Goal: Task Accomplishment & Management: Complete application form

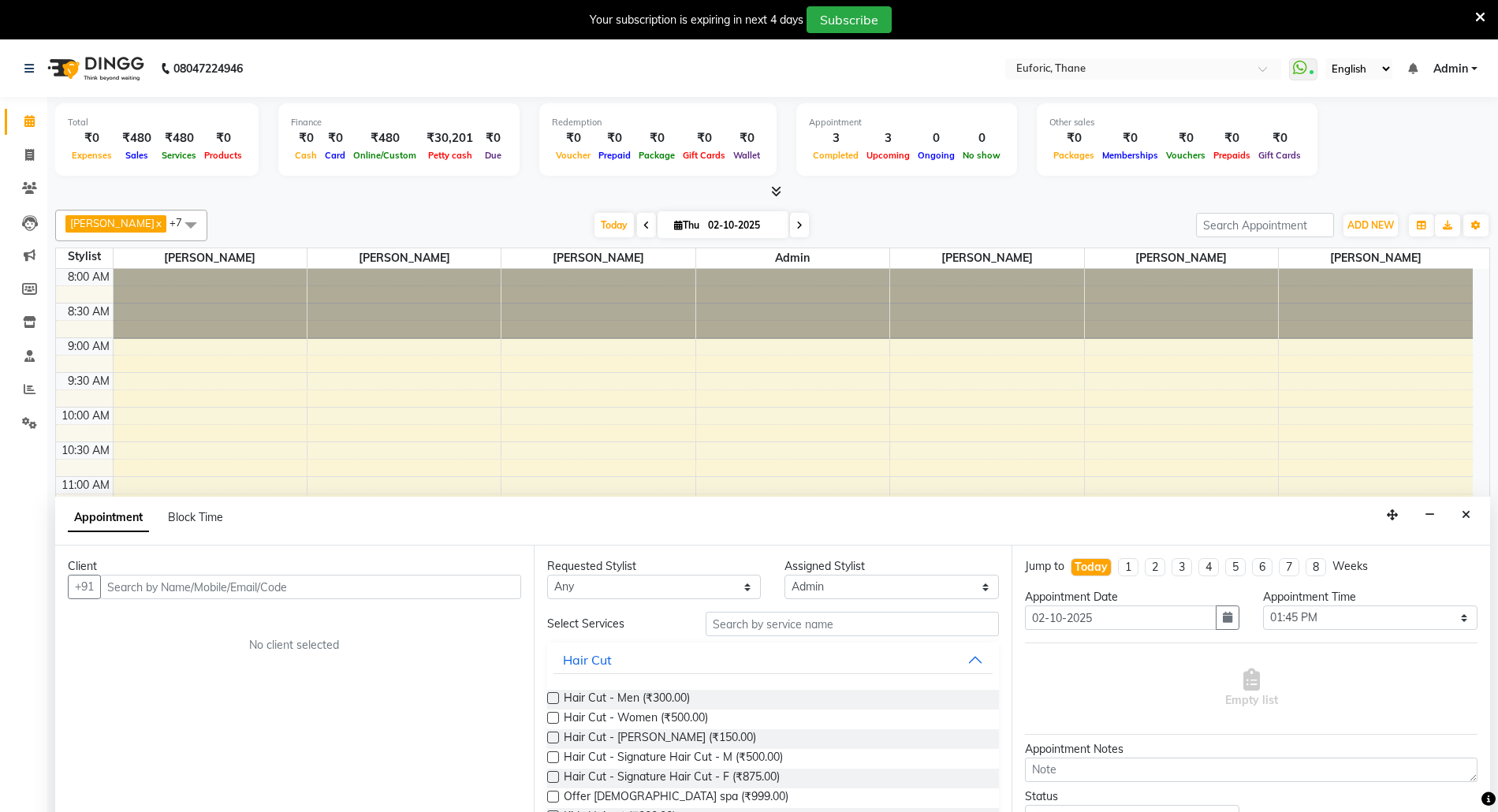
select select "32286"
select select "825"
select select "tentative"
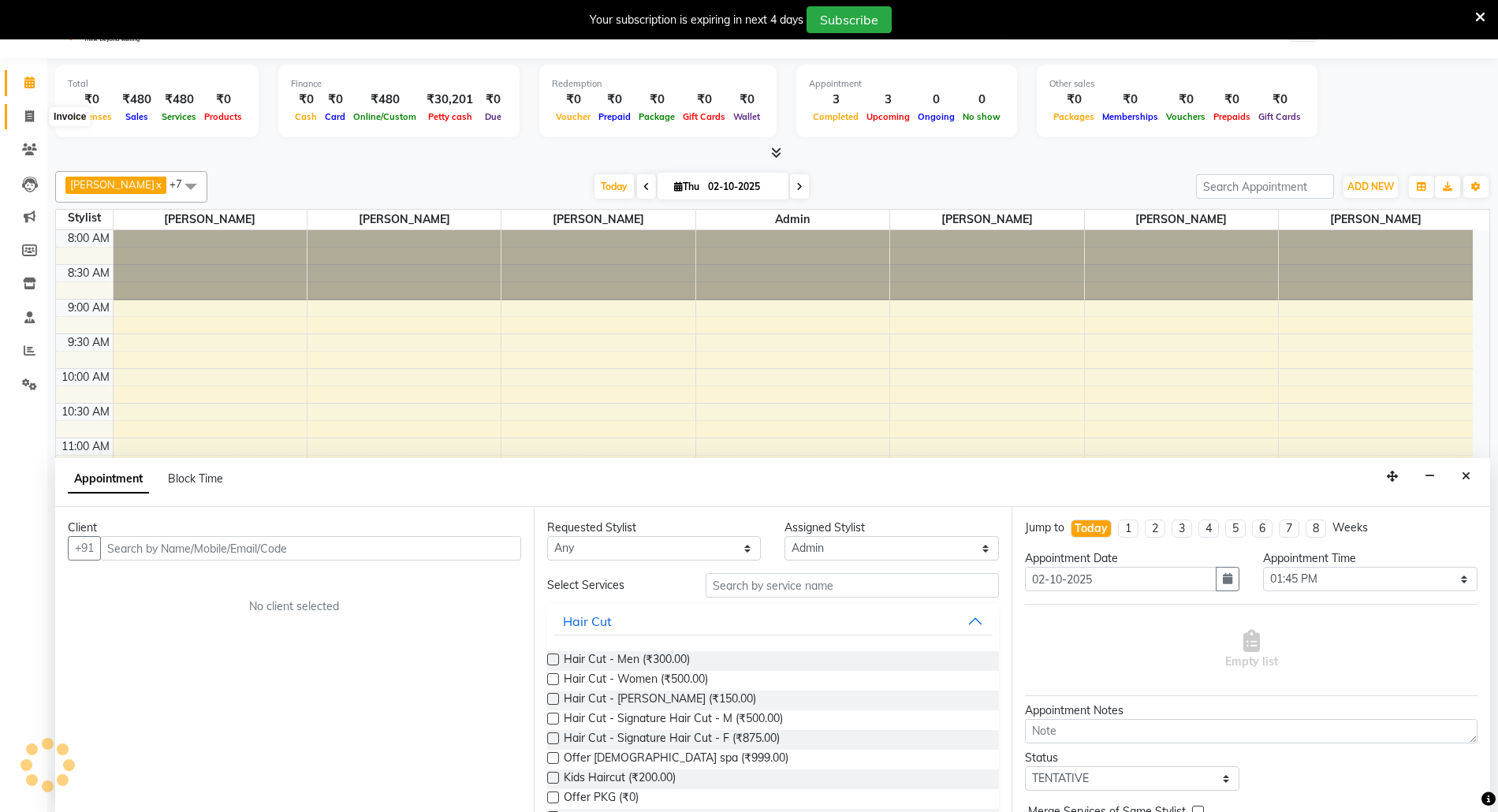
click at [25, 115] on icon at bounding box center [29, 116] width 9 height 12
select select "5063"
select select "service"
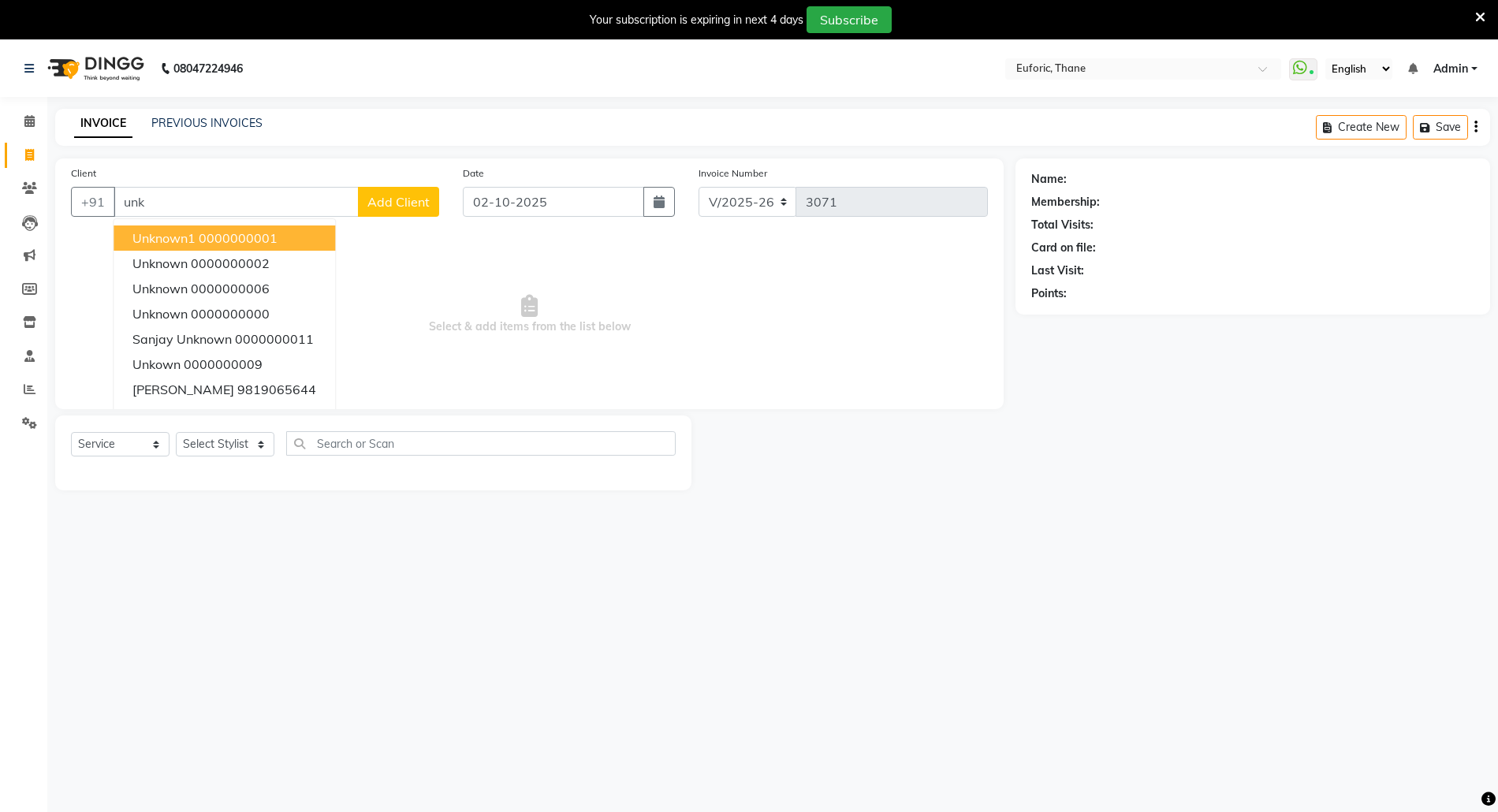
click at [199, 244] on ngb-highlight "0000000001" at bounding box center [238, 238] width 79 height 16
type input "0000000001"
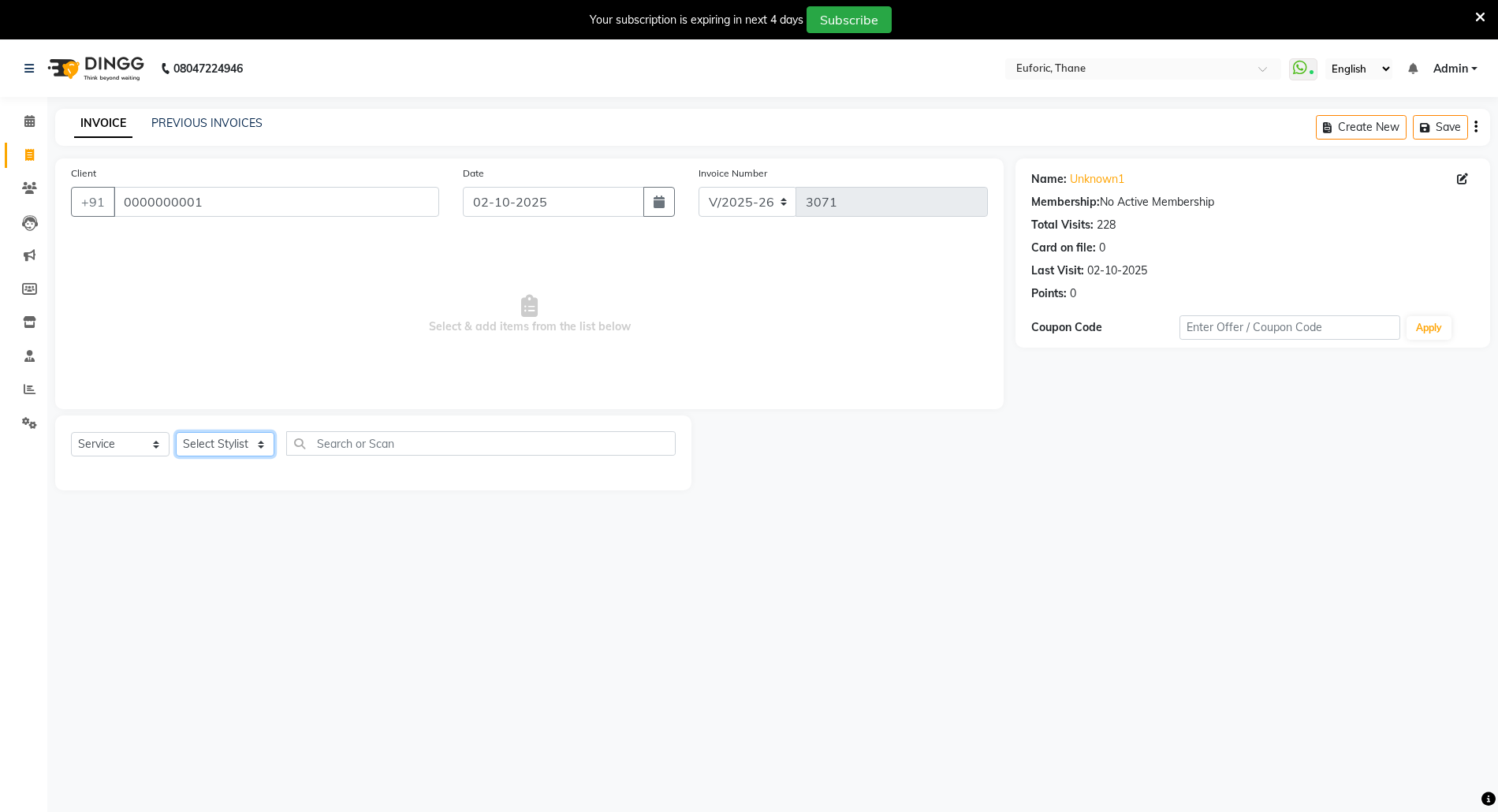
click at [221, 449] on select "Select Stylist [PERSON_NAME] Aatik Salmanai Admin [PERSON_NAME] [PERSON_NAME] […" at bounding box center [225, 444] width 99 height 25
select select "33147"
click at [176, 432] on select "Select Stylist [PERSON_NAME] Aatik Salmanai Admin [PERSON_NAME] [PERSON_NAME] […" at bounding box center [225, 444] width 99 height 25
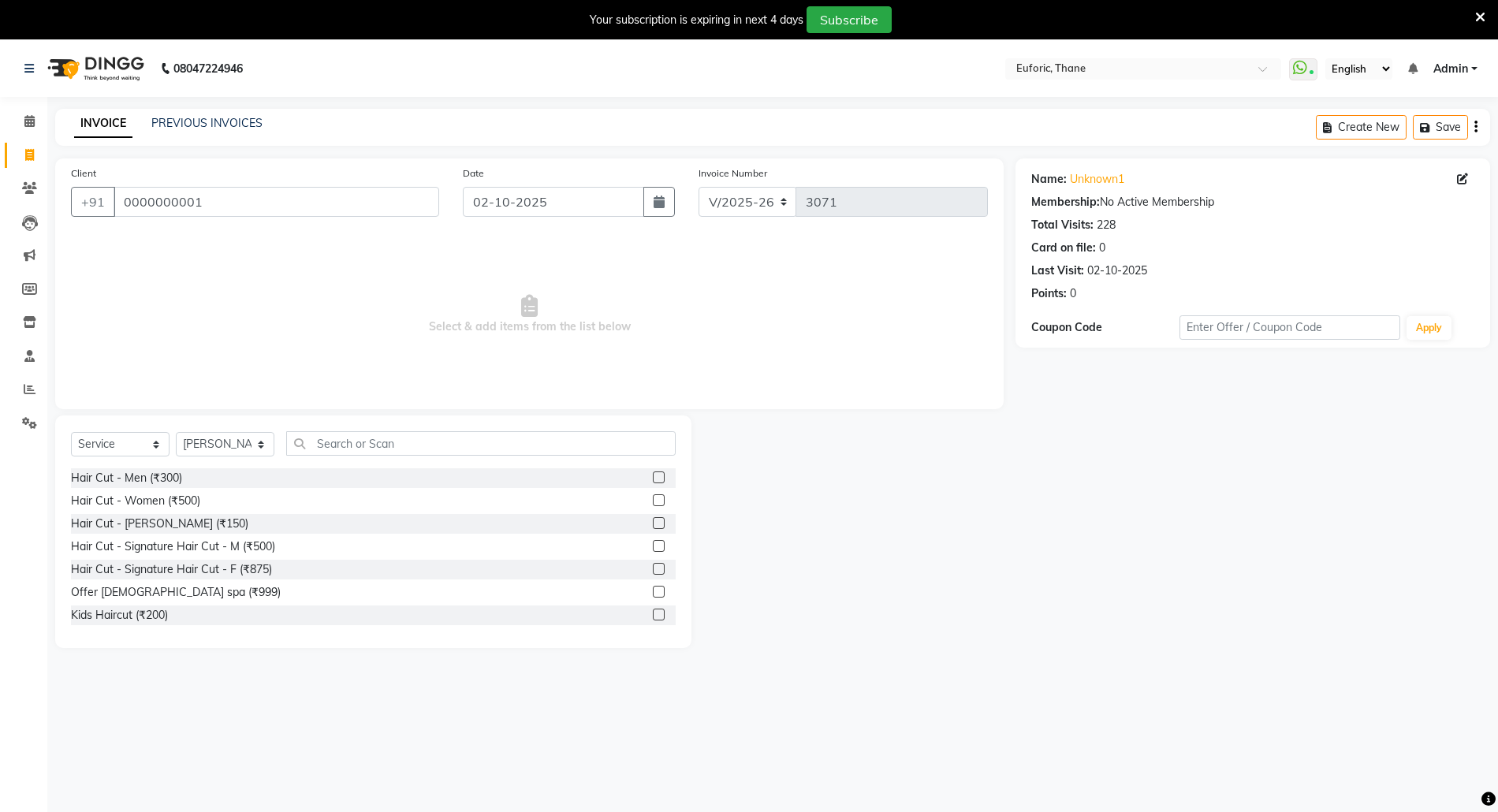
click at [653, 524] on label at bounding box center [659, 523] width 12 height 12
click at [653, 524] on input "checkbox" at bounding box center [658, 524] width 10 height 10
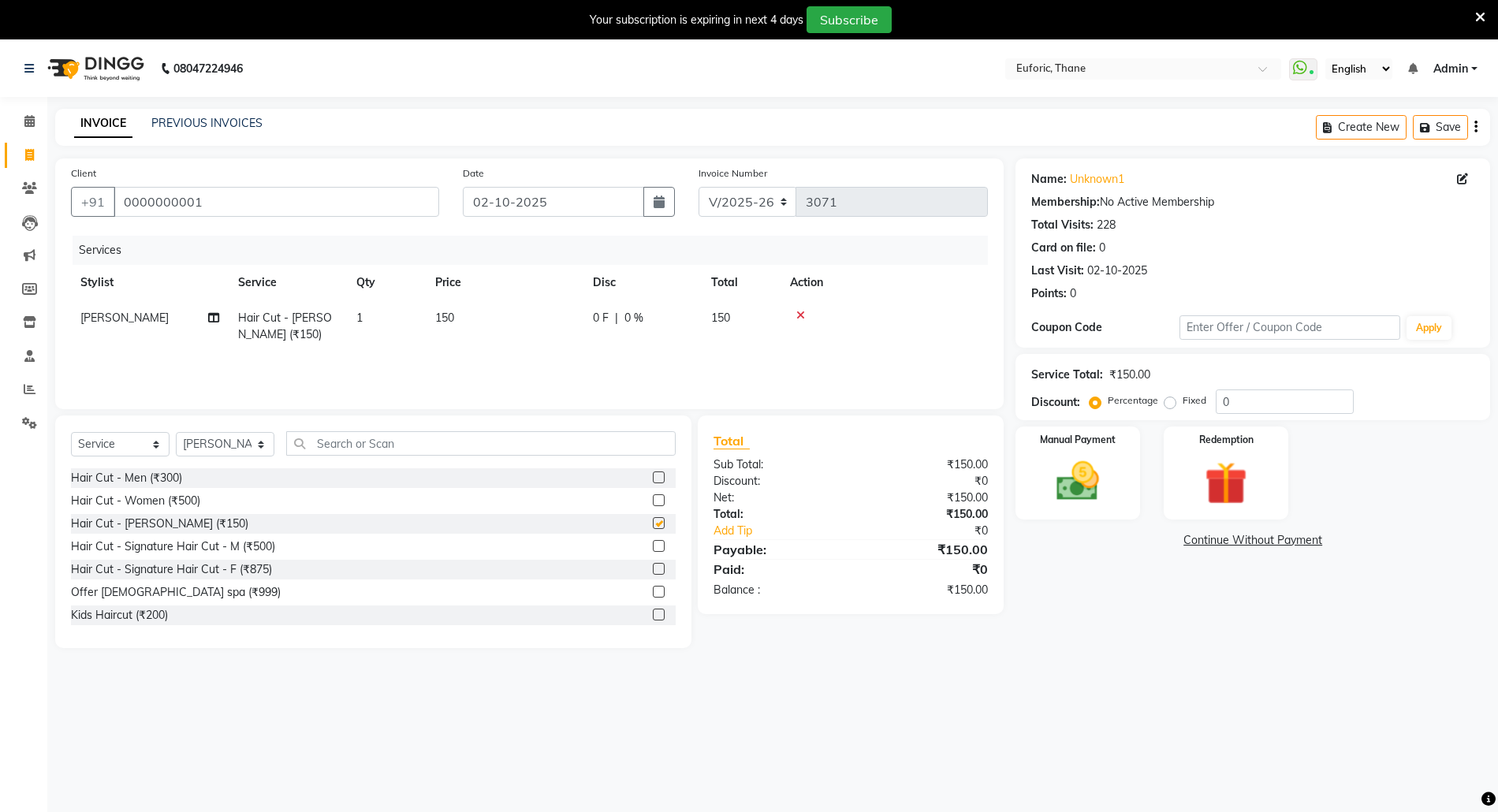
checkbox input "false"
click at [1227, 401] on input "0" at bounding box center [1285, 401] width 138 height 25
click at [1222, 401] on input "0" at bounding box center [1285, 401] width 138 height 25
type input "20"
click at [1079, 474] on img at bounding box center [1078, 481] width 72 height 51
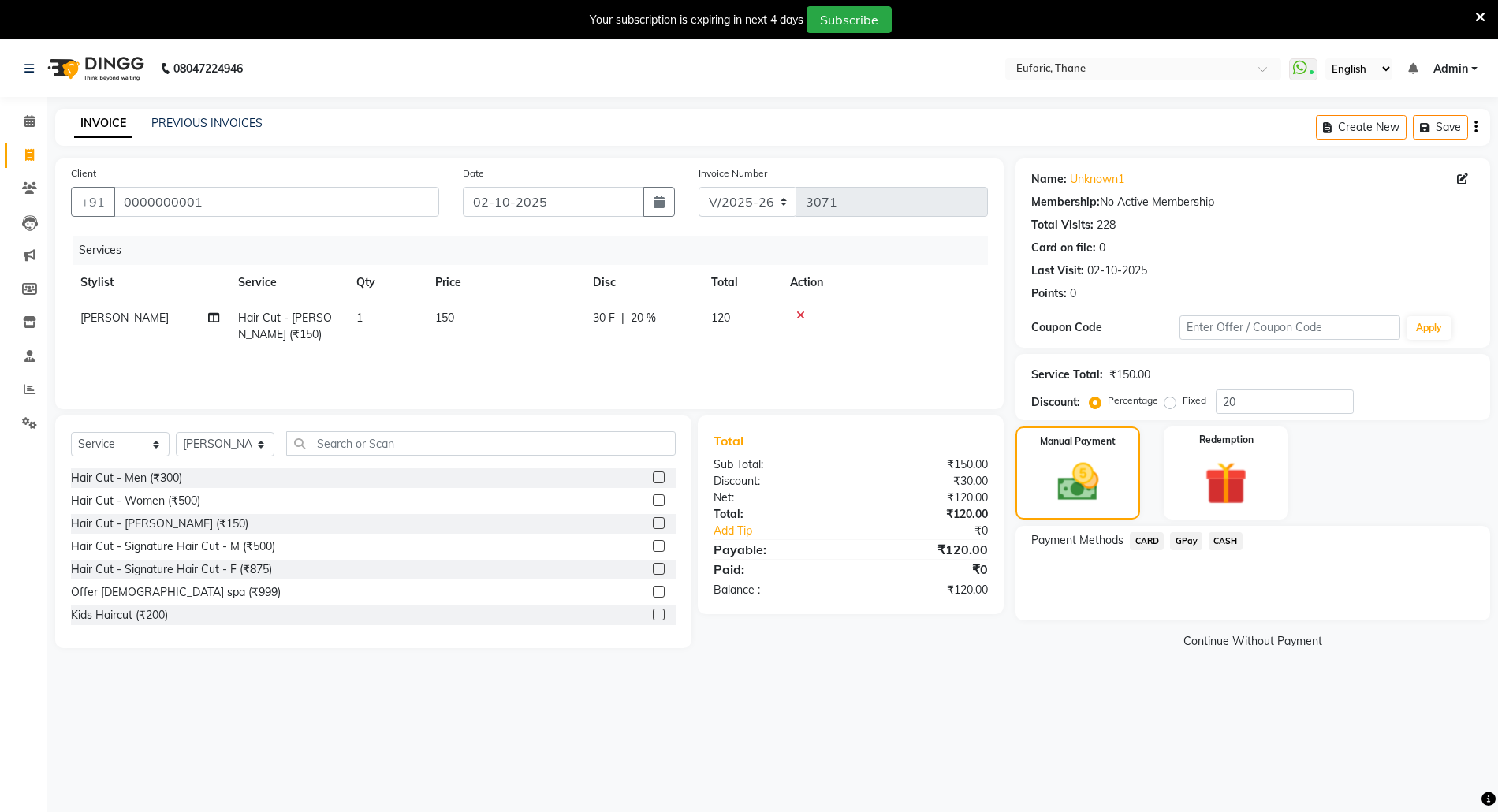
click at [1190, 536] on span "GPay" at bounding box center [1186, 541] width 33 height 18
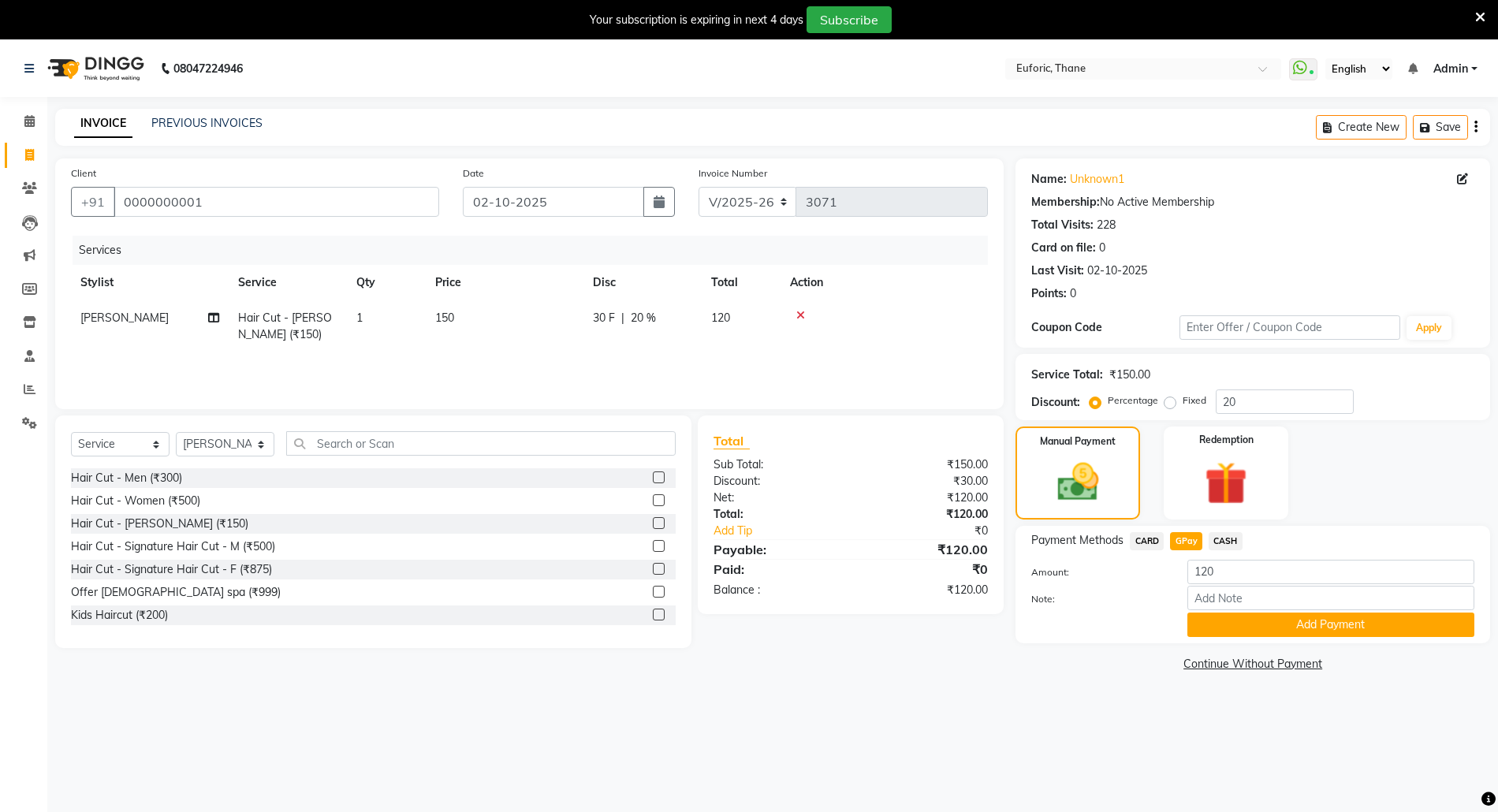
drag, startPoint x: 1229, startPoint y: 628, endPoint x: 1239, endPoint y: 730, distance: 102.5
click at [1228, 650] on div "Name: Unknown1 Membership: No Active Membership Total Visits: 228 Card on file:…" at bounding box center [1258, 417] width 487 height 517
click at [1230, 638] on div "Payment Methods CARD GPay CASH Amount: 120 Note: Add Payment" at bounding box center [1253, 584] width 475 height 118
click at [1231, 628] on button "Add Payment" at bounding box center [1331, 624] width 287 height 25
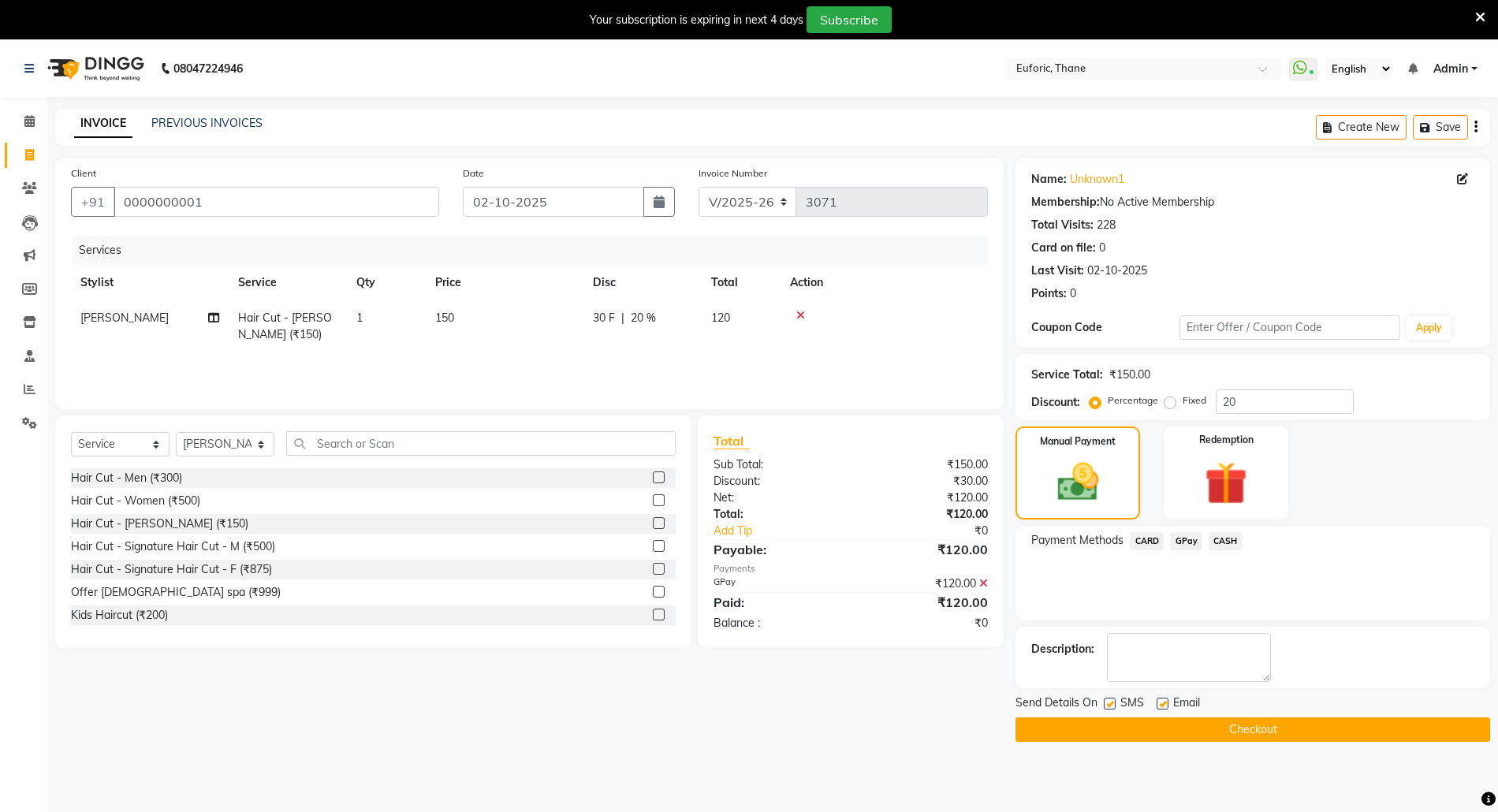
click at [1235, 723] on button "Checkout" at bounding box center [1253, 729] width 475 height 25
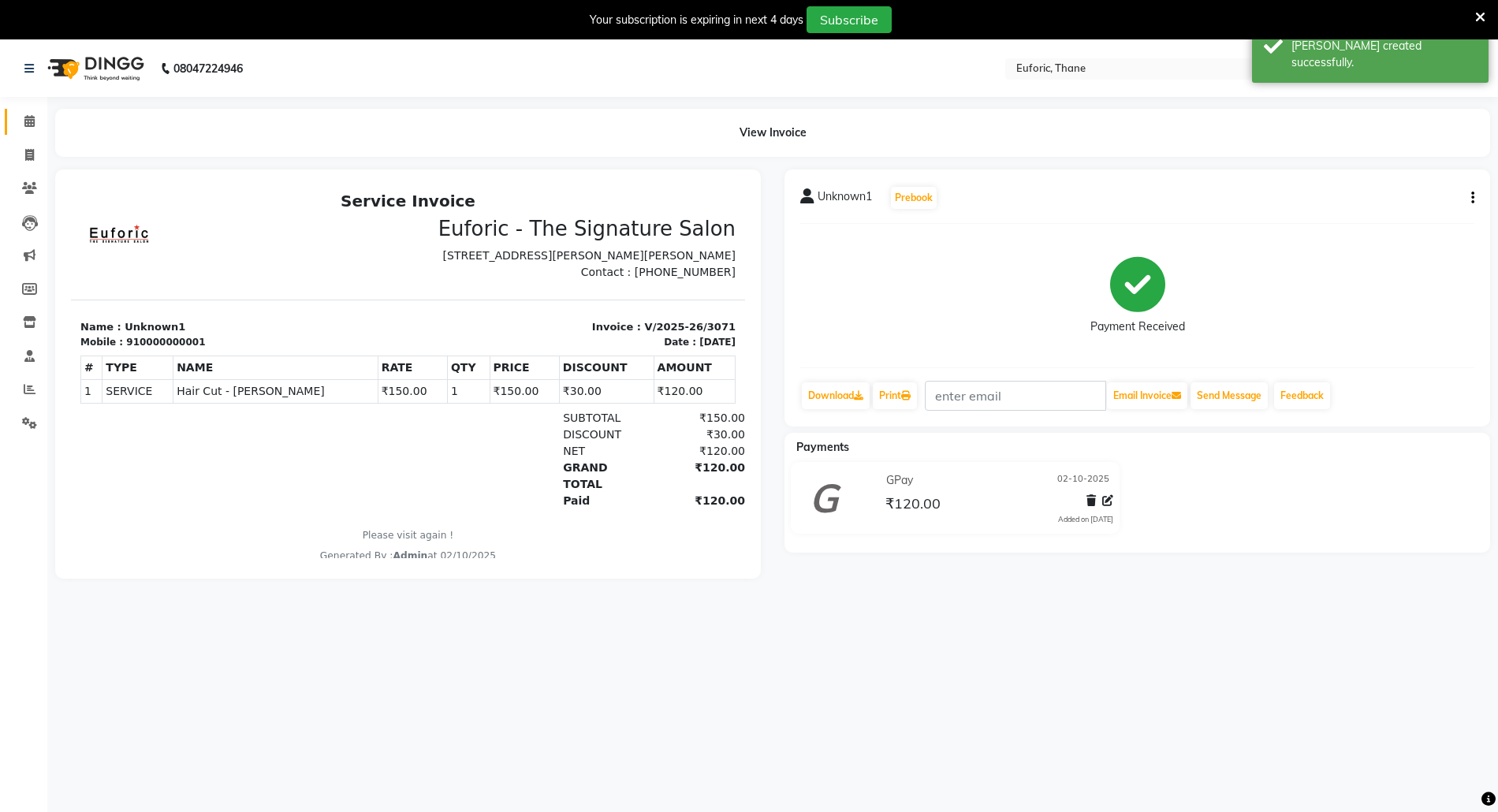
click at [14, 120] on link "Calendar" at bounding box center [24, 122] width 38 height 26
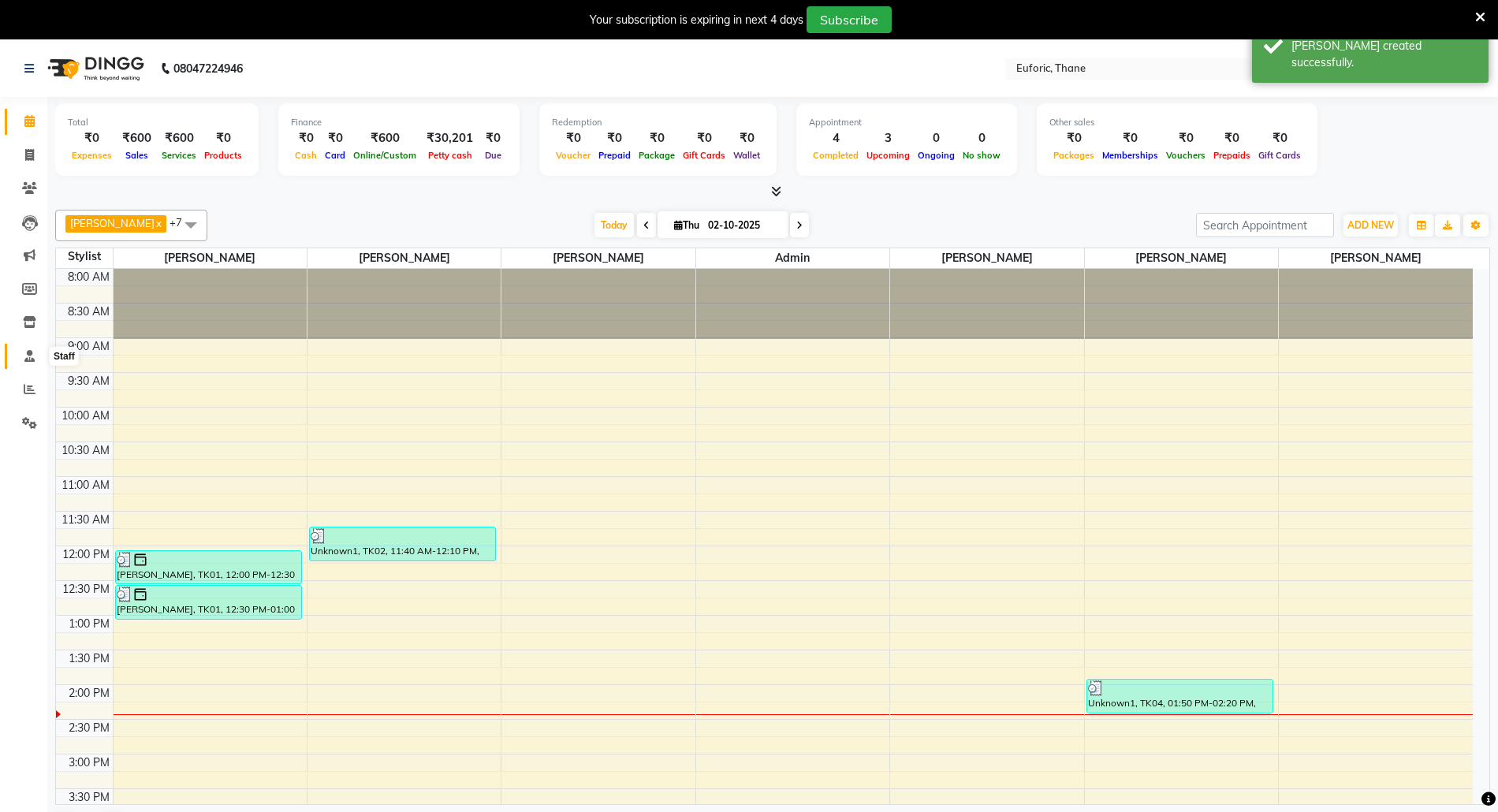
click at [21, 357] on span at bounding box center [29, 357] width 28 height 18
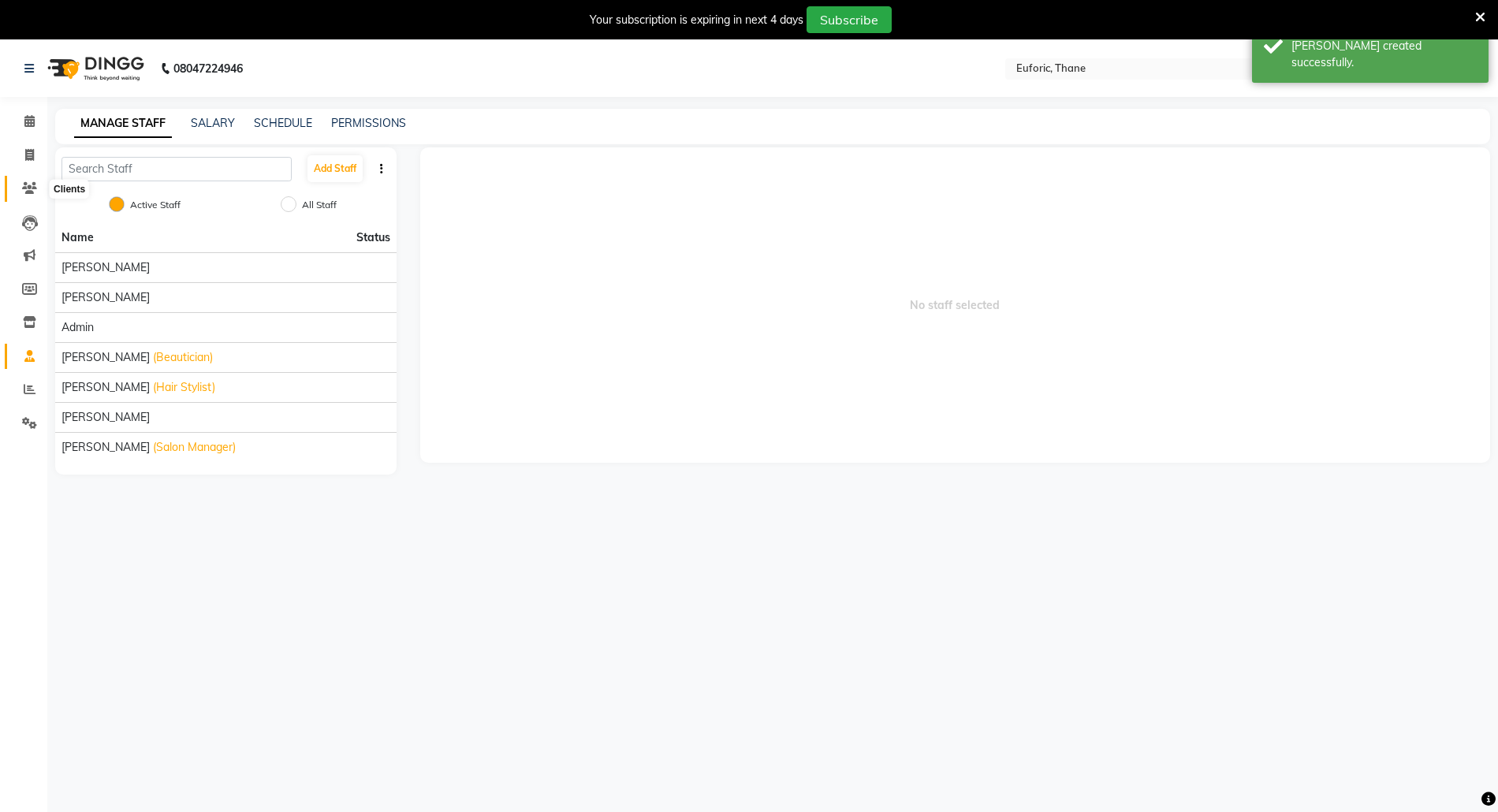
click at [29, 184] on icon at bounding box center [29, 188] width 15 height 12
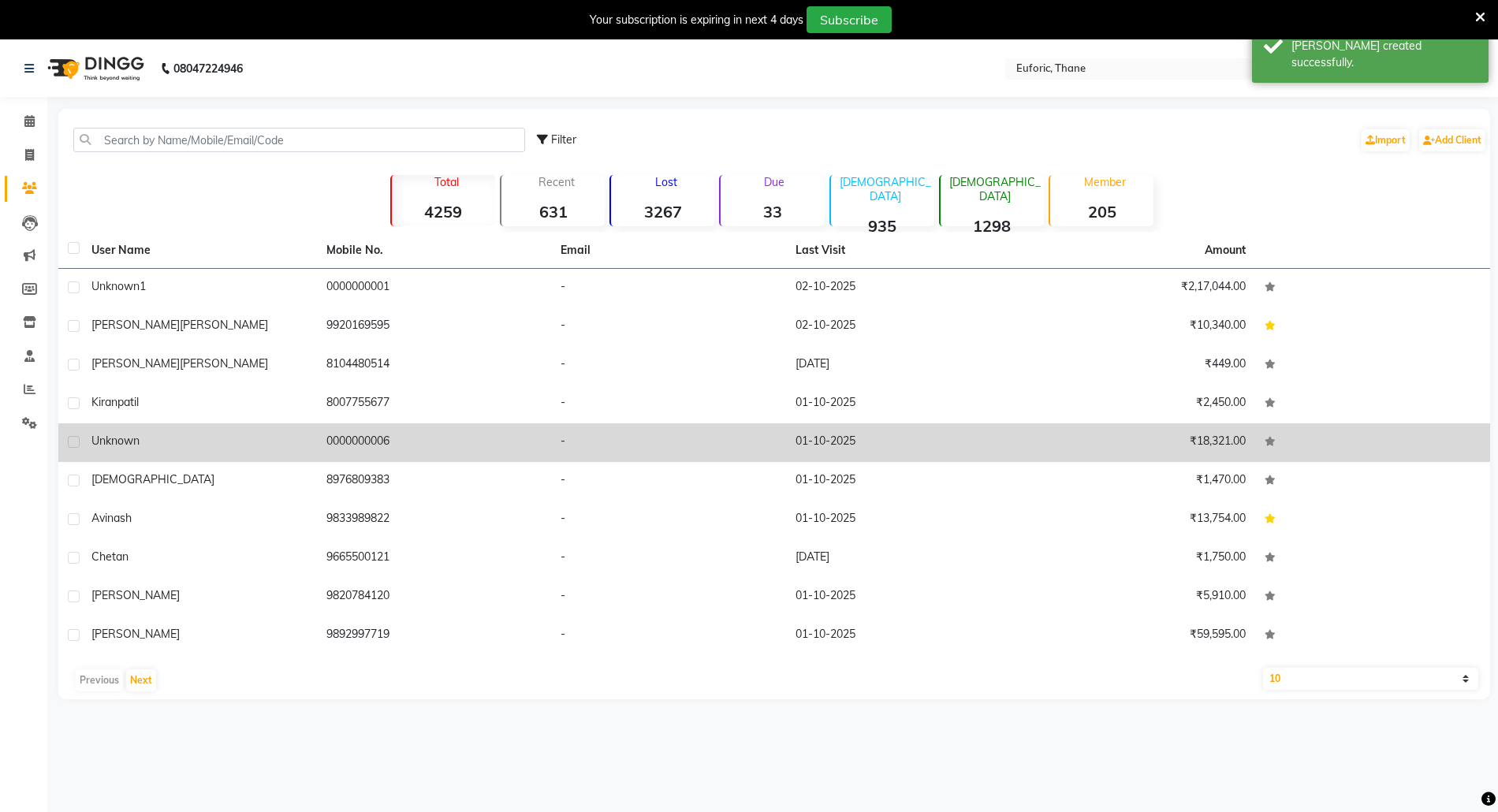
click at [140, 439] on div "unknown" at bounding box center [199, 441] width 216 height 17
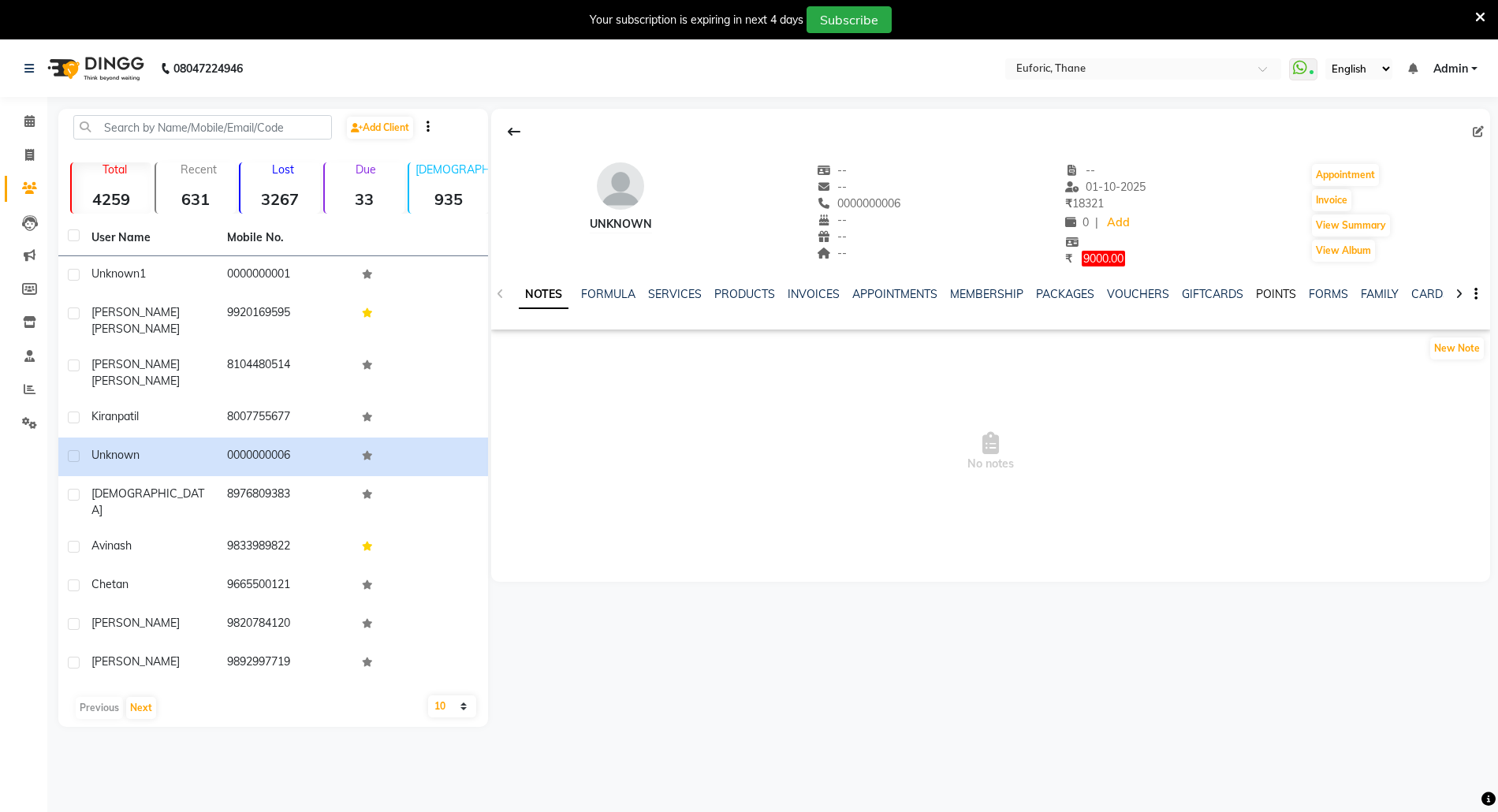
click at [1274, 291] on link "POINTS" at bounding box center [1276, 294] width 40 height 14
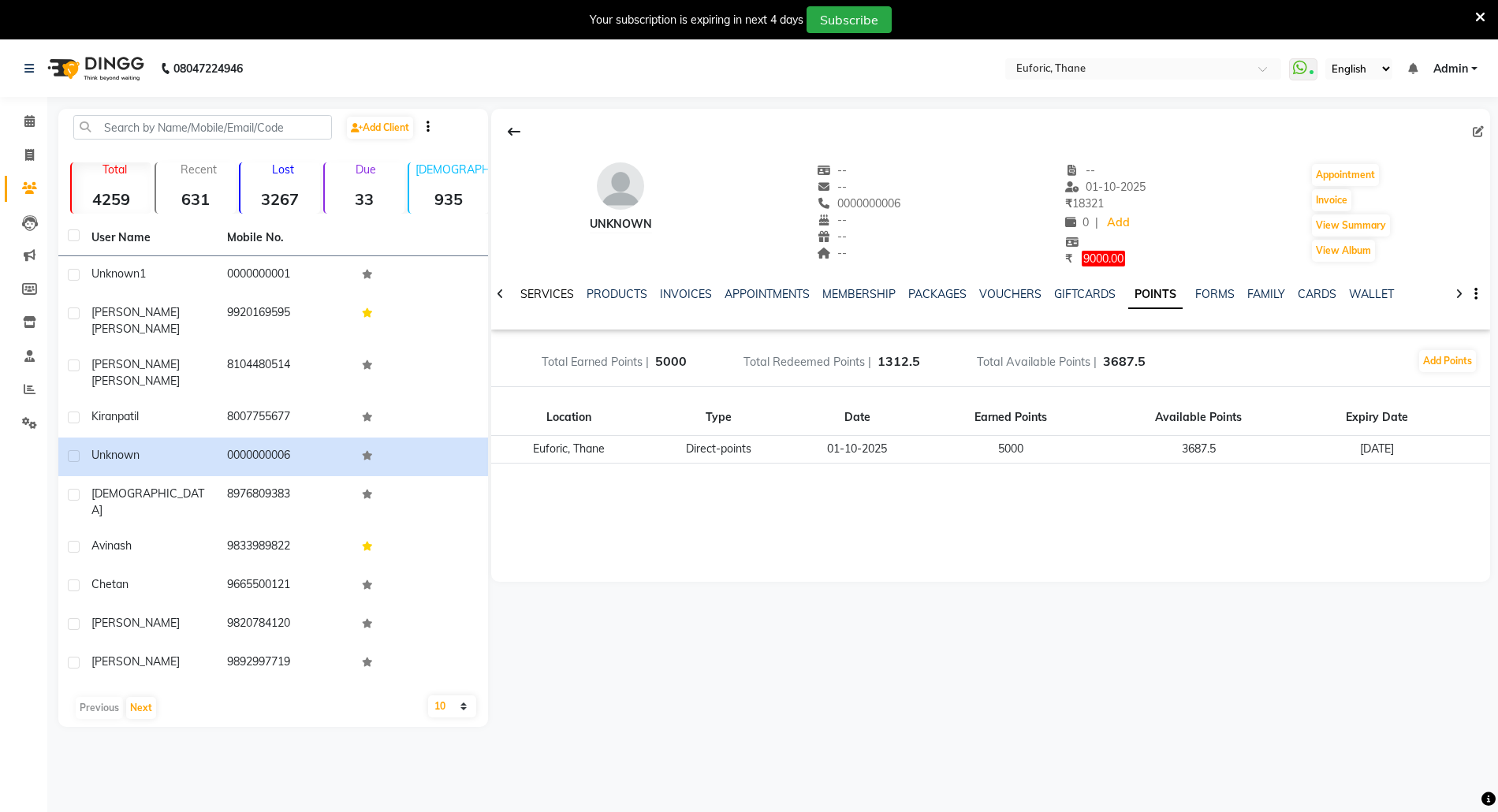
click at [540, 291] on link "SERVICES" at bounding box center [546, 294] width 53 height 14
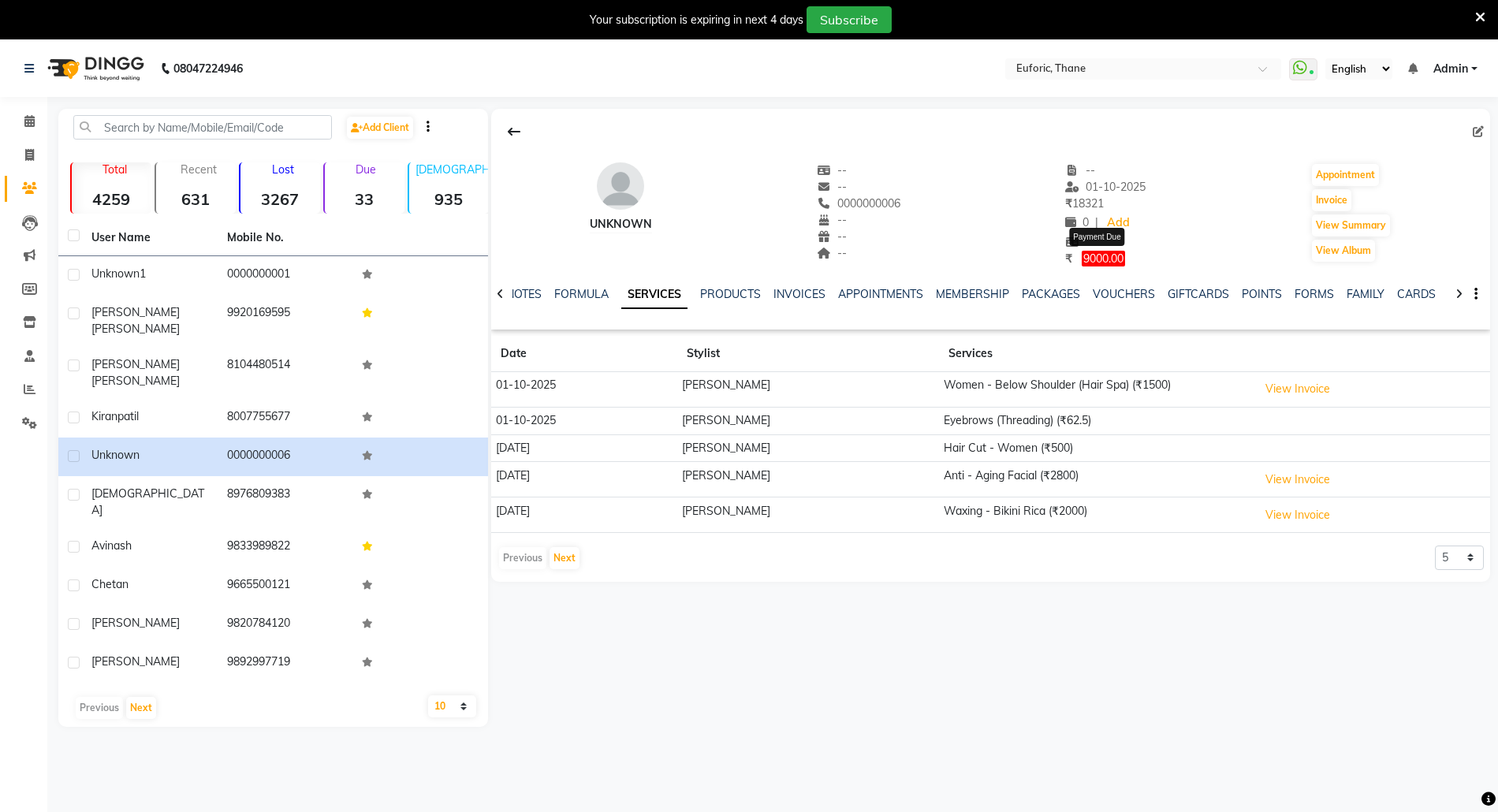
click at [1101, 256] on span "9000.00" at bounding box center [1103, 259] width 43 height 16
select select "1"
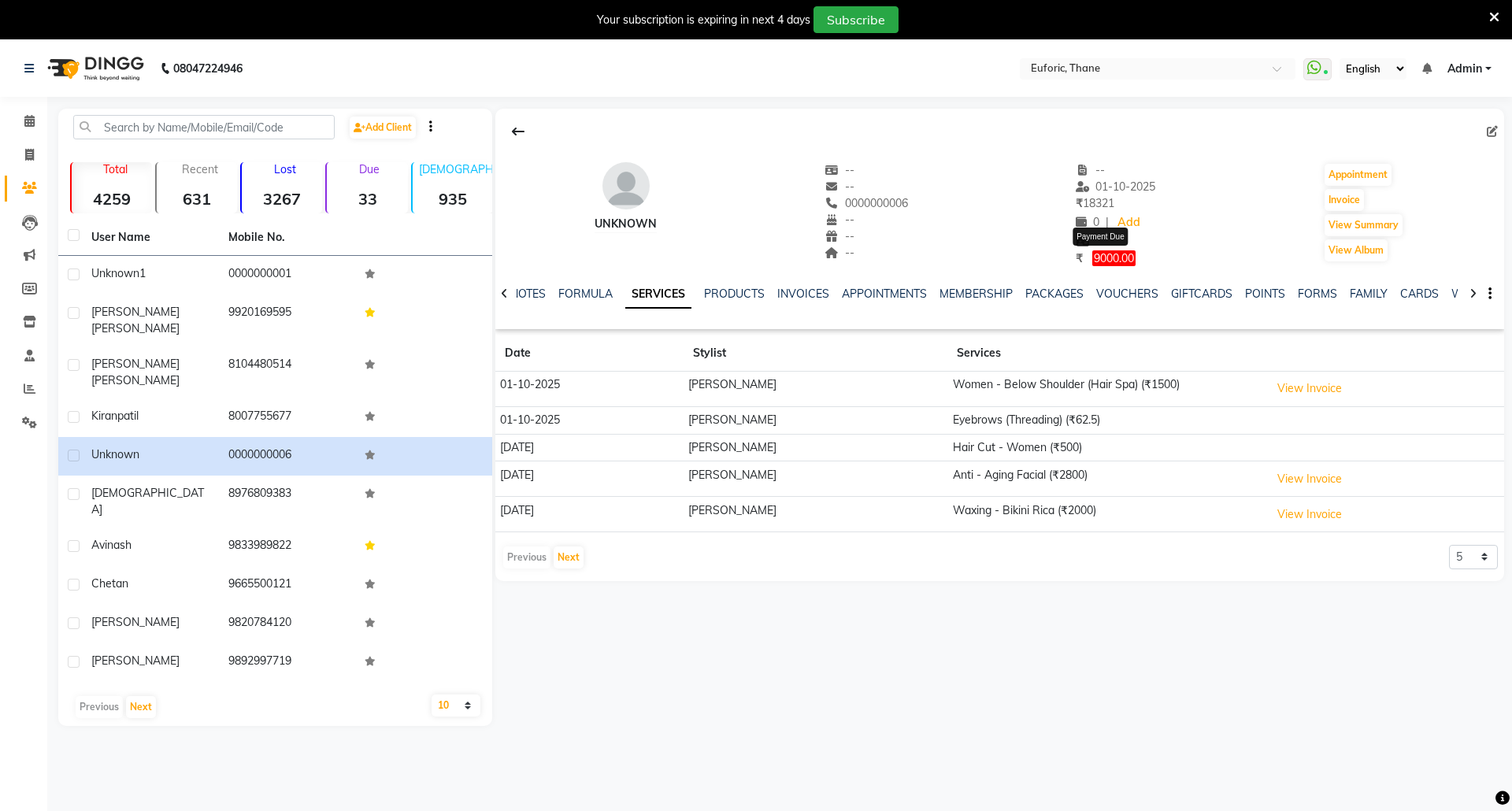
select select "1"
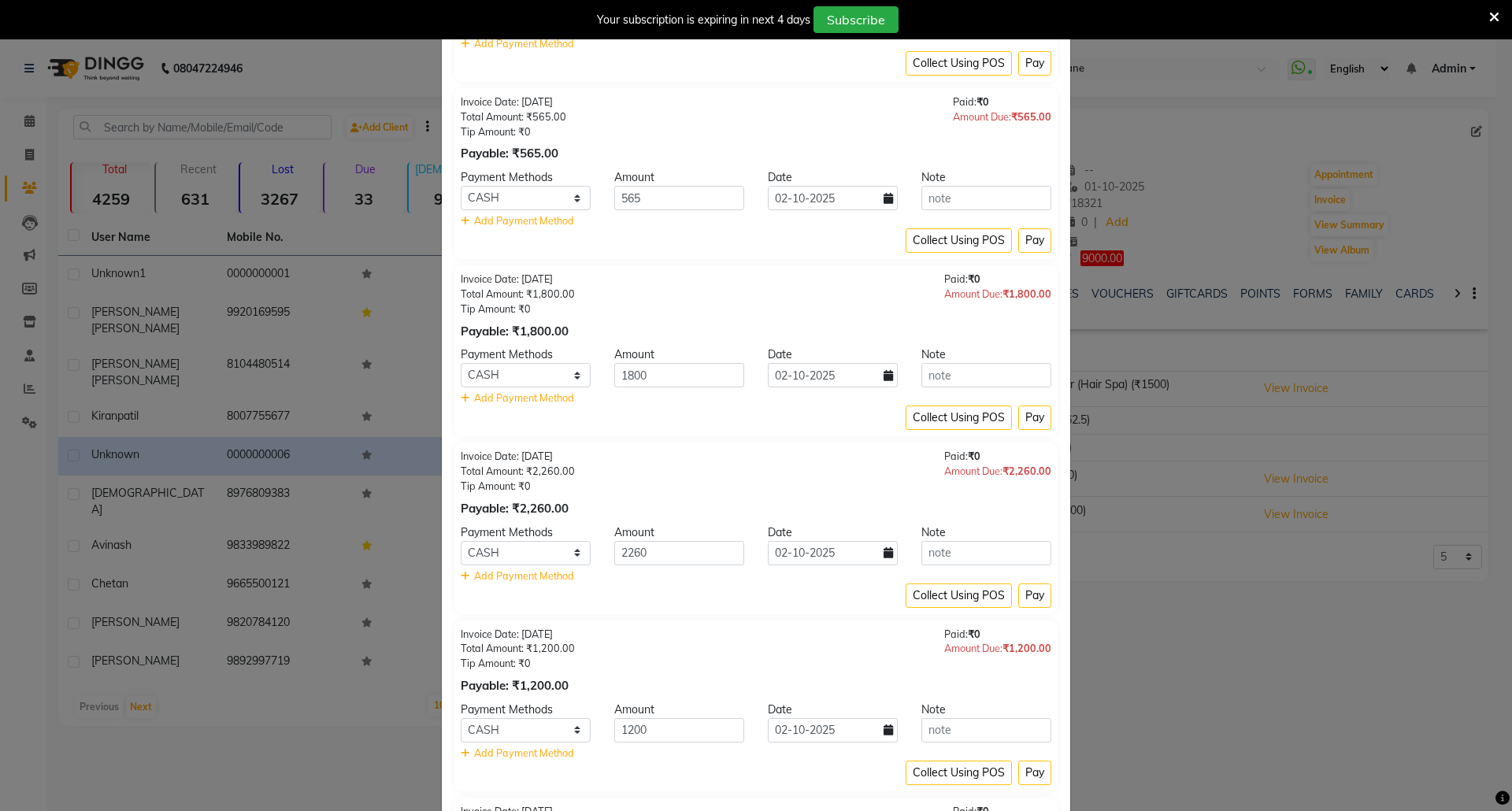
scroll to position [794, 0]
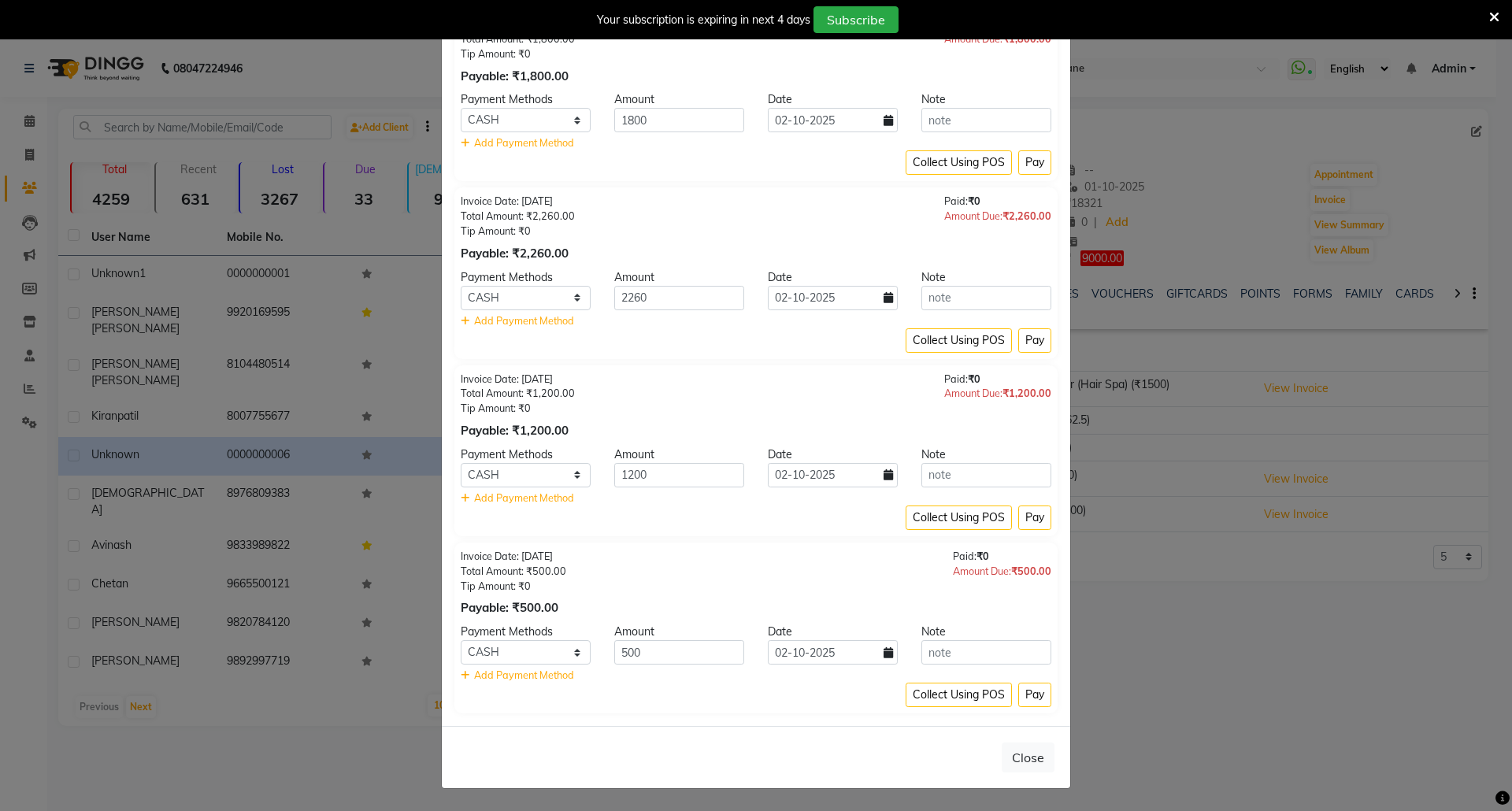
click at [1303, 587] on ngb-modal-window "Payment Due × Invoice Date: [DATE] Total Amount: ₹6,575.00 Tip Amount: ₹0 Payab…" at bounding box center [756, 406] width 1512 height 811
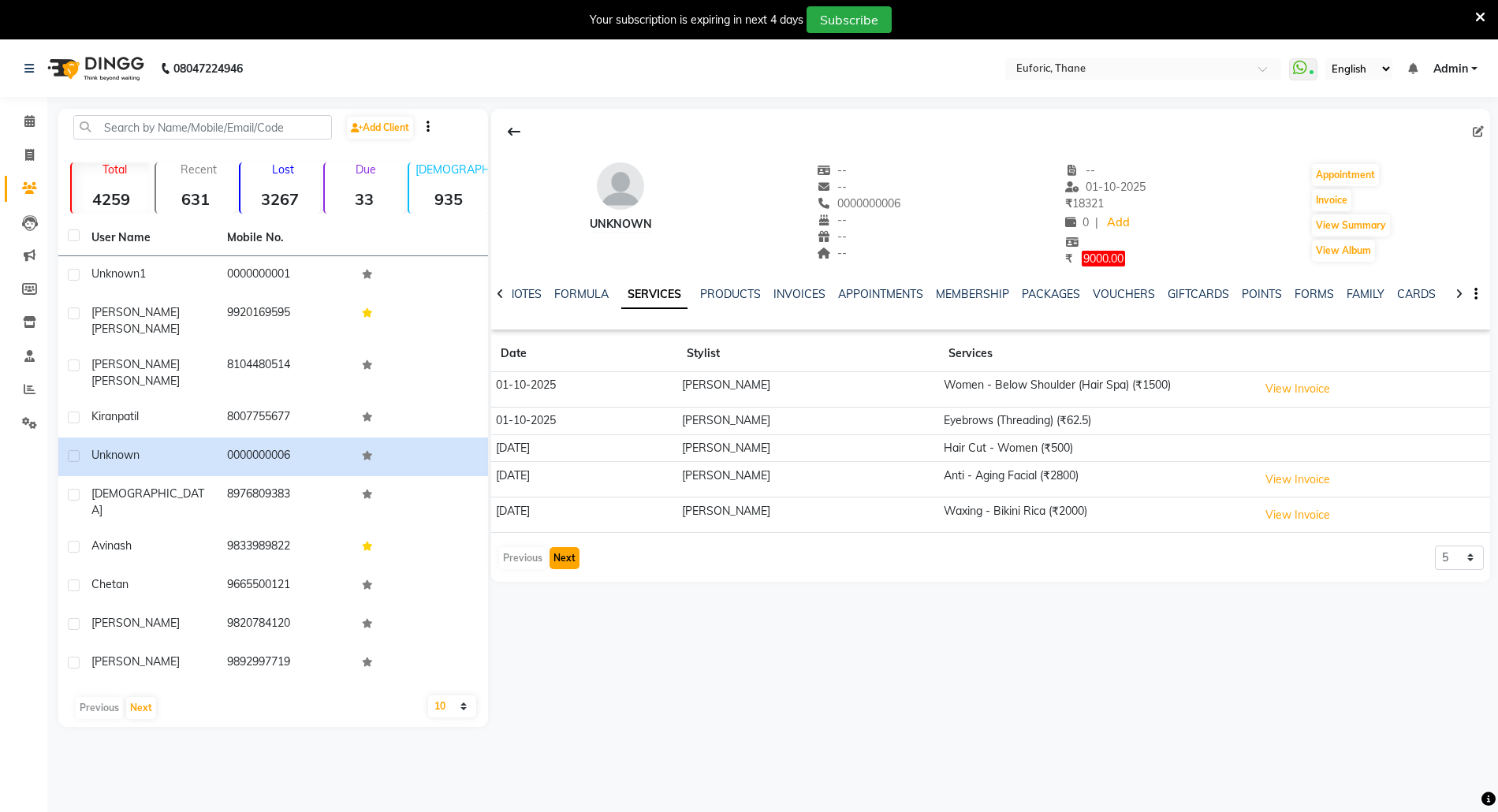
click at [565, 562] on button "Next" at bounding box center [565, 558] width 30 height 22
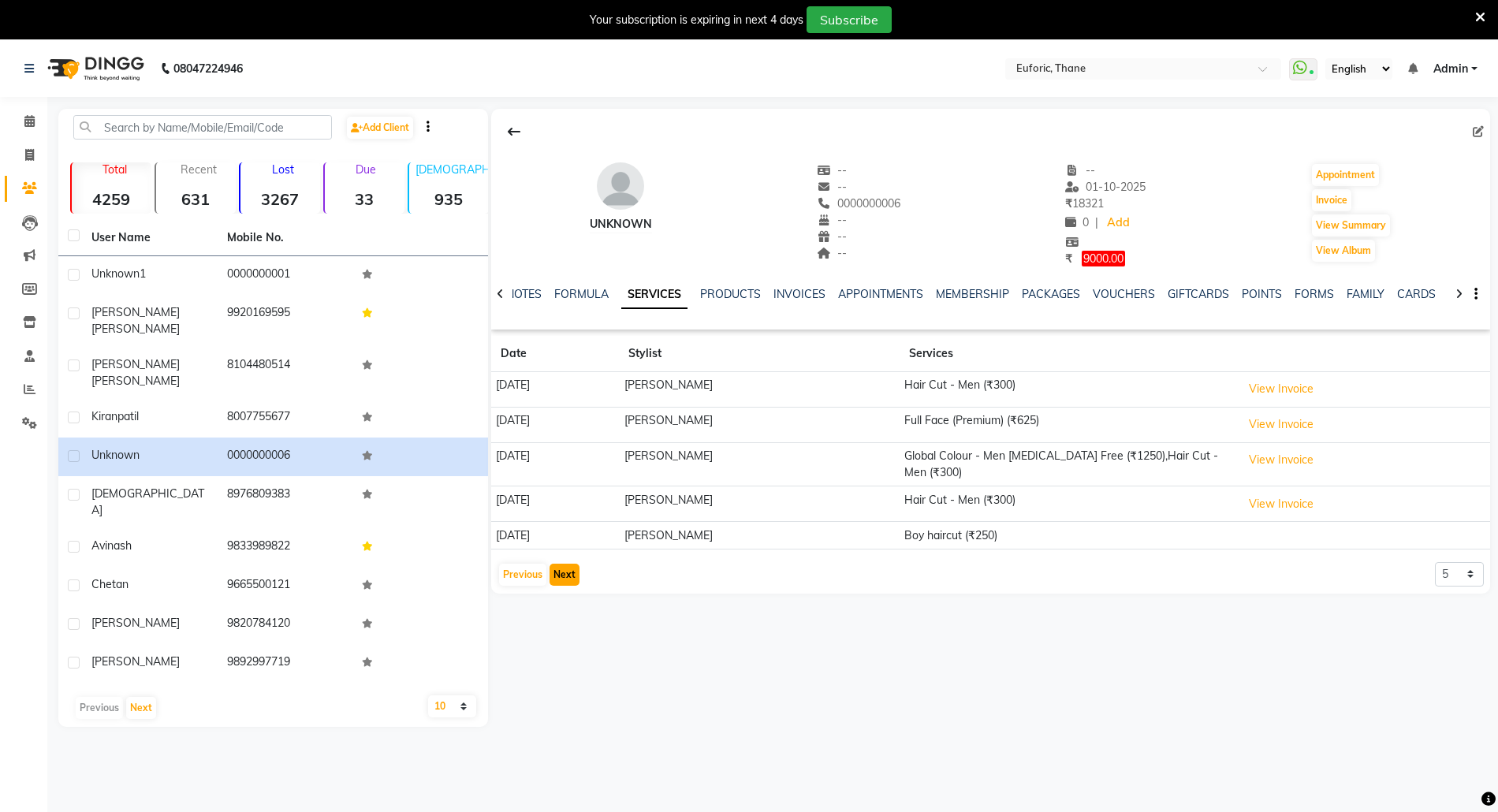
click at [563, 575] on button "Next" at bounding box center [565, 575] width 30 height 22
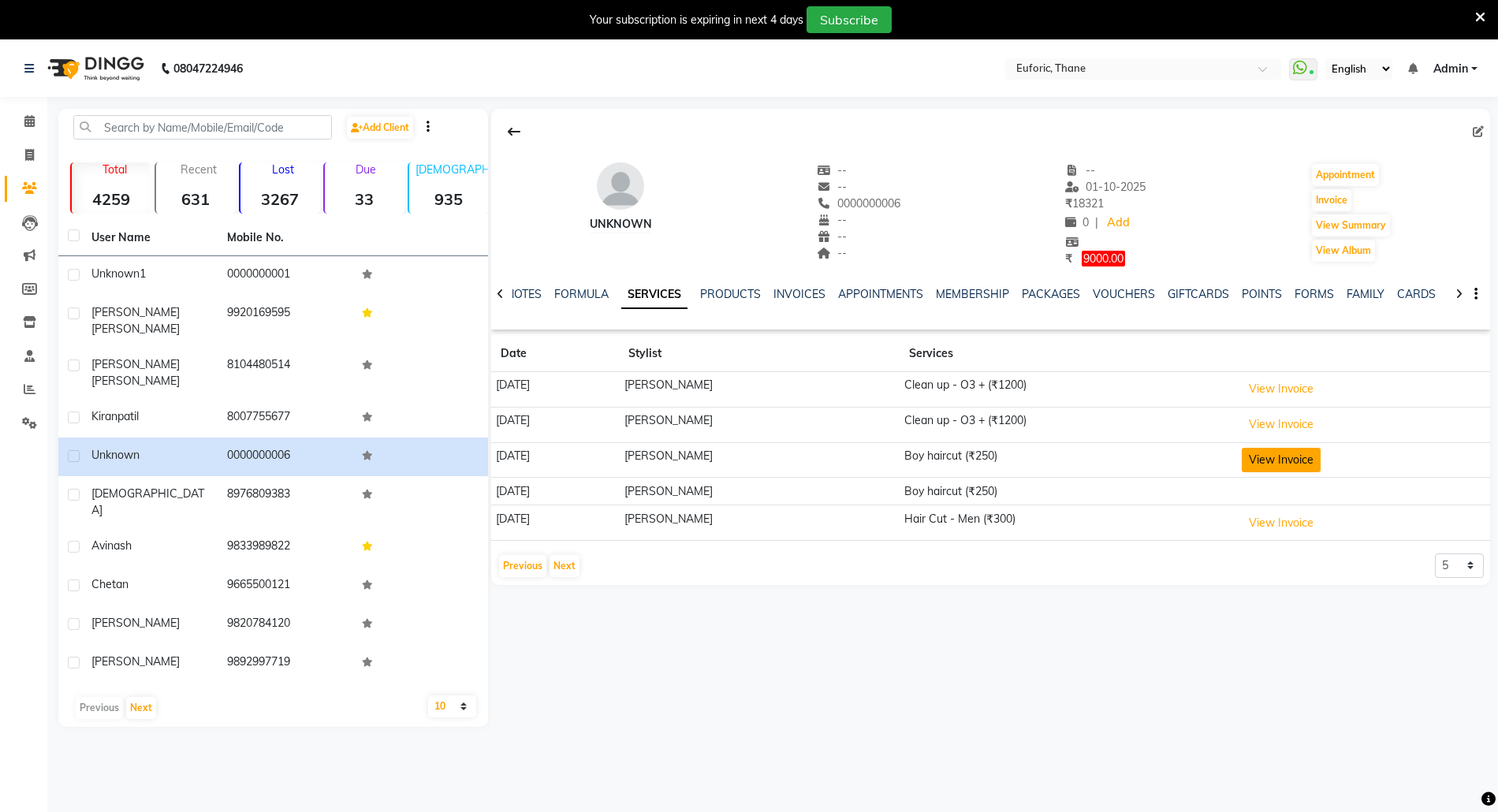
click at [1319, 460] on button "View Invoice" at bounding box center [1281, 459] width 79 height 25
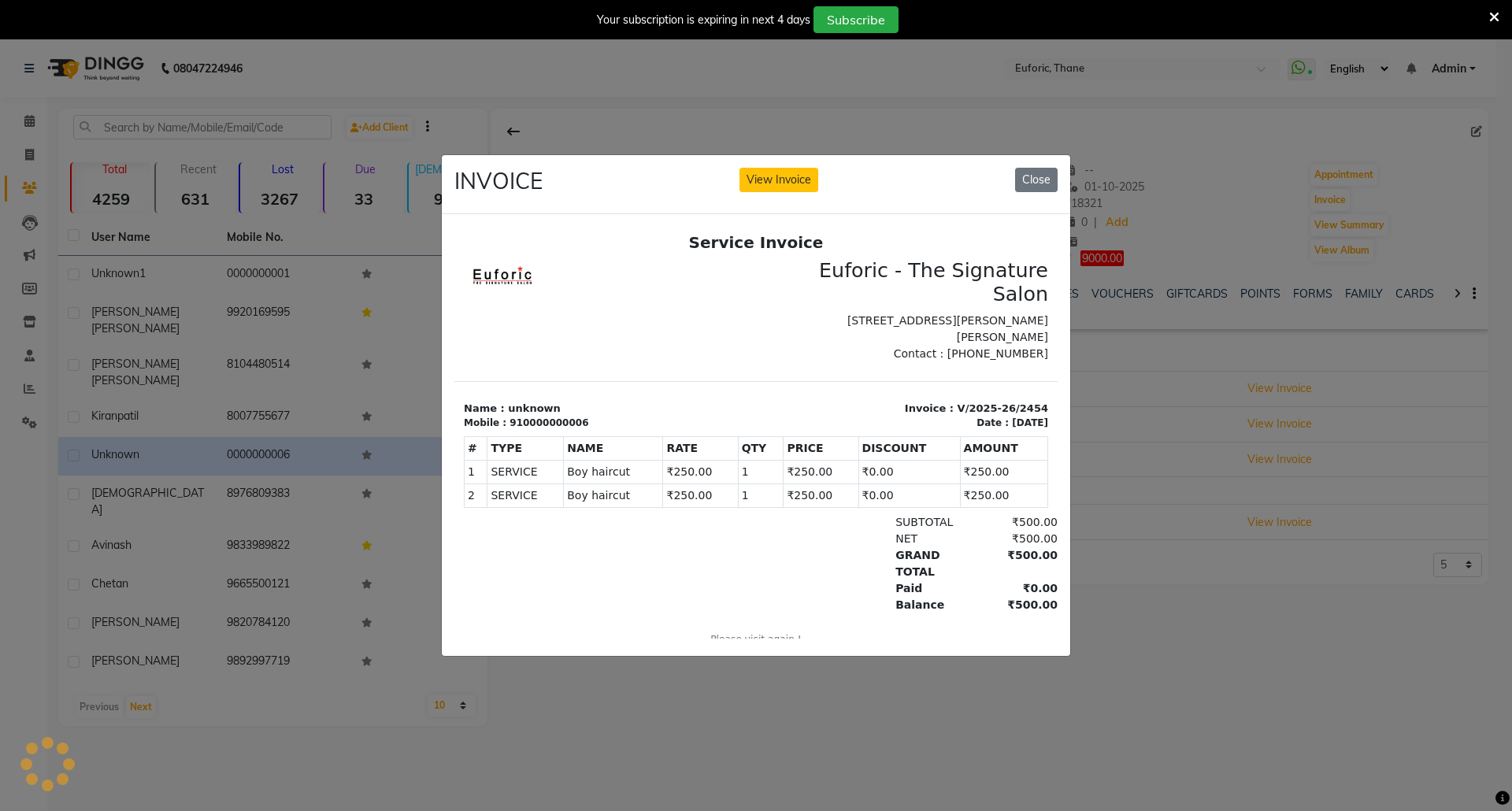
scroll to position [0, 0]
click at [792, 168] on button "View Invoice" at bounding box center [779, 180] width 79 height 25
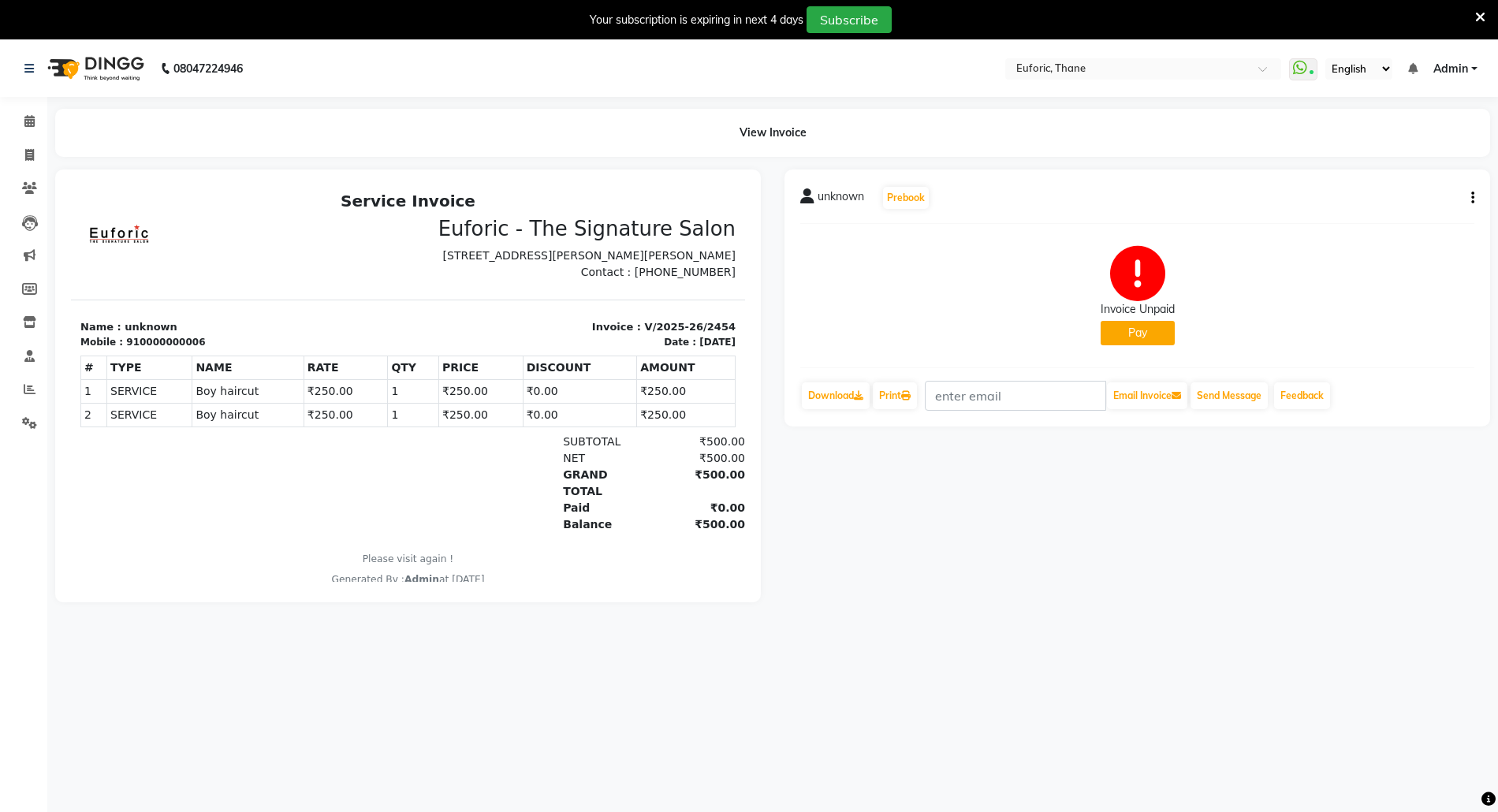
click at [1473, 198] on icon "button" at bounding box center [1473, 198] width 3 height 1
click at [1375, 211] on div "Edit Invoice" at bounding box center [1394, 217] width 108 height 20
select select "service"
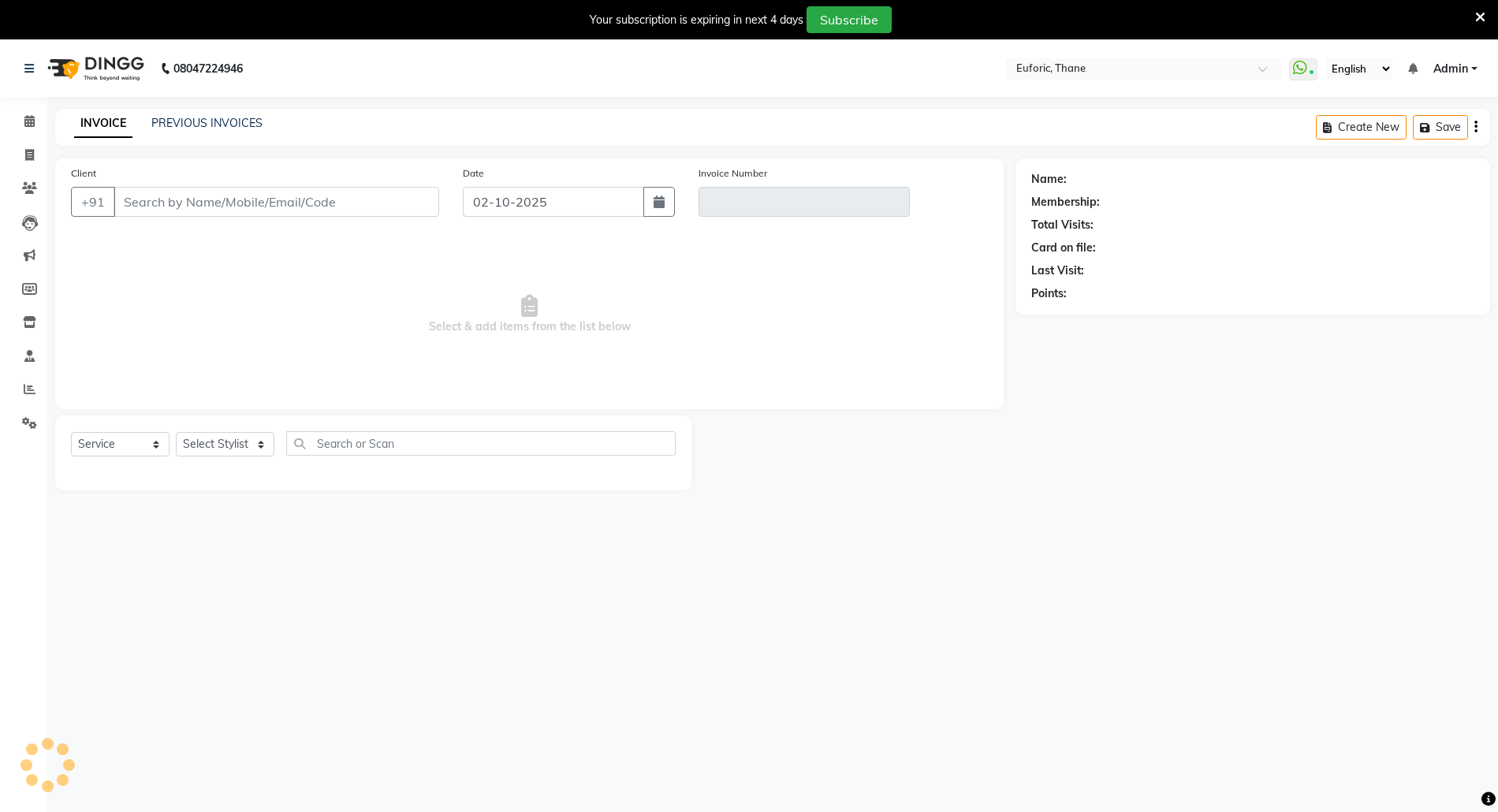
type input "0000000006"
type input "V/2025-26/2454"
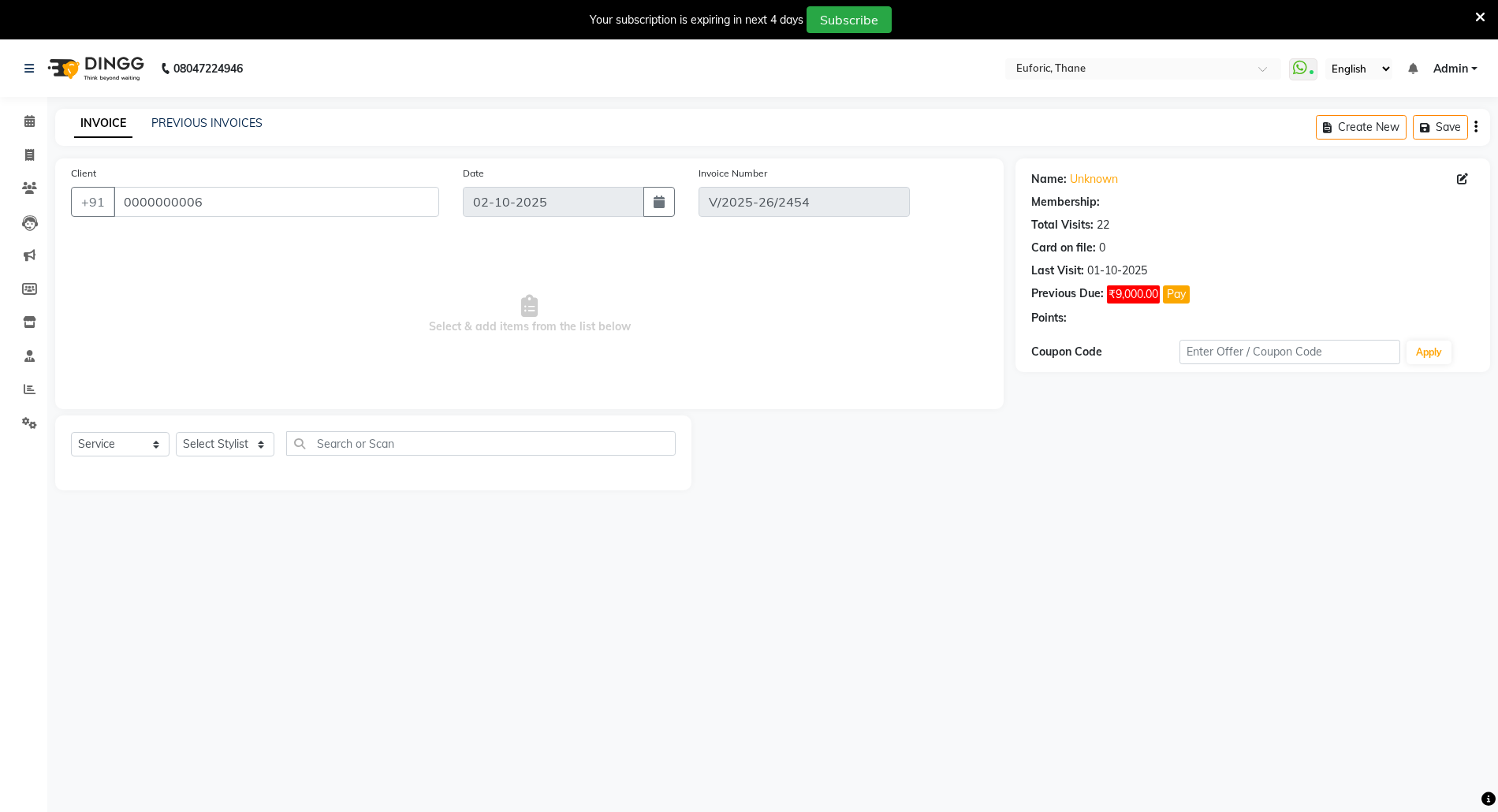
type input "[DATE]"
select select "select"
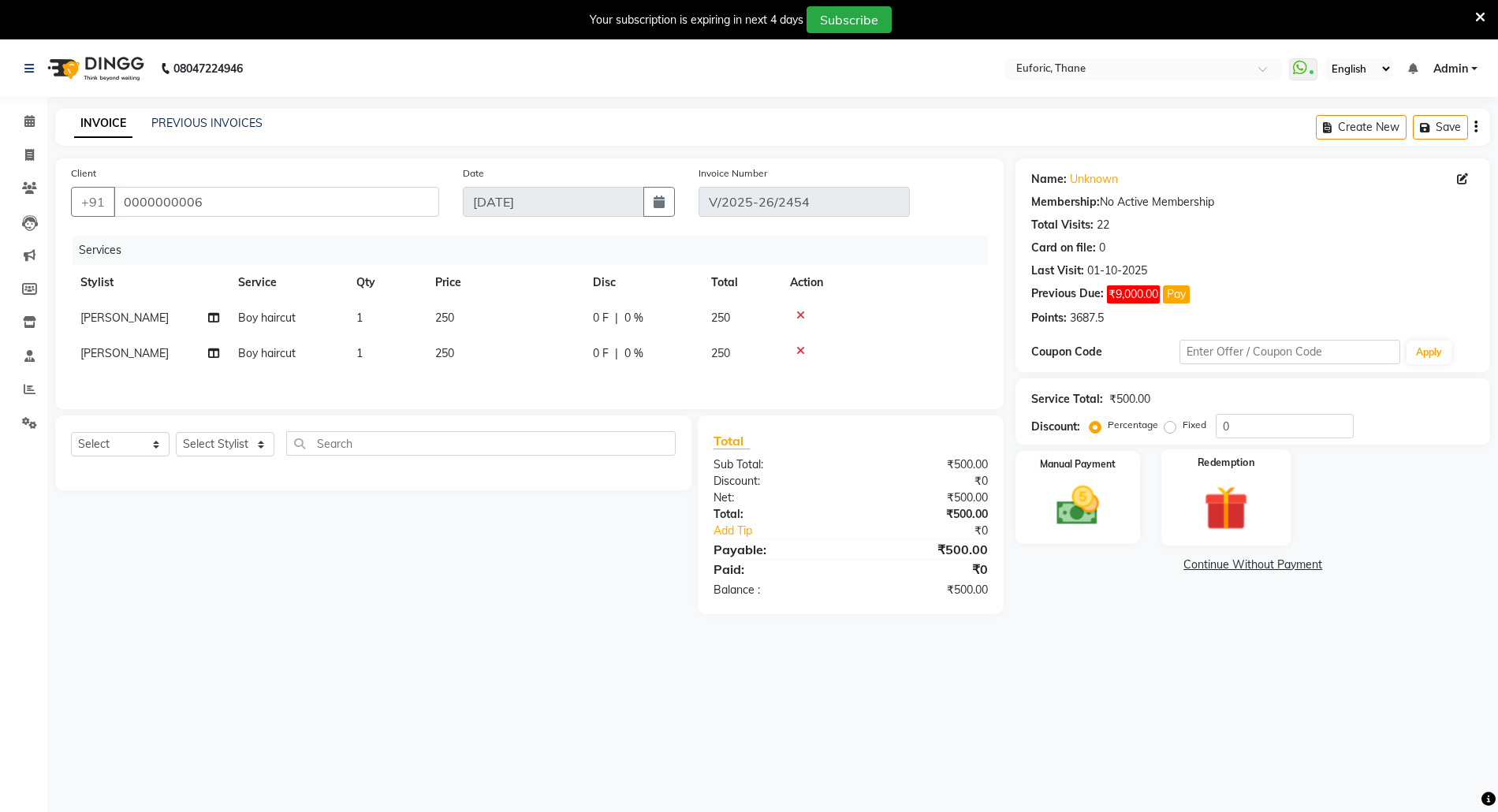
click at [1268, 497] on div "Redemption" at bounding box center [1226, 497] width 129 height 96
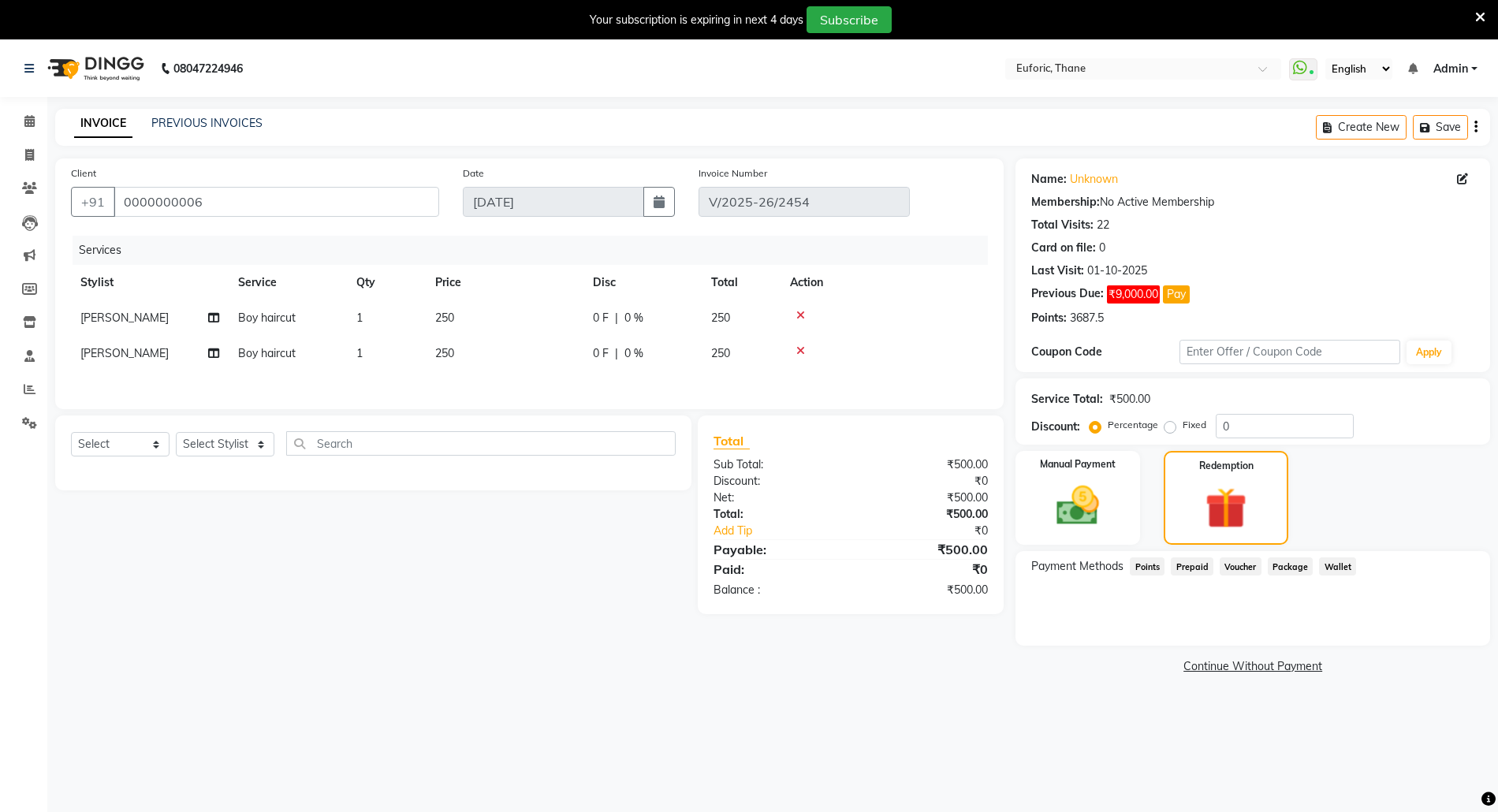
click at [1136, 571] on span "Points" at bounding box center [1148, 566] width 35 height 18
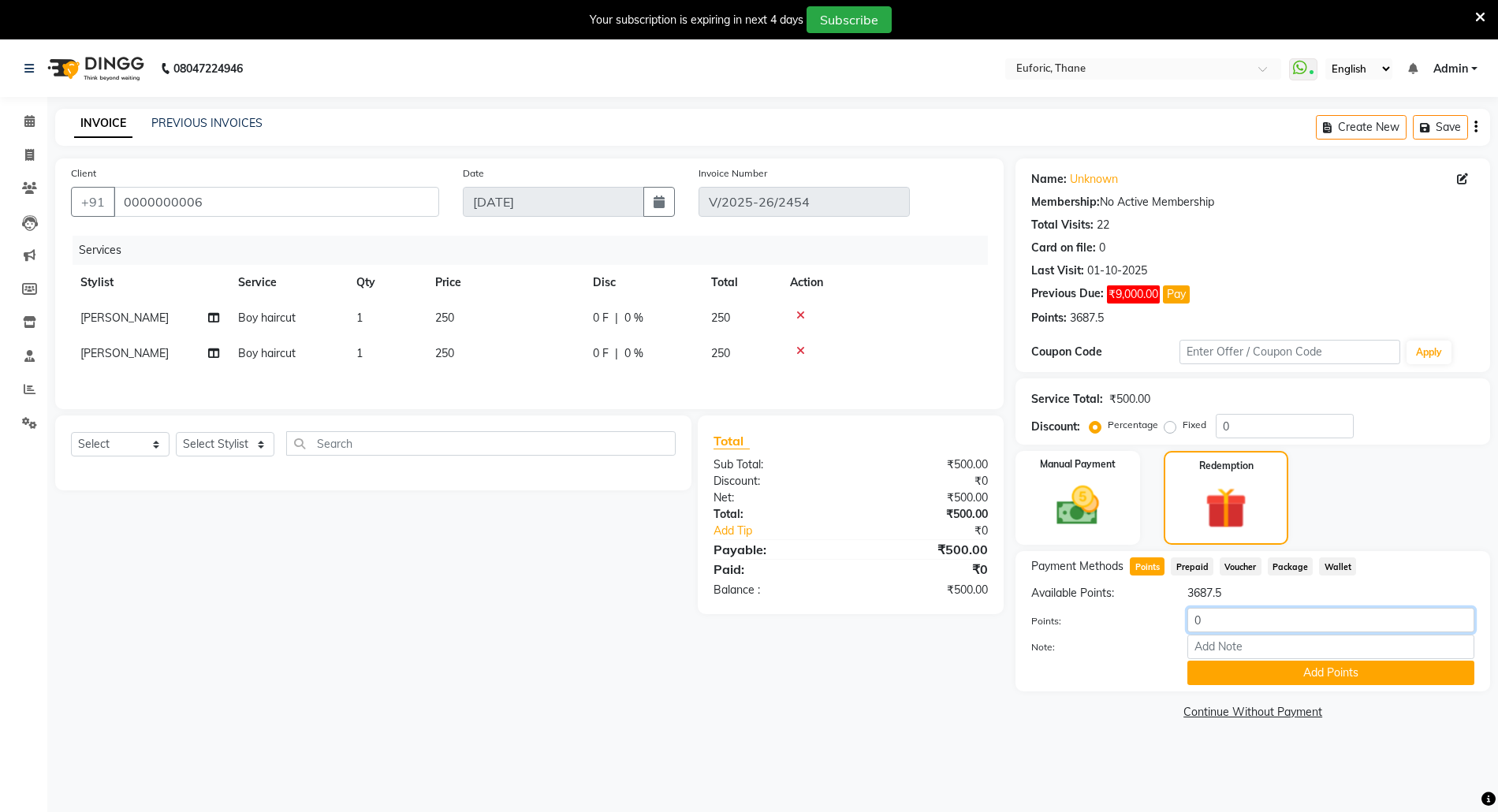
click at [1187, 621] on input "0" at bounding box center [1331, 619] width 287 height 25
type input "500"
click at [1269, 666] on button "Add Points" at bounding box center [1331, 673] width 287 height 25
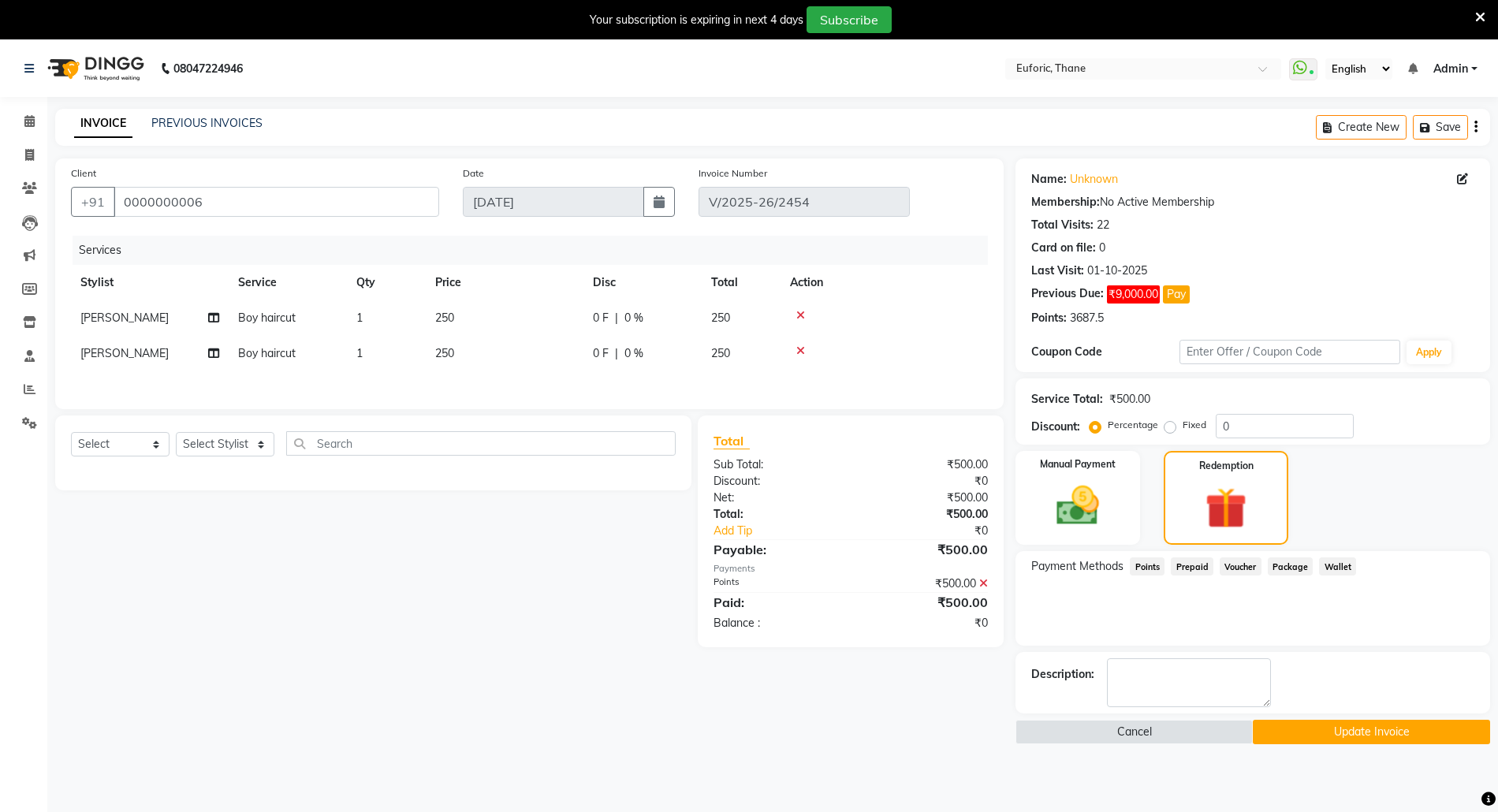
click at [1282, 738] on button "Update Invoice" at bounding box center [1371, 732] width 237 height 25
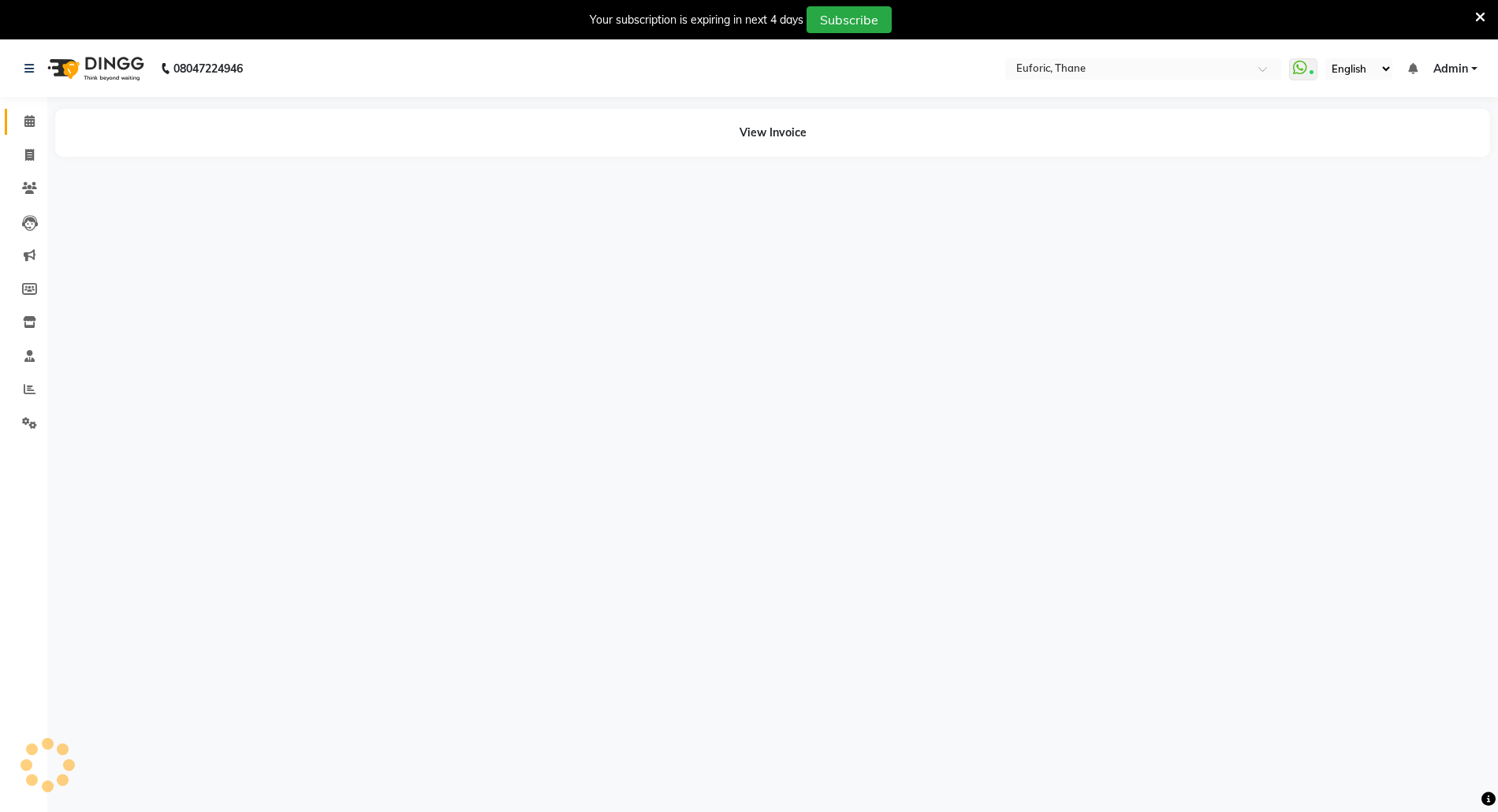
click at [14, 109] on link "Calendar" at bounding box center [24, 122] width 38 height 26
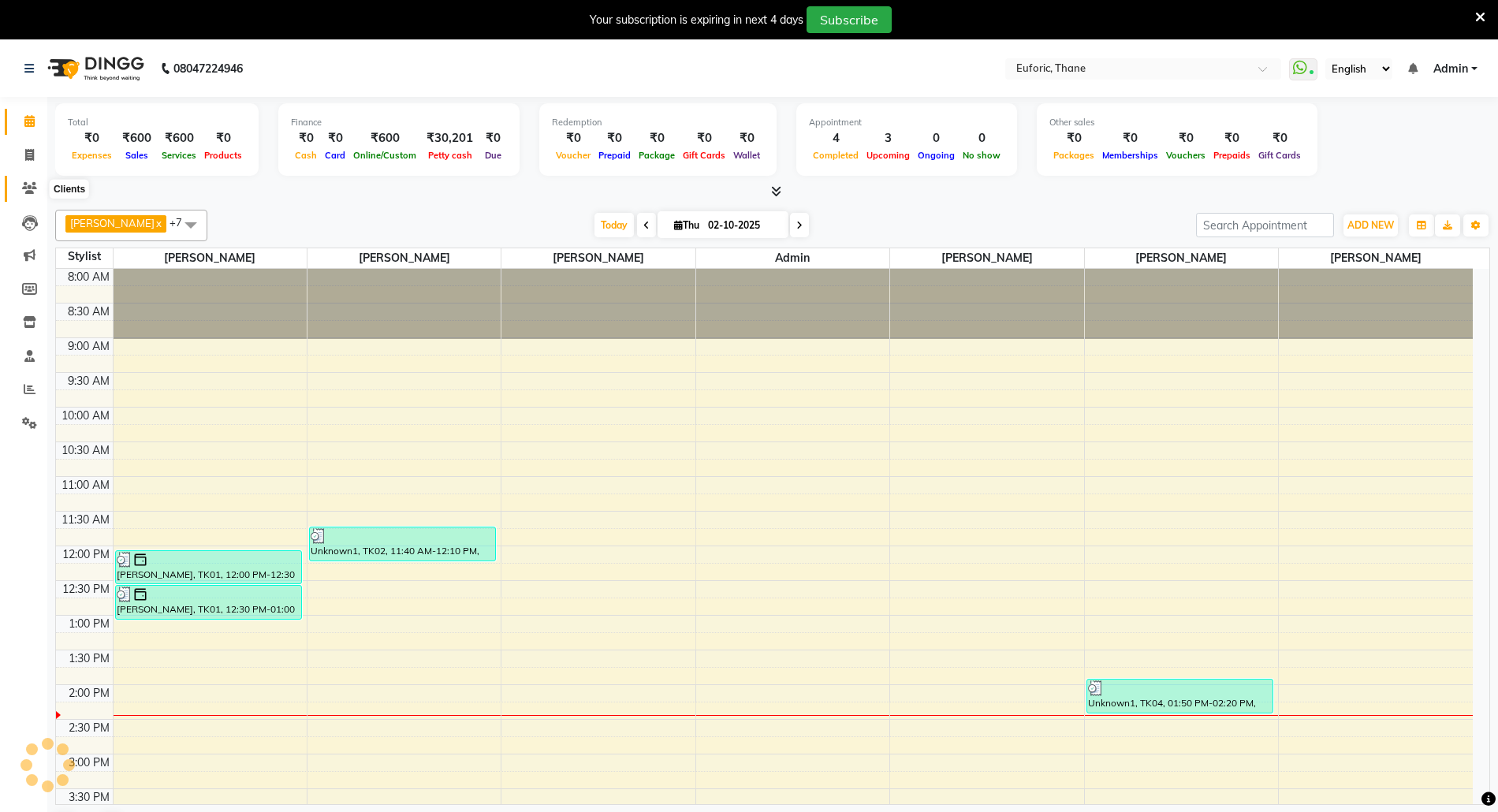
click at [24, 188] on icon at bounding box center [29, 188] width 15 height 12
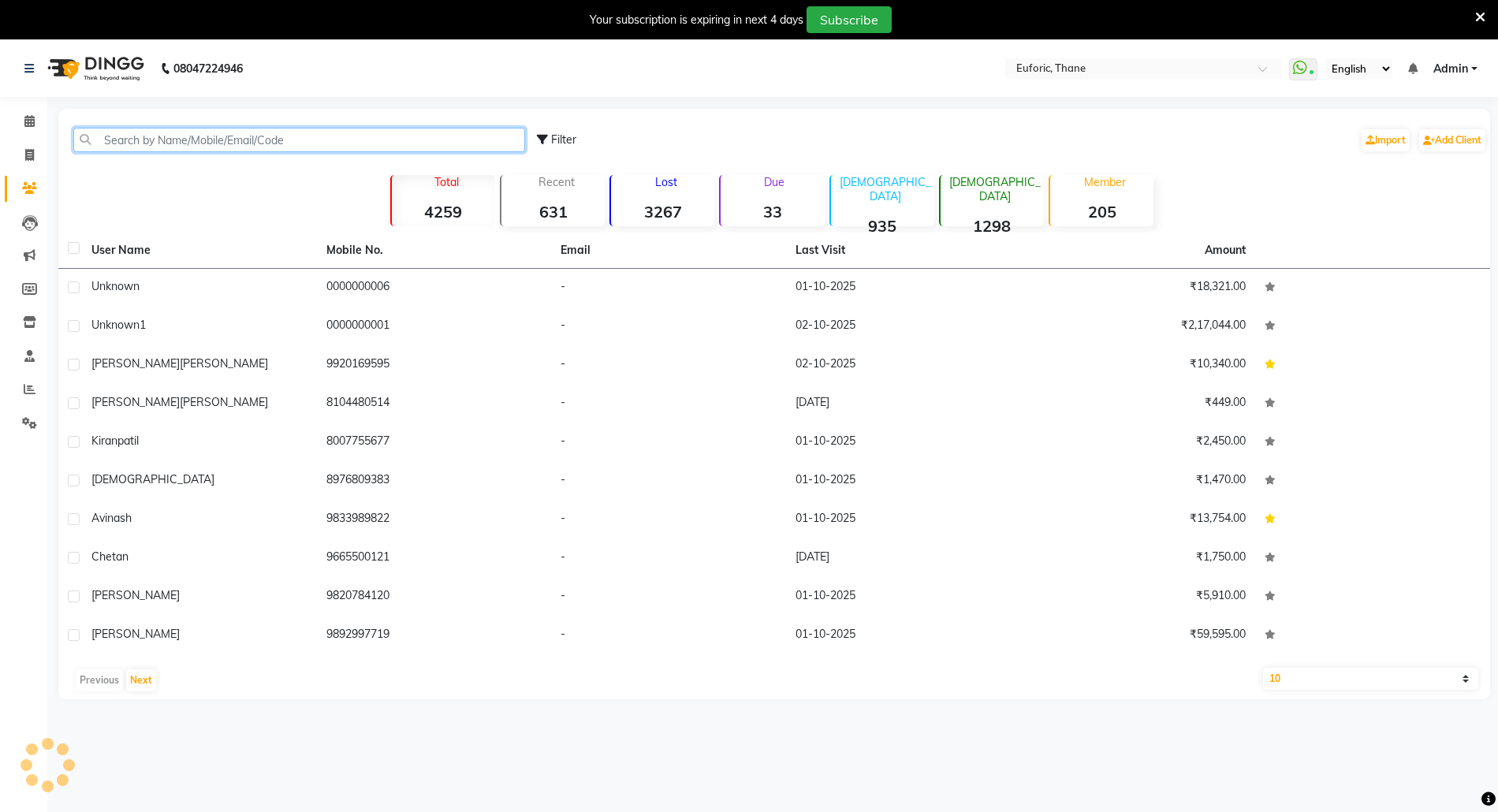
click at [201, 146] on input "text" at bounding box center [299, 139] width 452 height 25
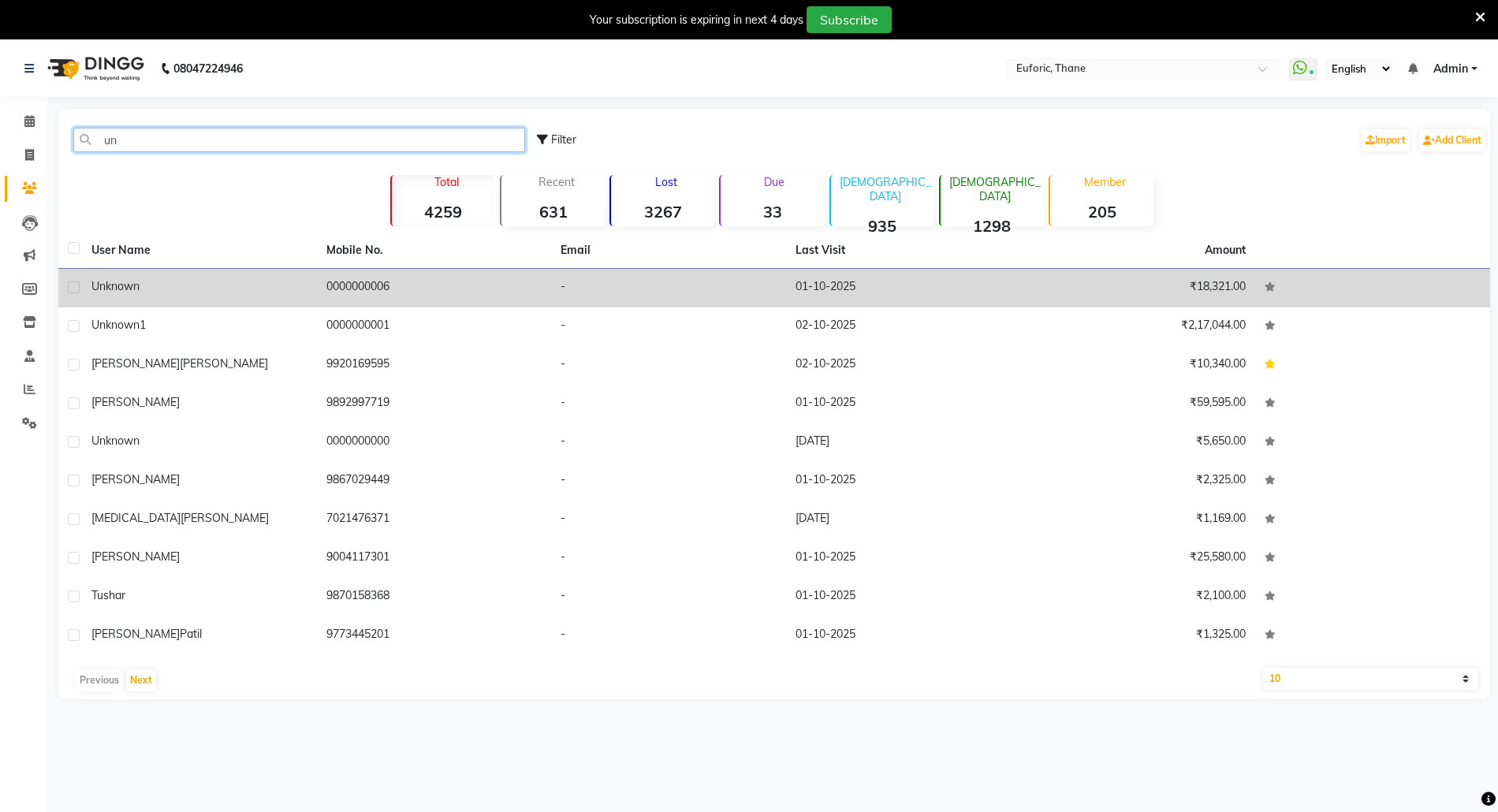
type input "un"
click at [123, 275] on td "unknown" at bounding box center [199, 288] width 235 height 39
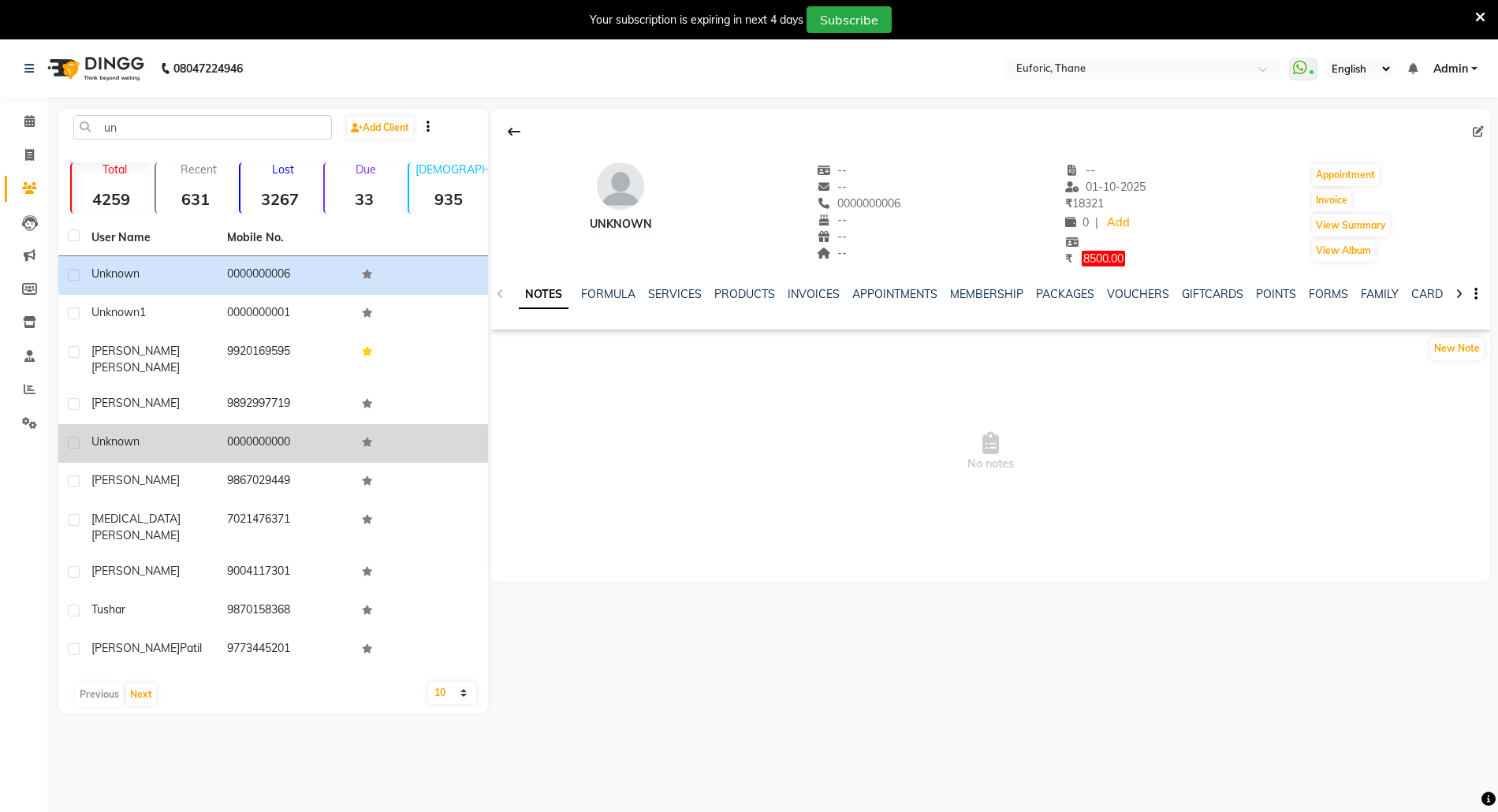
click at [108, 435] on span "Unknown" at bounding box center [115, 442] width 48 height 14
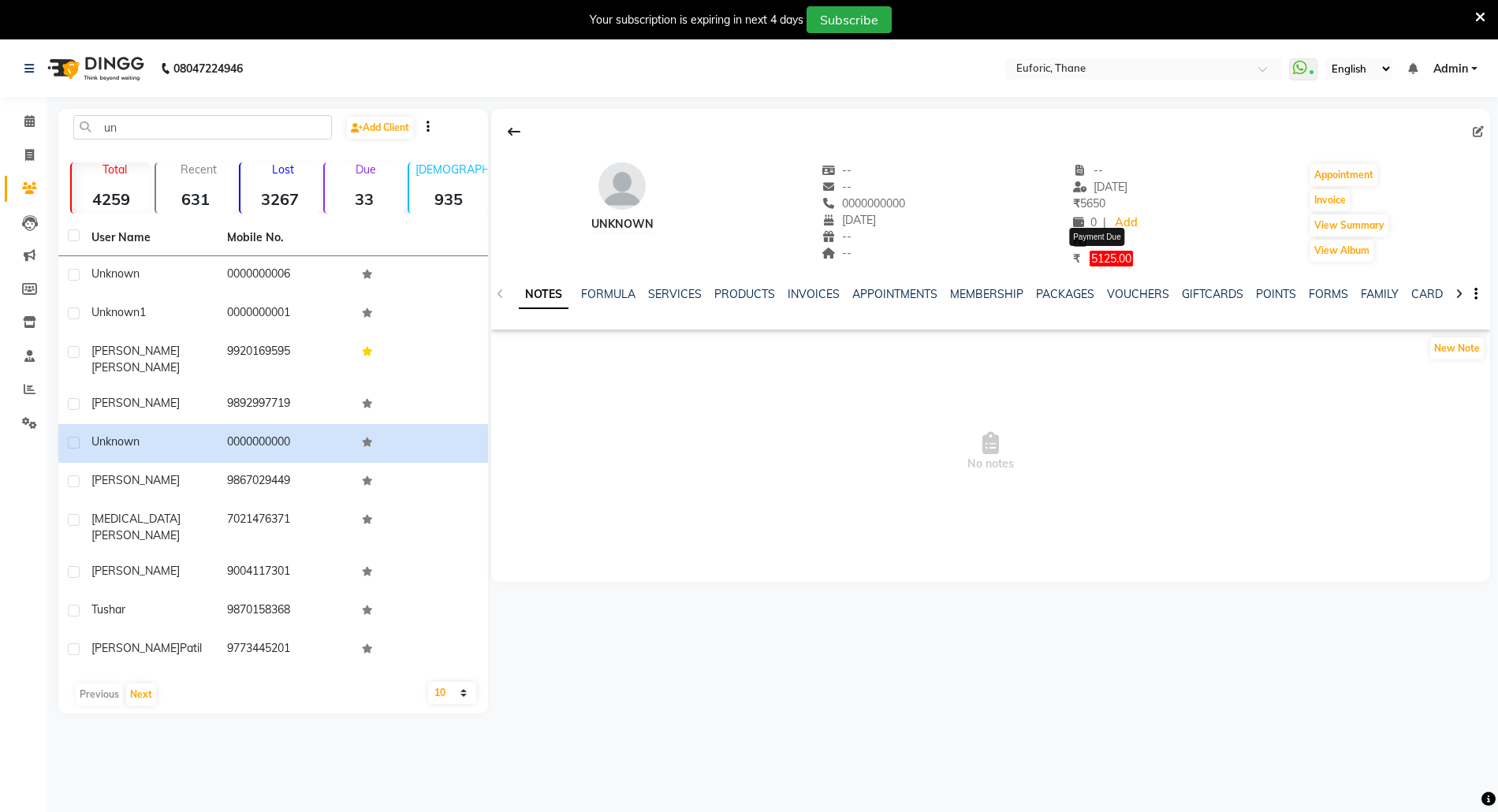
click at [1107, 254] on span "5125.00" at bounding box center [1111, 259] width 43 height 16
select select "1"
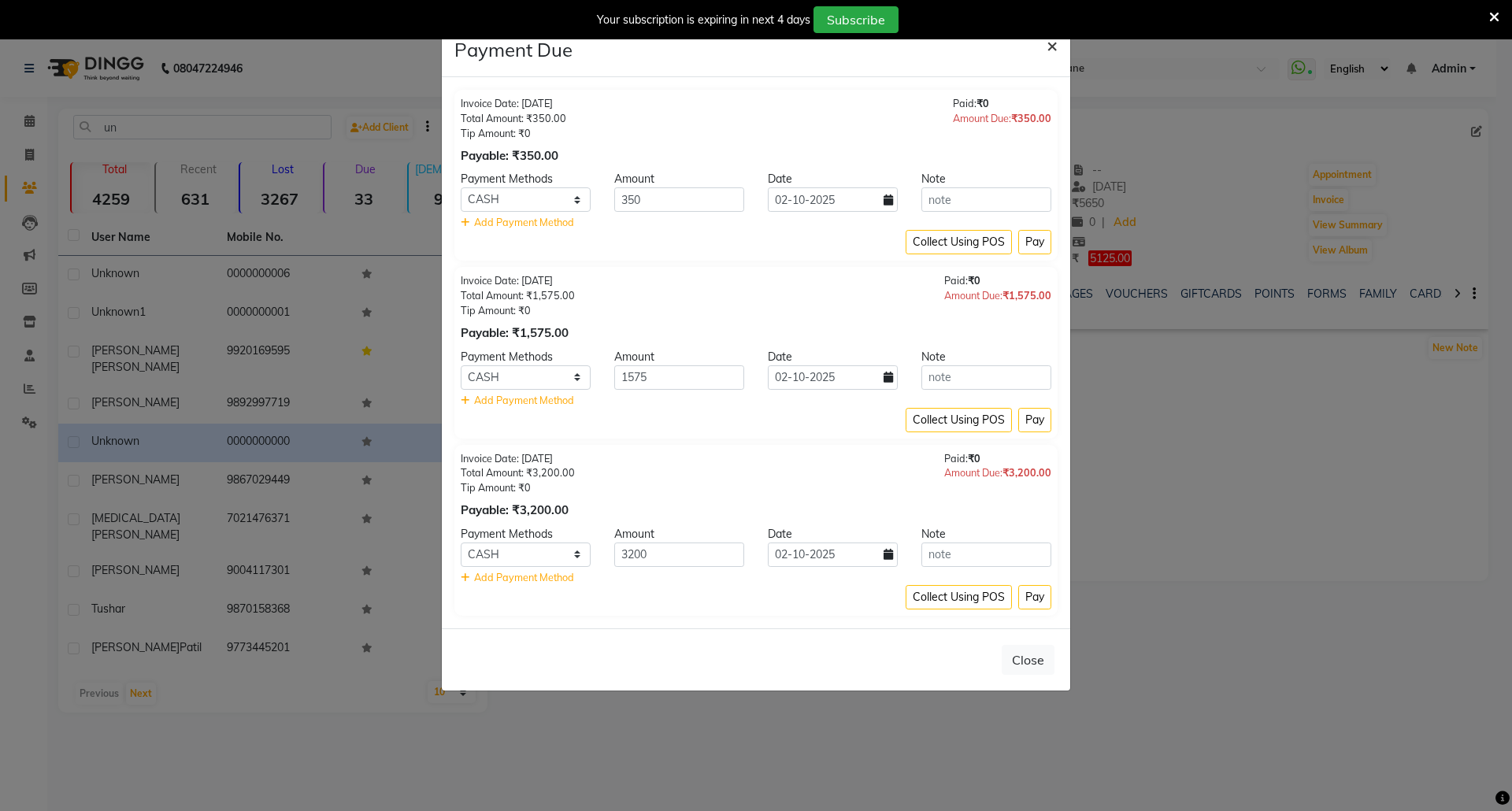
click at [1050, 44] on span "×" at bounding box center [1052, 45] width 11 height 24
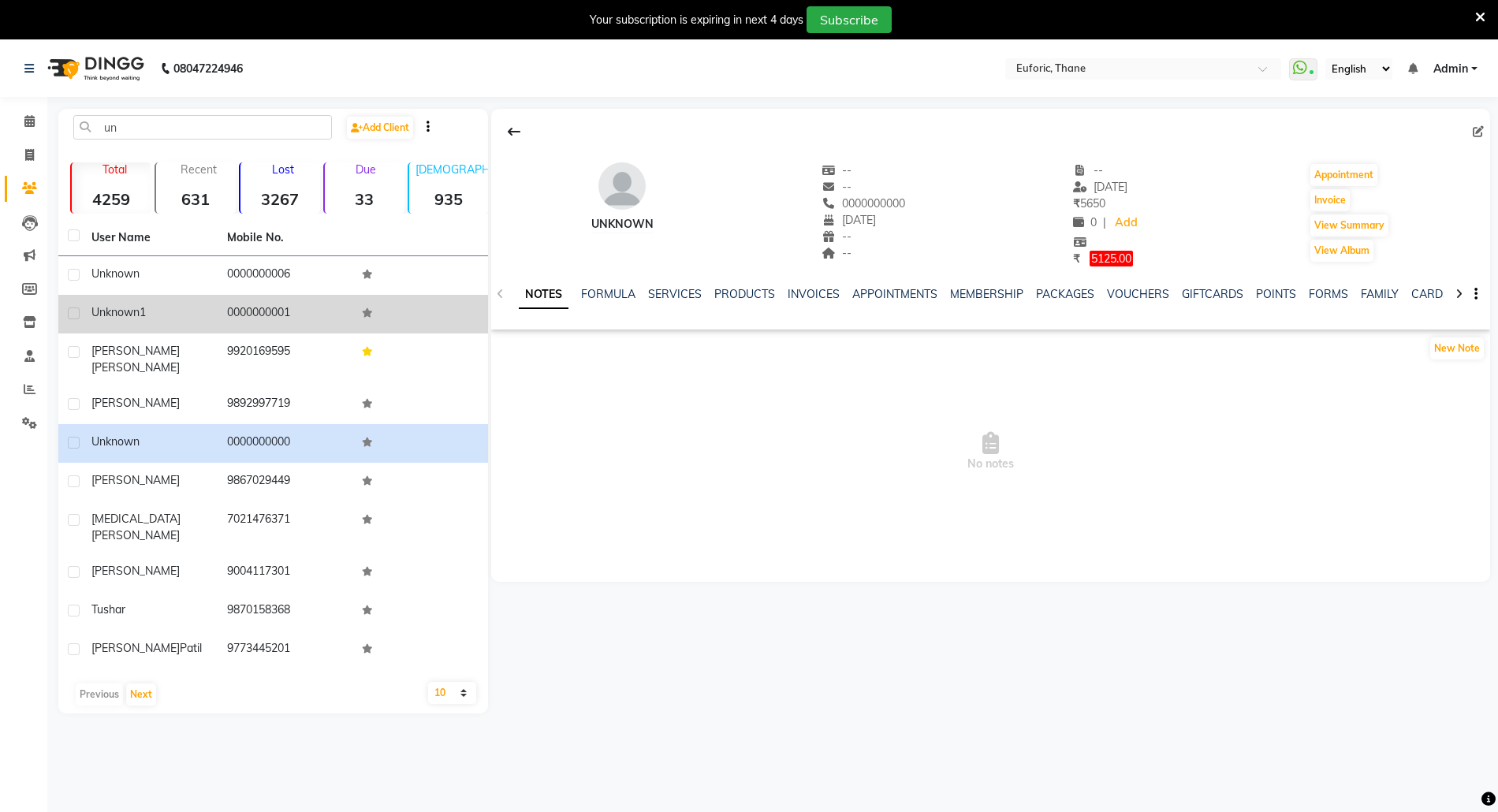
click at [136, 313] on span "Unknown1" at bounding box center [119, 312] width 54 height 14
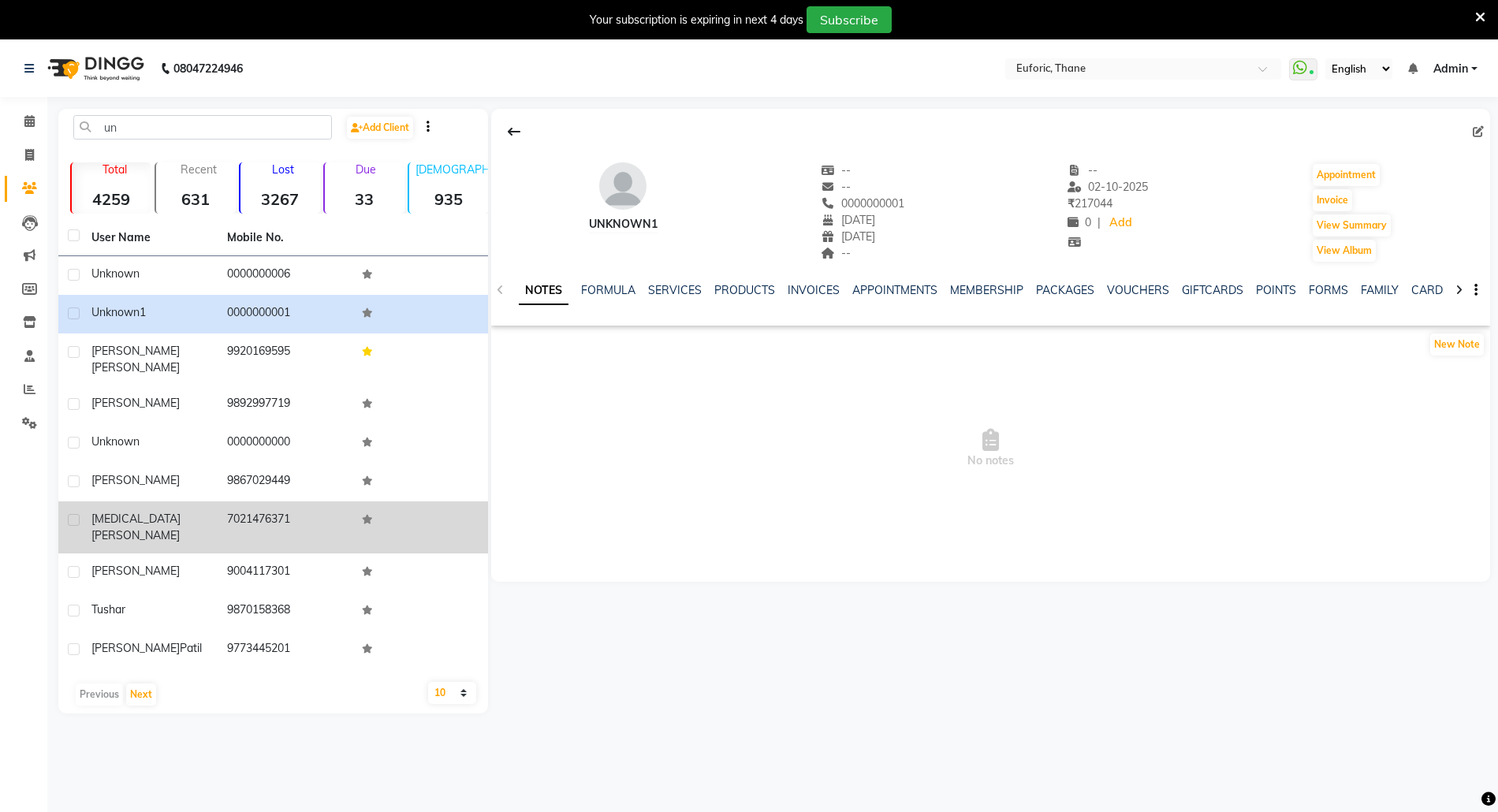
click at [119, 502] on td "[MEDICAL_DATA][PERSON_NAME]" at bounding box center [150, 527] width 135 height 52
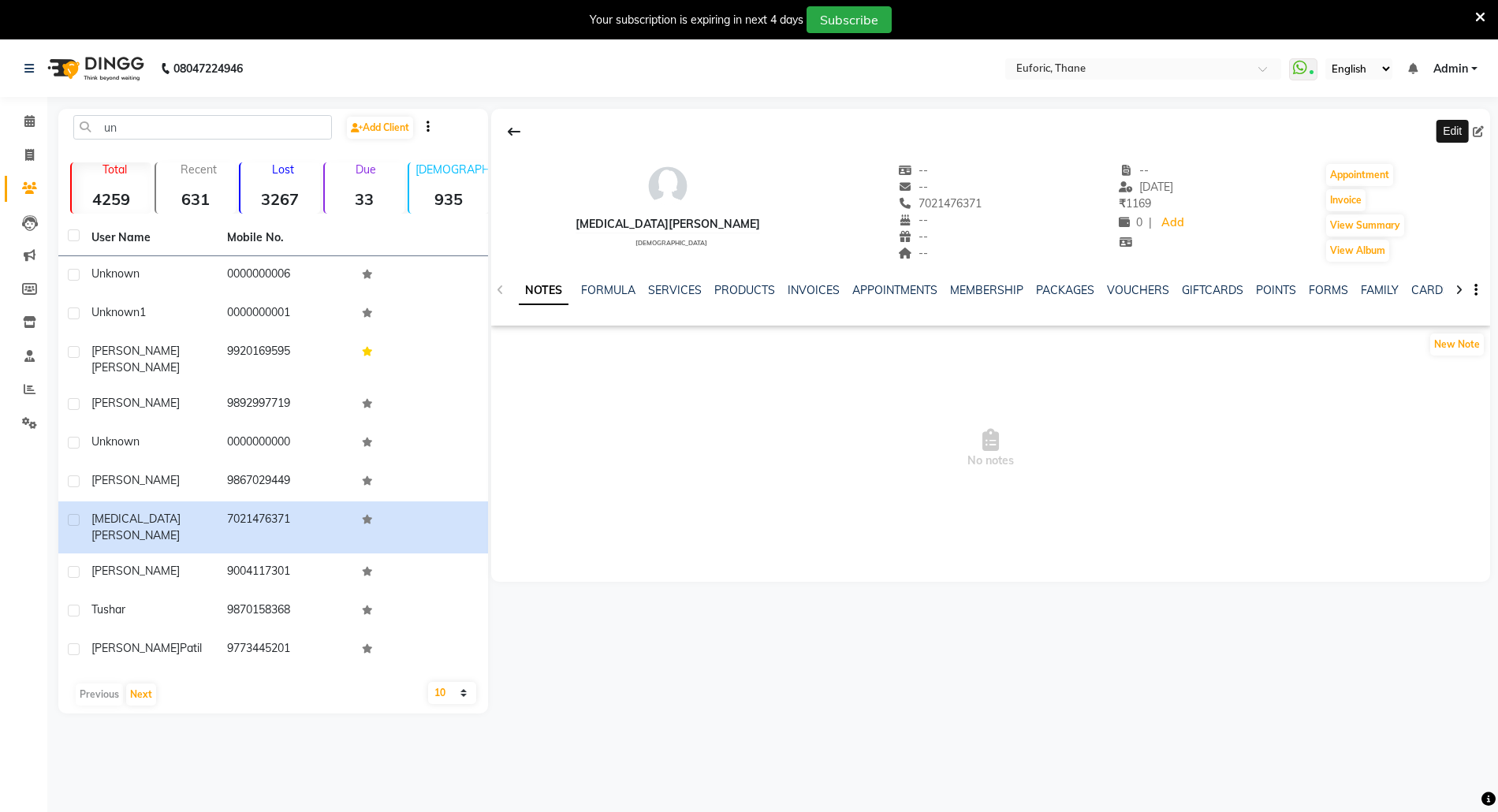
click at [1479, 131] on icon at bounding box center [1479, 131] width 11 height 11
select select "[DEMOGRAPHIC_DATA]"
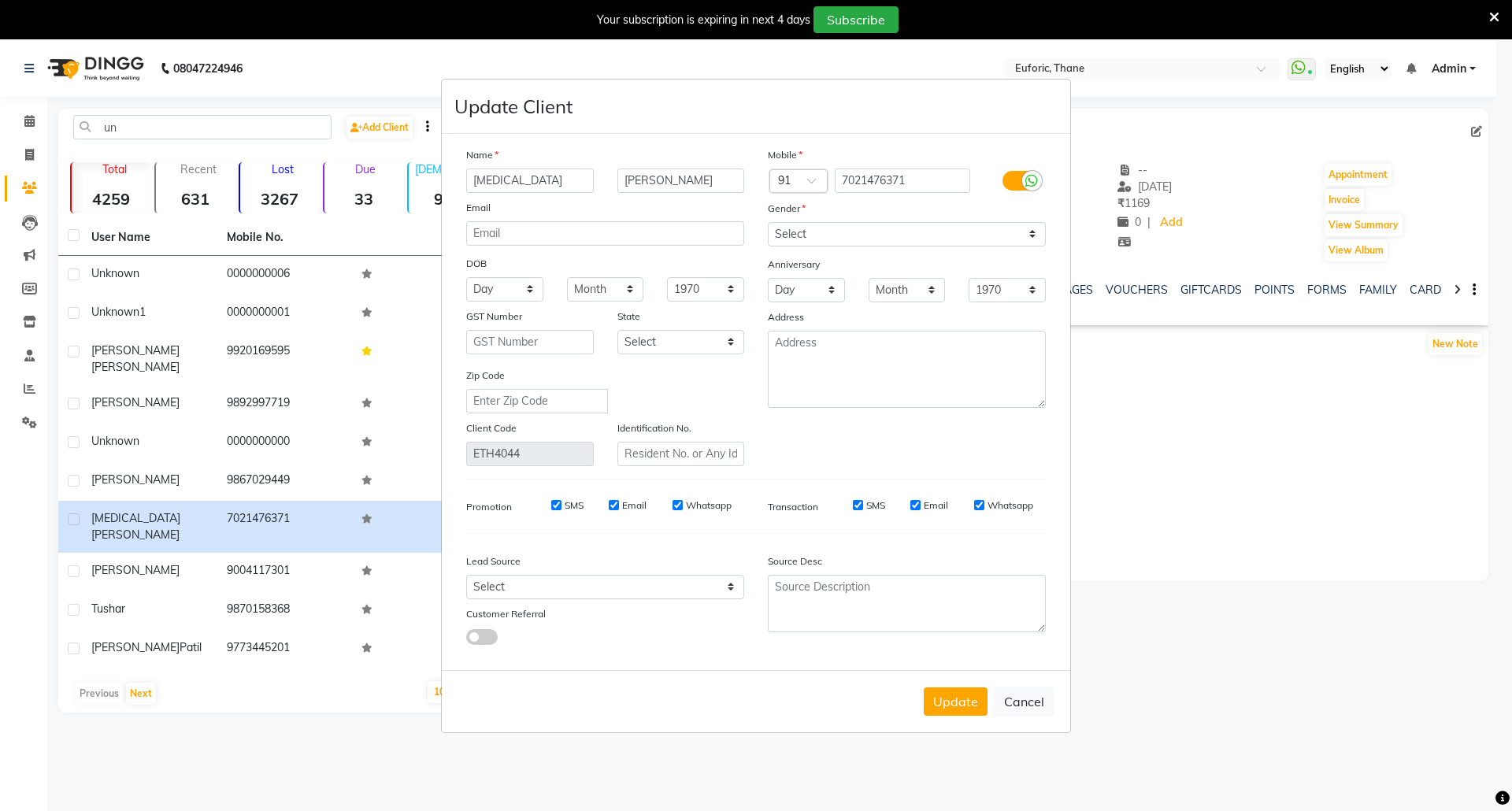
click at [1022, 171] on div at bounding box center [1020, 181] width 76 height 25
click at [1022, 187] on div at bounding box center [1032, 180] width 20 height 20
click at [0, 0] on input "checkbox" at bounding box center [0, 0] width 0 height 0
click at [946, 705] on button "Update" at bounding box center [955, 701] width 64 height 29
select select
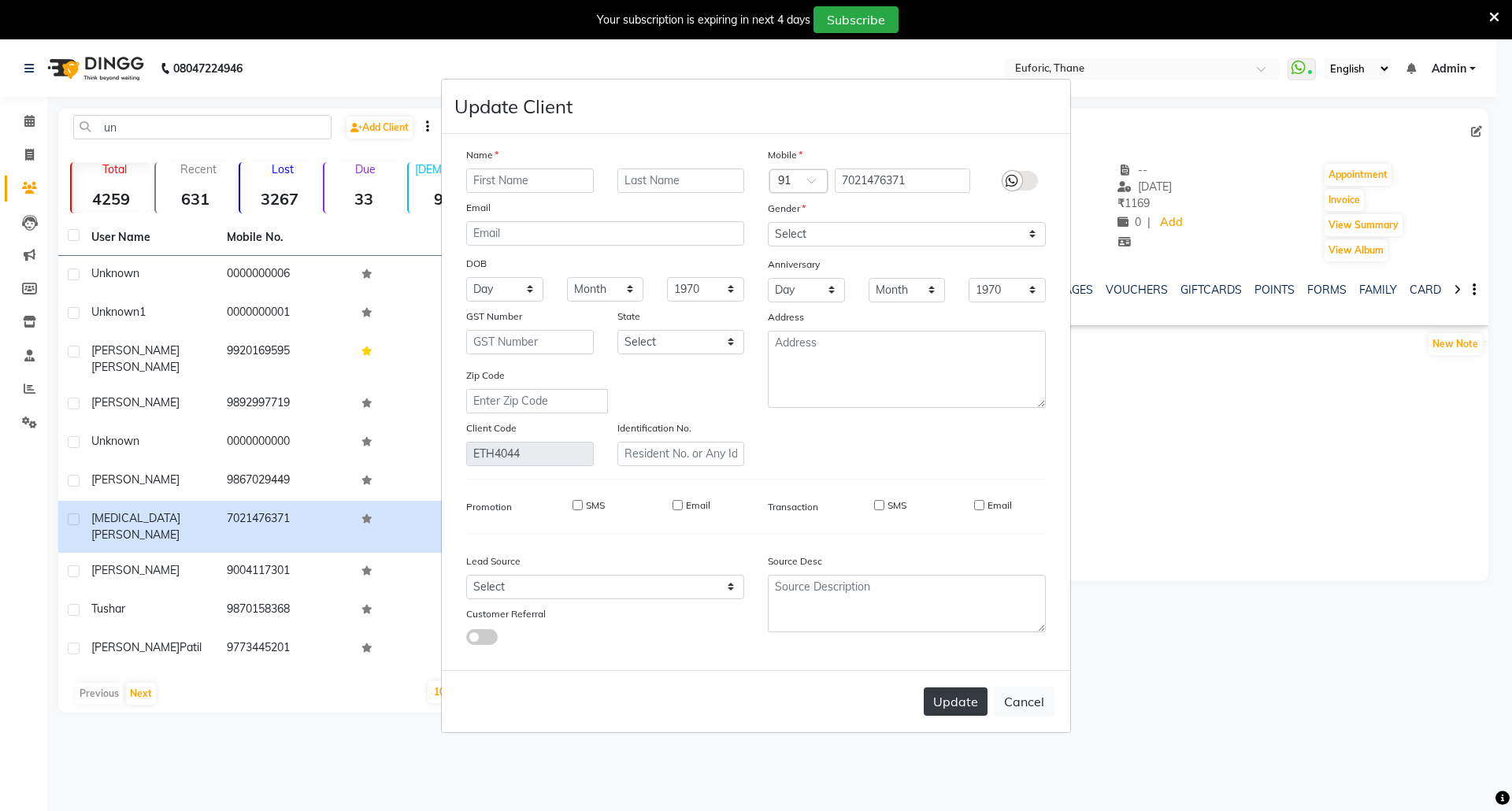
select select
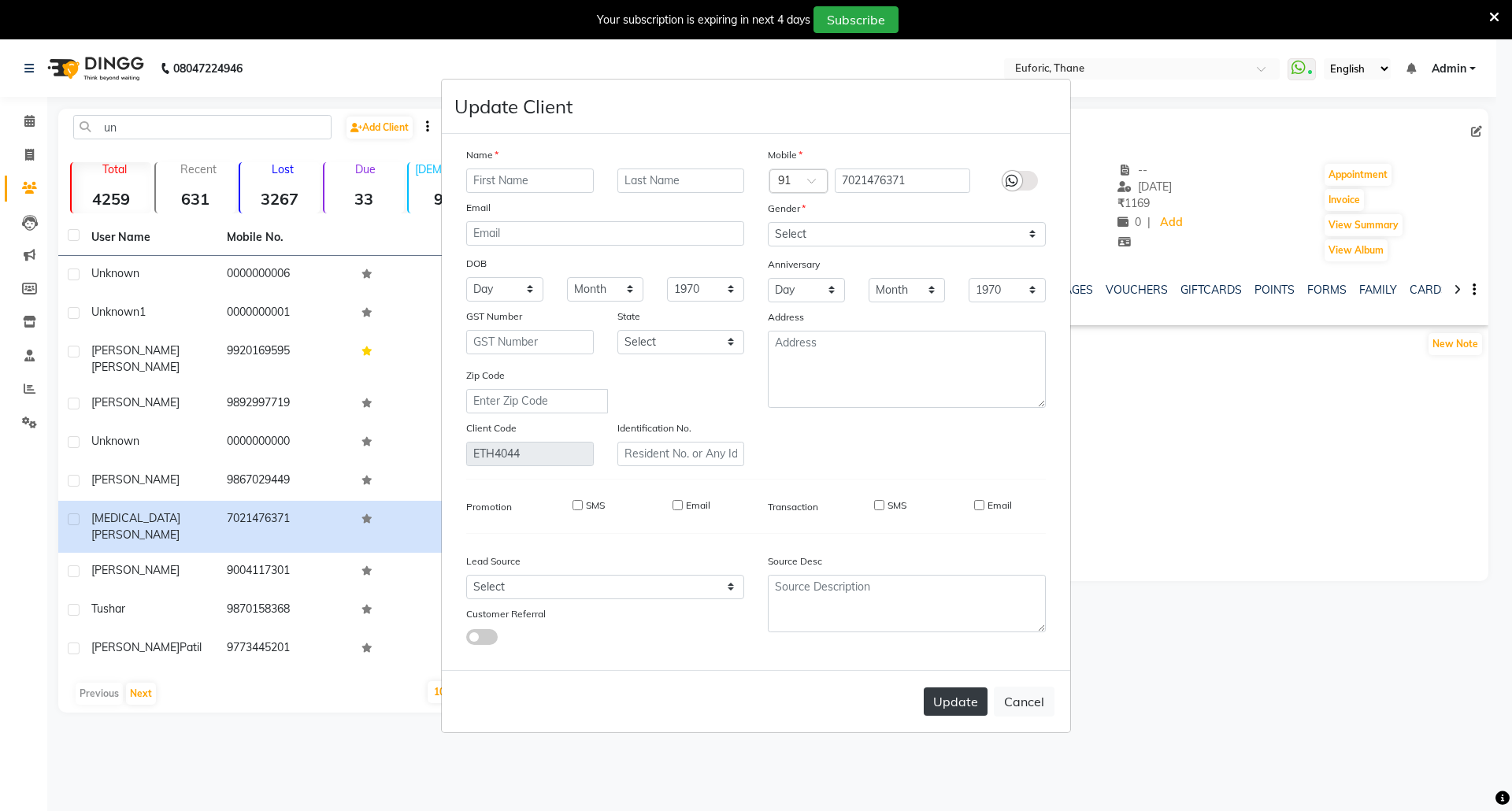
select select
checkbox input "false"
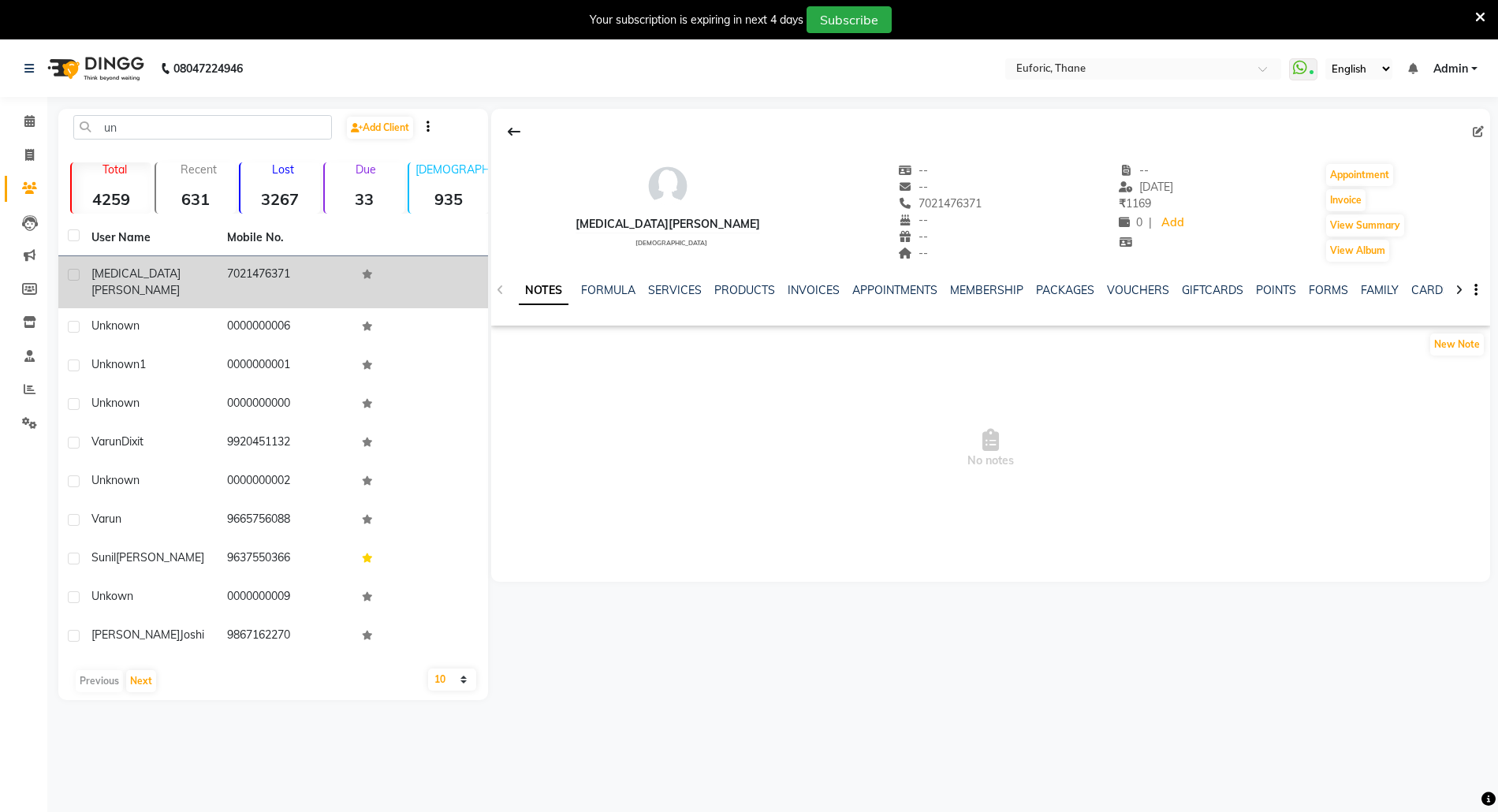
click at [143, 283] on span "[PERSON_NAME]" at bounding box center [135, 290] width 88 height 14
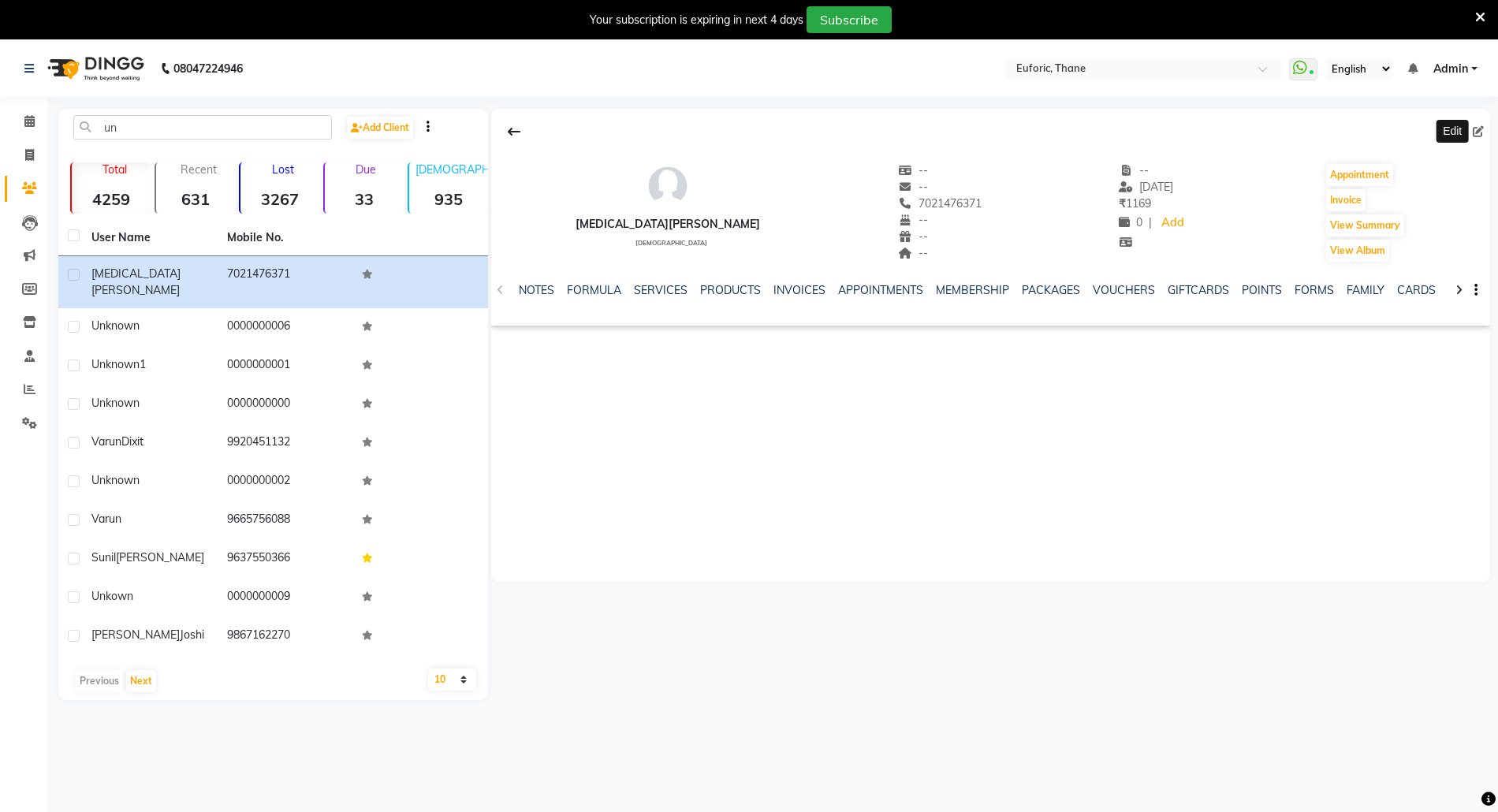
click at [1478, 127] on icon at bounding box center [1479, 131] width 11 height 11
select select "[DEMOGRAPHIC_DATA]"
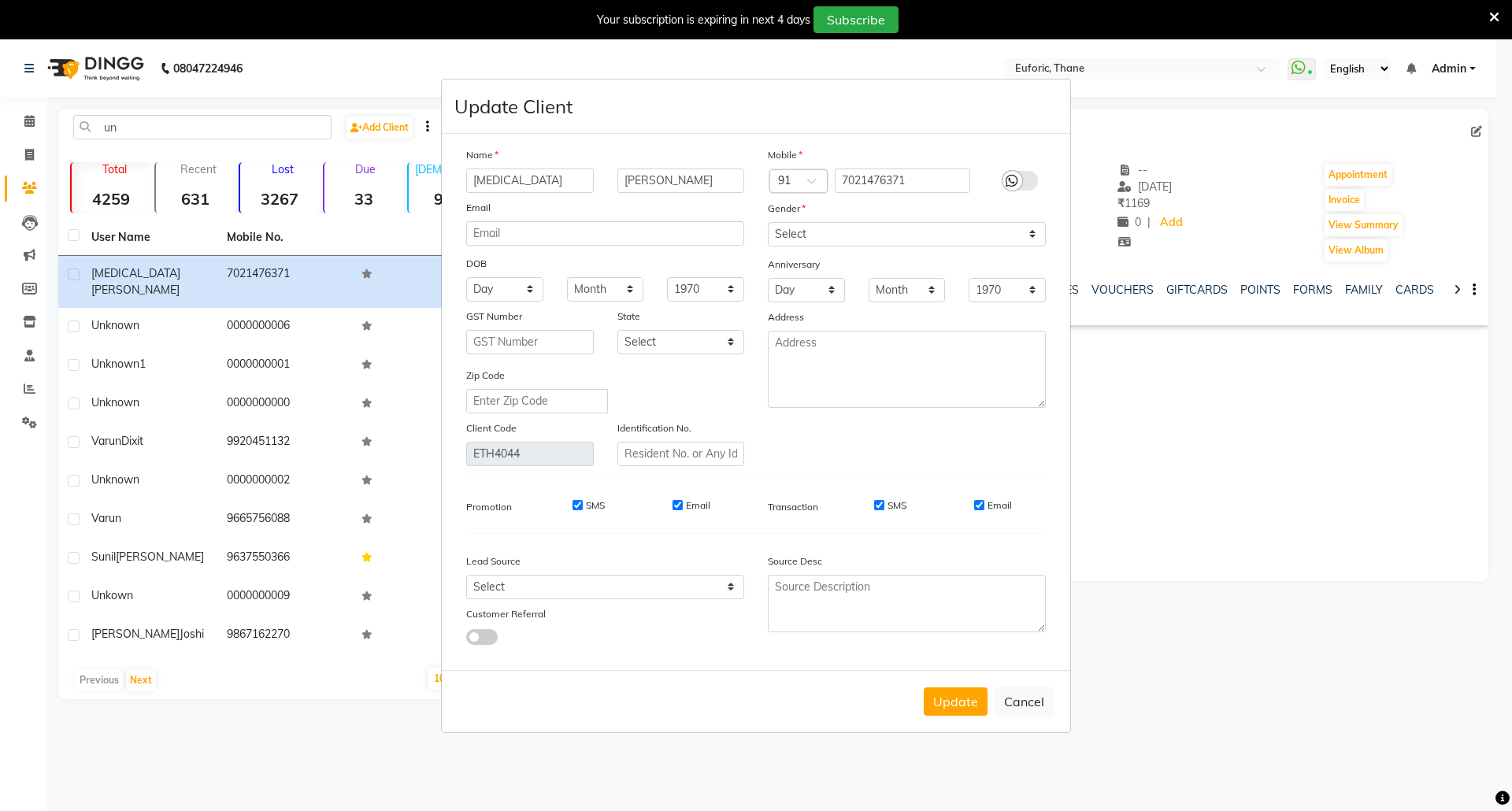
click at [1009, 187] on icon at bounding box center [1012, 181] width 13 height 14
click at [0, 0] on input "checkbox" at bounding box center [0, 0] width 0 height 0
click at [1009, 184] on label at bounding box center [1020, 180] width 36 height 20
click at [0, 0] on input "checkbox" at bounding box center [0, 0] width 0 height 0
click at [1016, 177] on icon at bounding box center [1012, 181] width 13 height 14
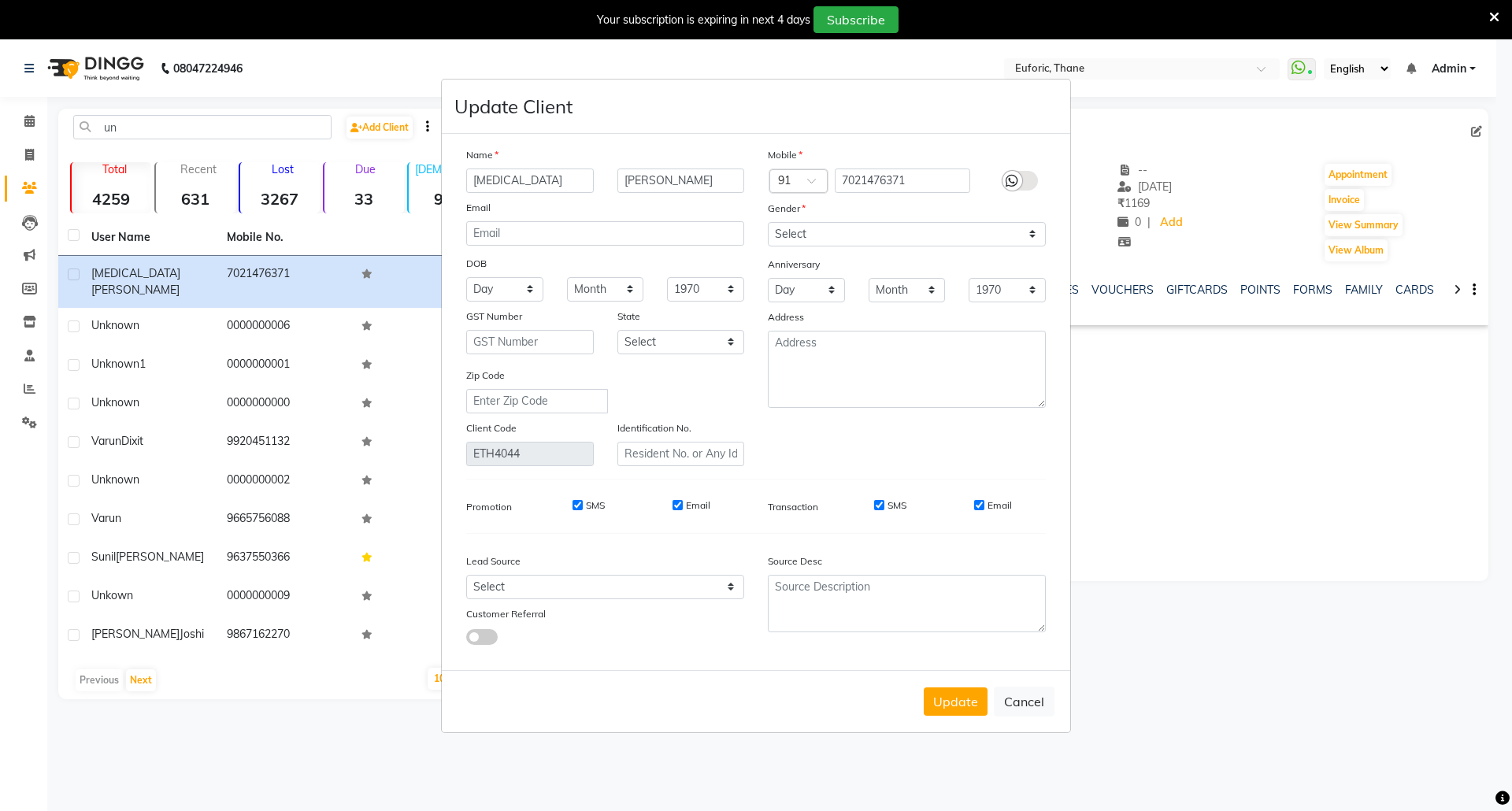
click at [0, 0] on input "checkbox" at bounding box center [0, 0] width 0 height 0
click at [956, 690] on button "Update" at bounding box center [955, 701] width 64 height 29
select select
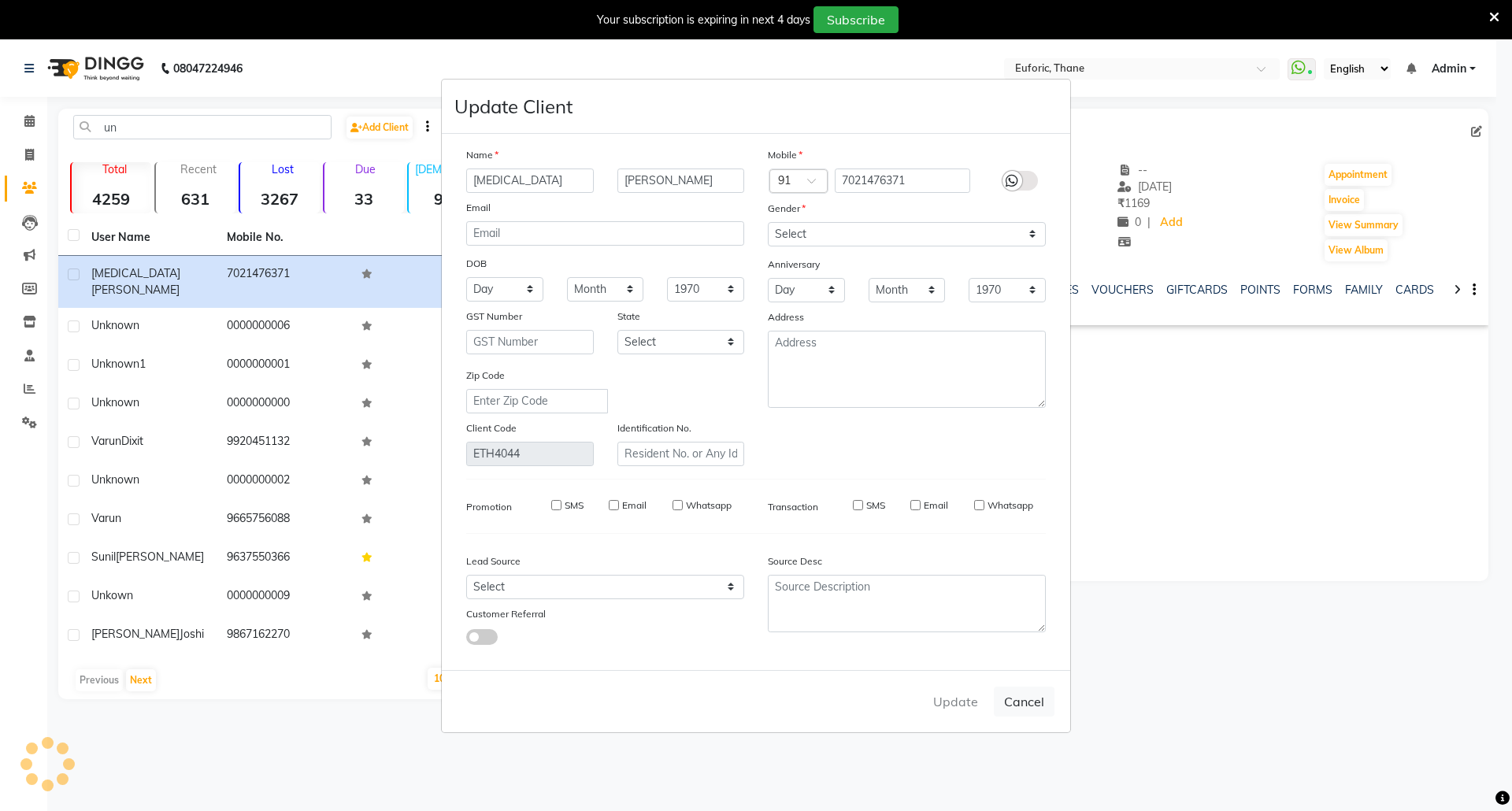
select select
checkbox input "false"
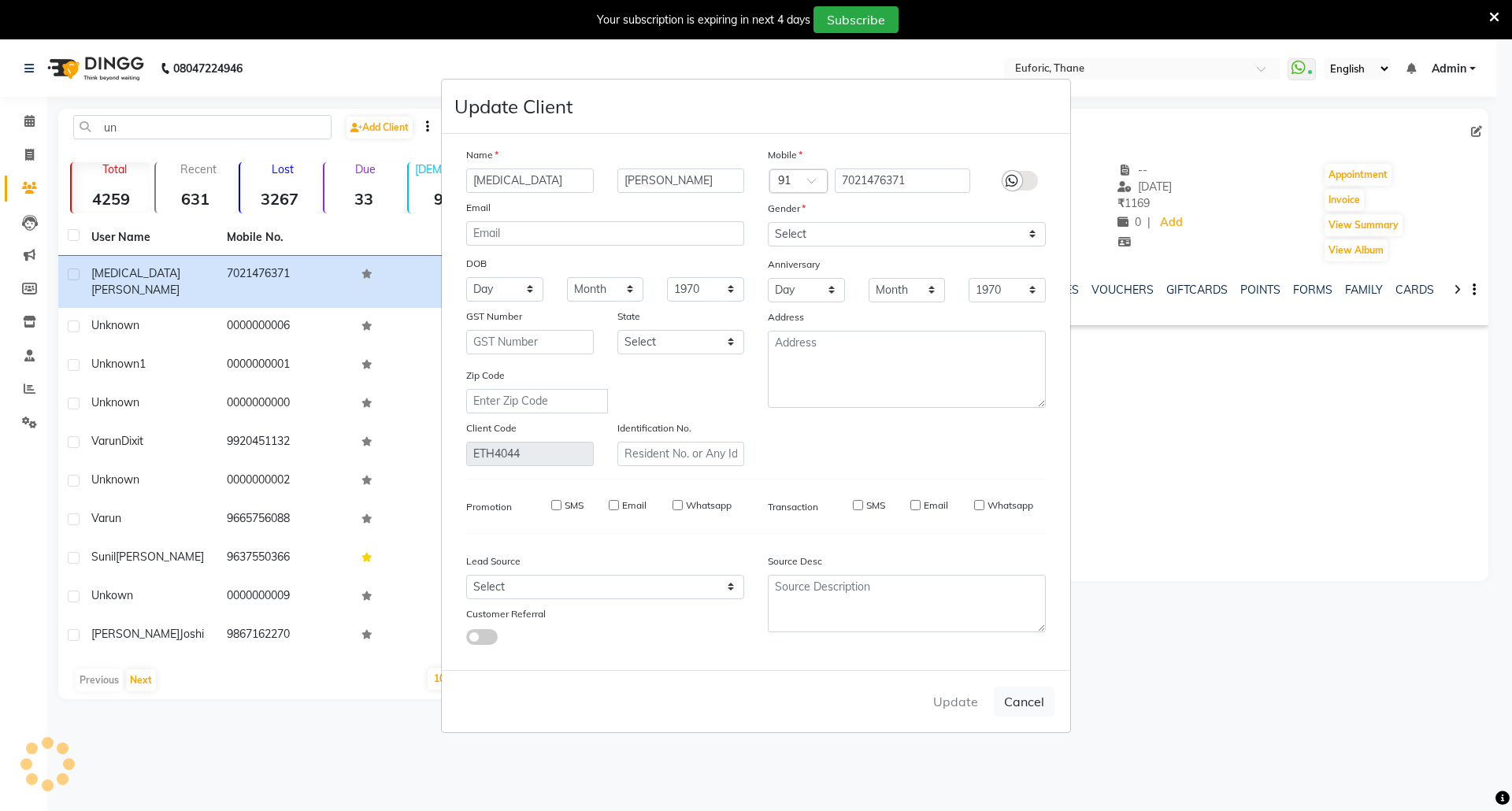
checkbox input "false"
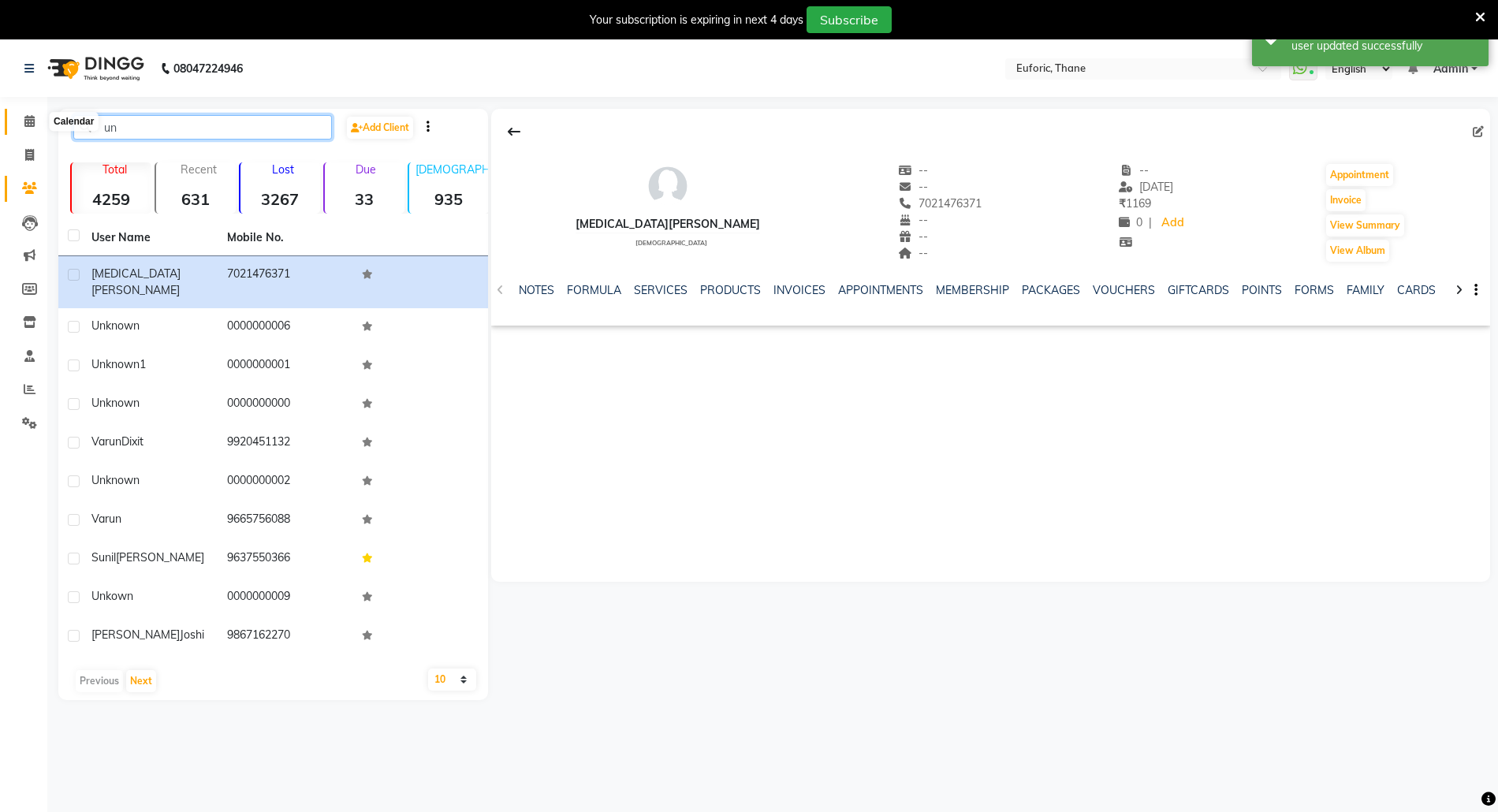
drag, startPoint x: 124, startPoint y: 126, endPoint x: 41, endPoint y: 126, distance: 83.0
click at [41, 126] on app-home "08047224946 Select Location × Euforic, Thane WhatsApp Status ✕ Status: Connecte…" at bounding box center [749, 381] width 1498 height 683
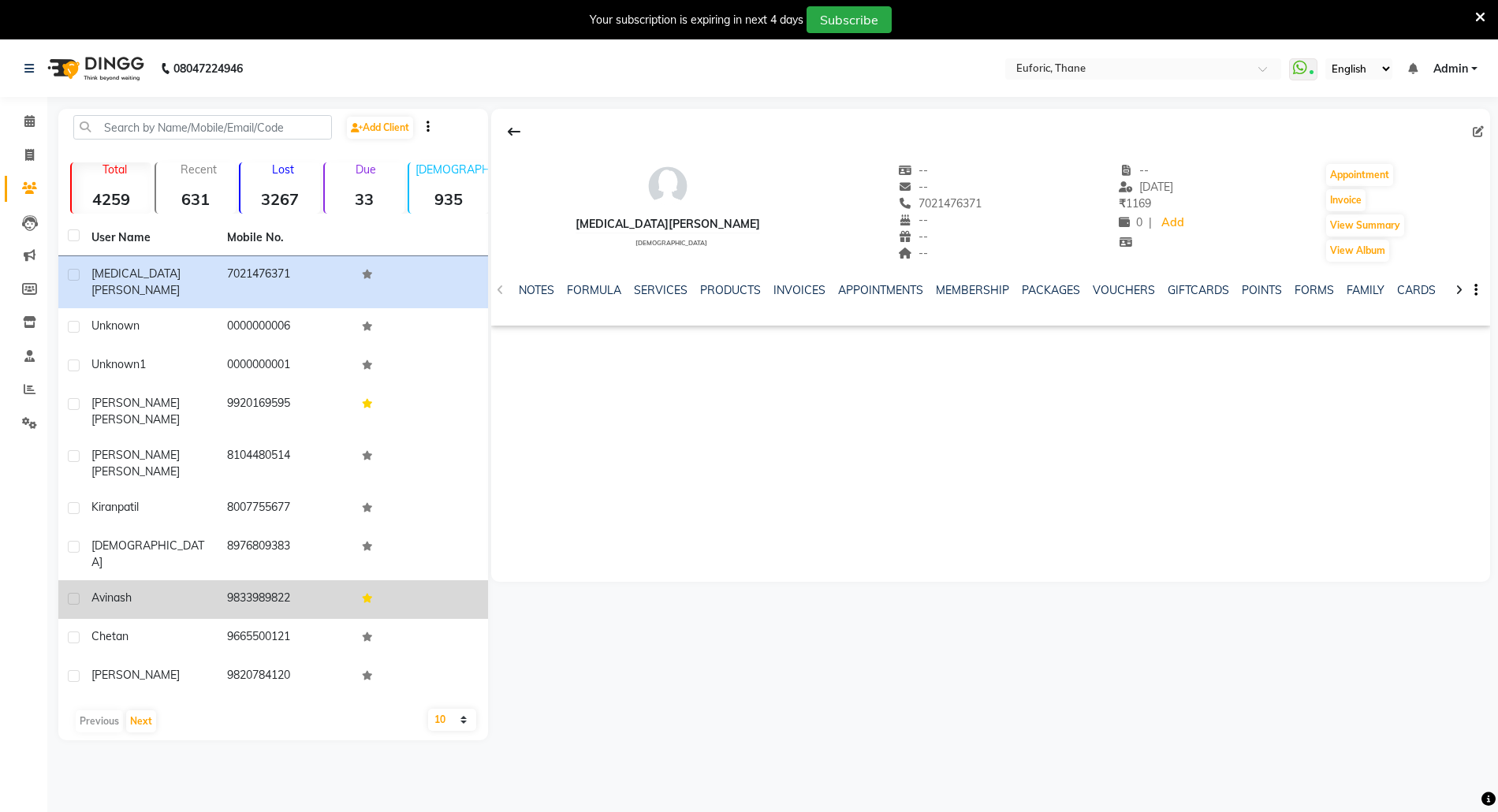
click at [115, 591] on span "Avinash" at bounding box center [111, 598] width 40 height 14
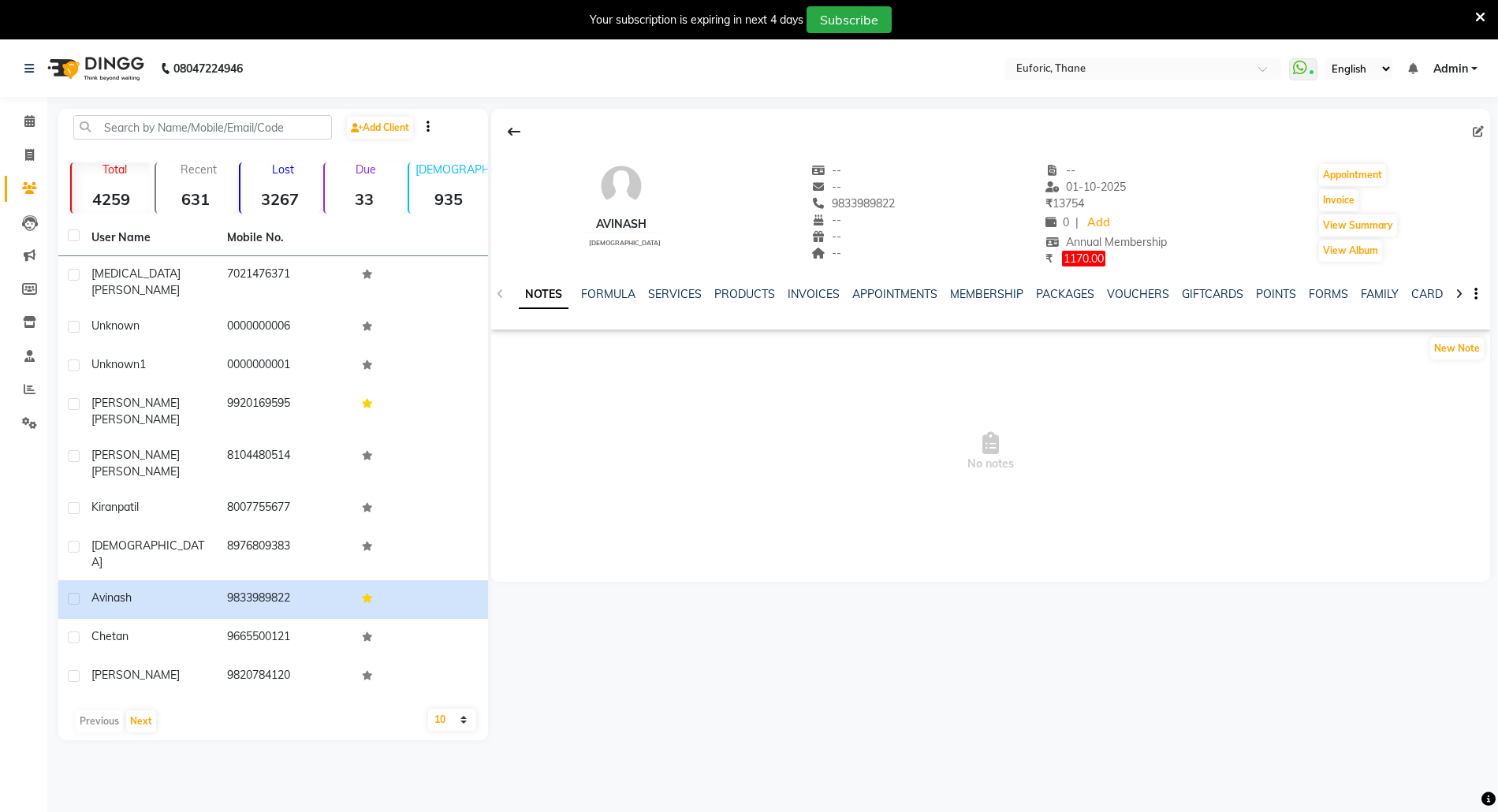
click at [1477, 133] on icon at bounding box center [1479, 131] width 11 height 11
select select "[DEMOGRAPHIC_DATA]"
select select
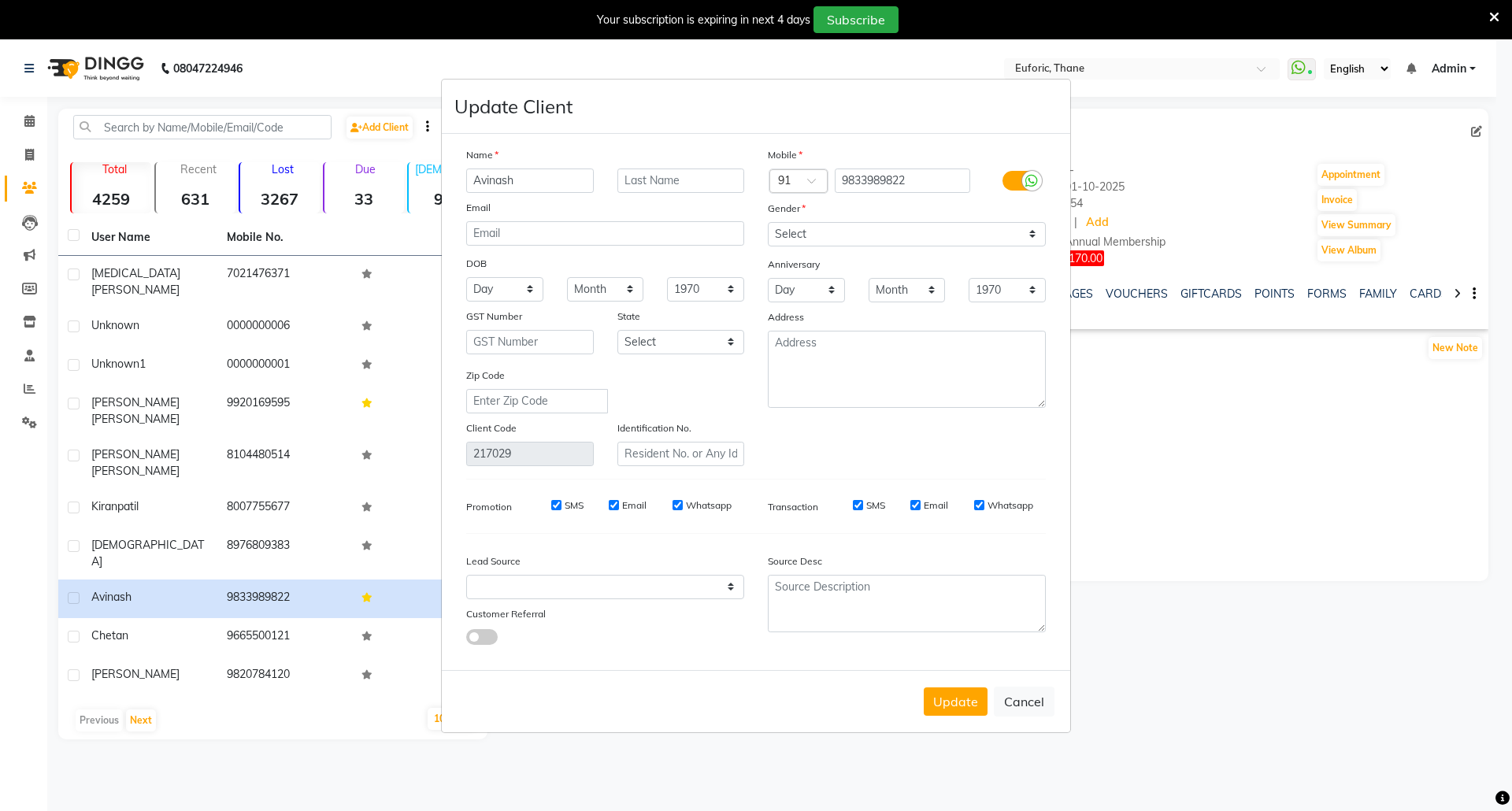
click at [1022, 180] on div at bounding box center [1032, 180] width 20 height 20
click at [0, 0] on input "checkbox" at bounding box center [0, 0] width 0 height 0
click at [573, 505] on input "SMS" at bounding box center [577, 505] width 10 height 10
checkbox input "false"
click at [956, 700] on button "Update" at bounding box center [955, 701] width 64 height 29
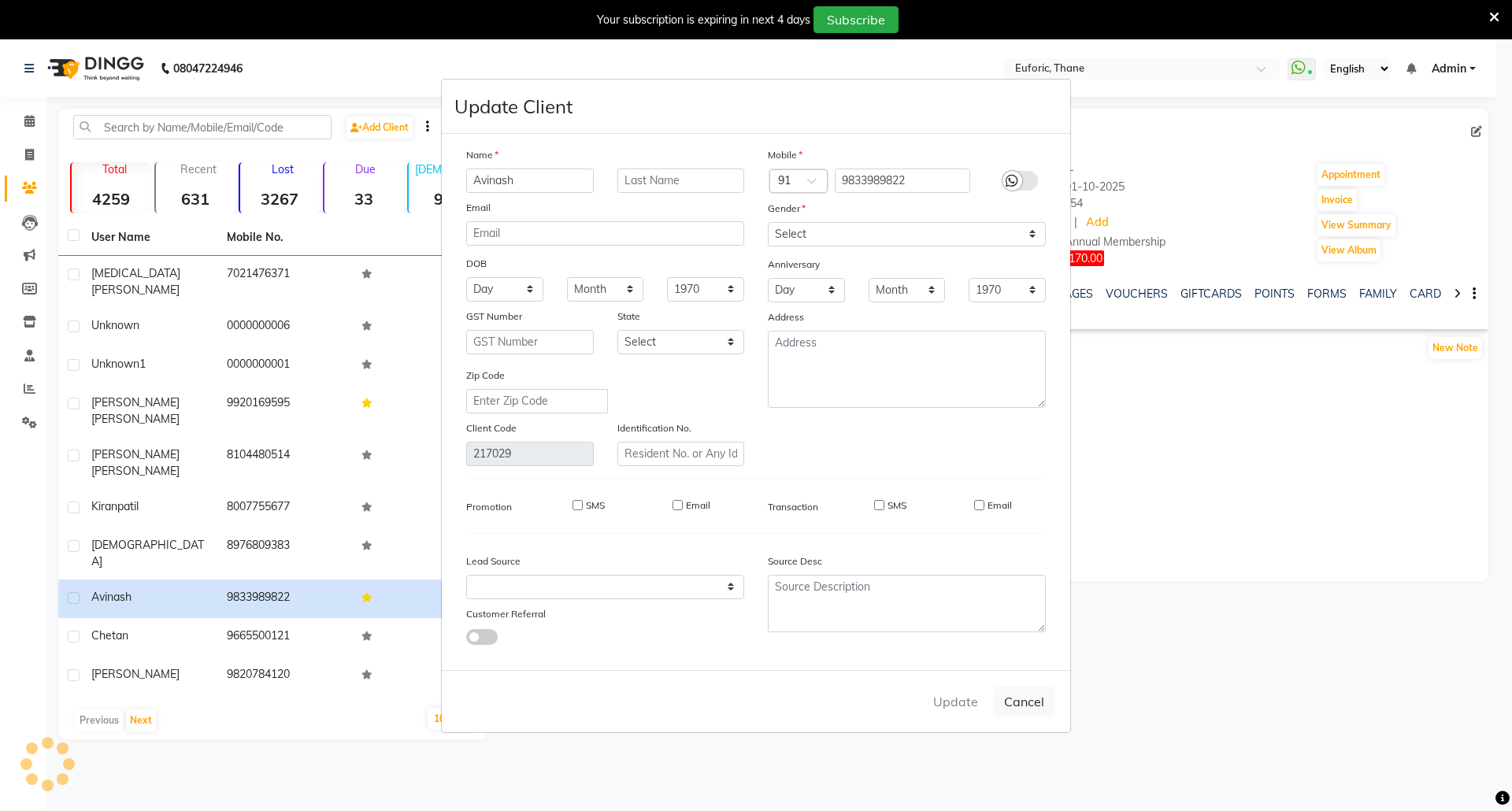
select select
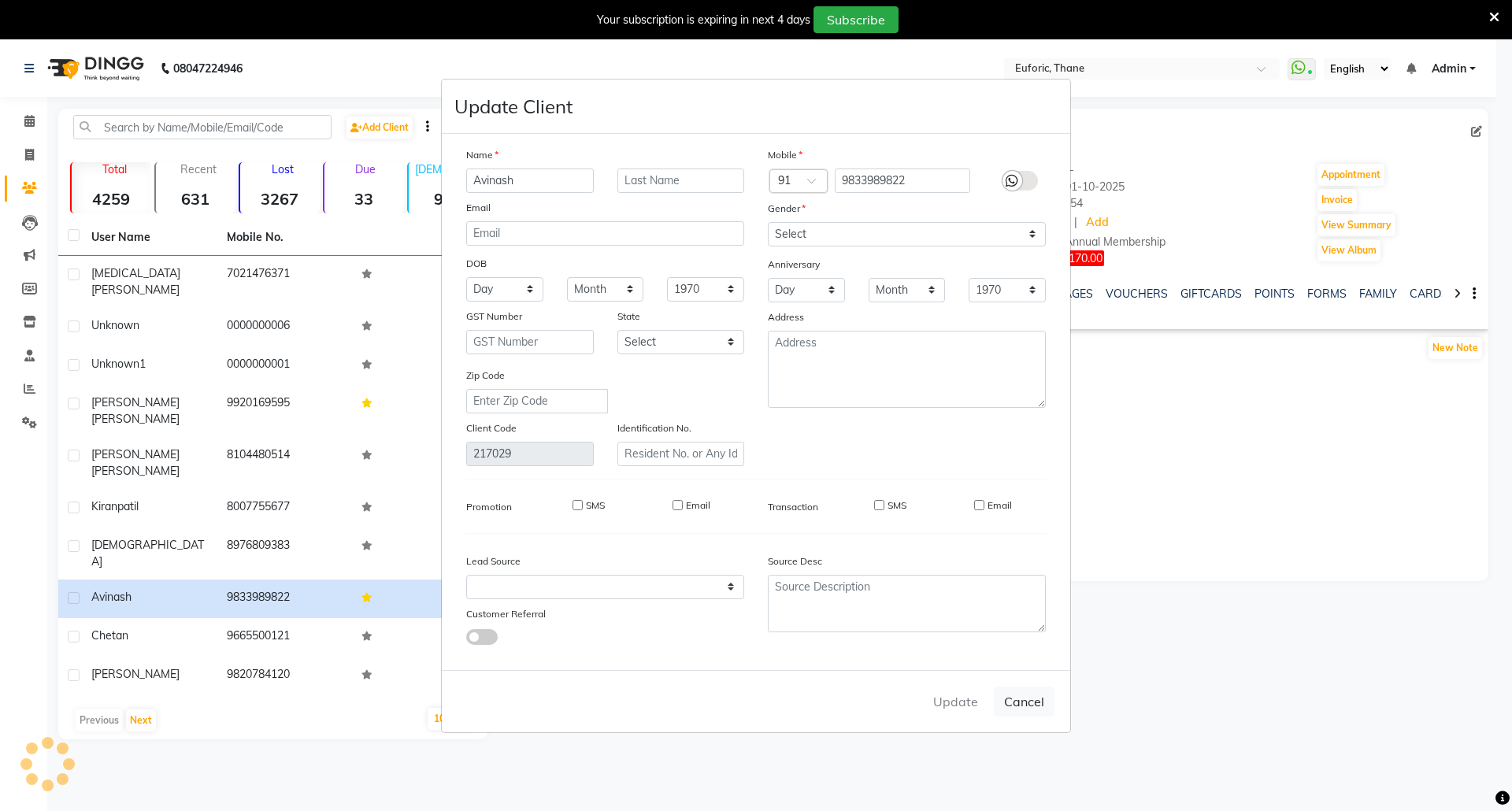
select select
checkbox input "false"
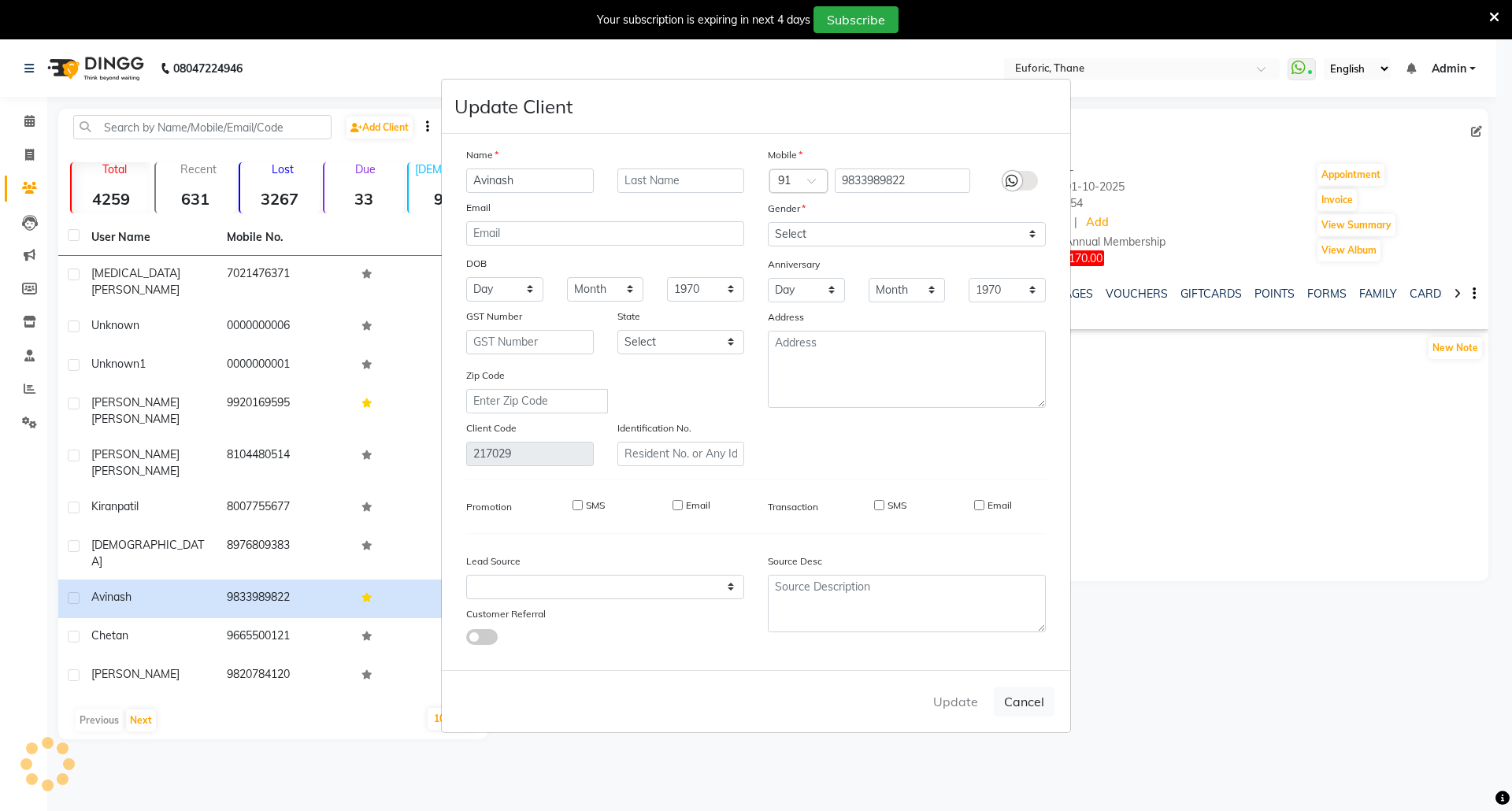
checkbox input "false"
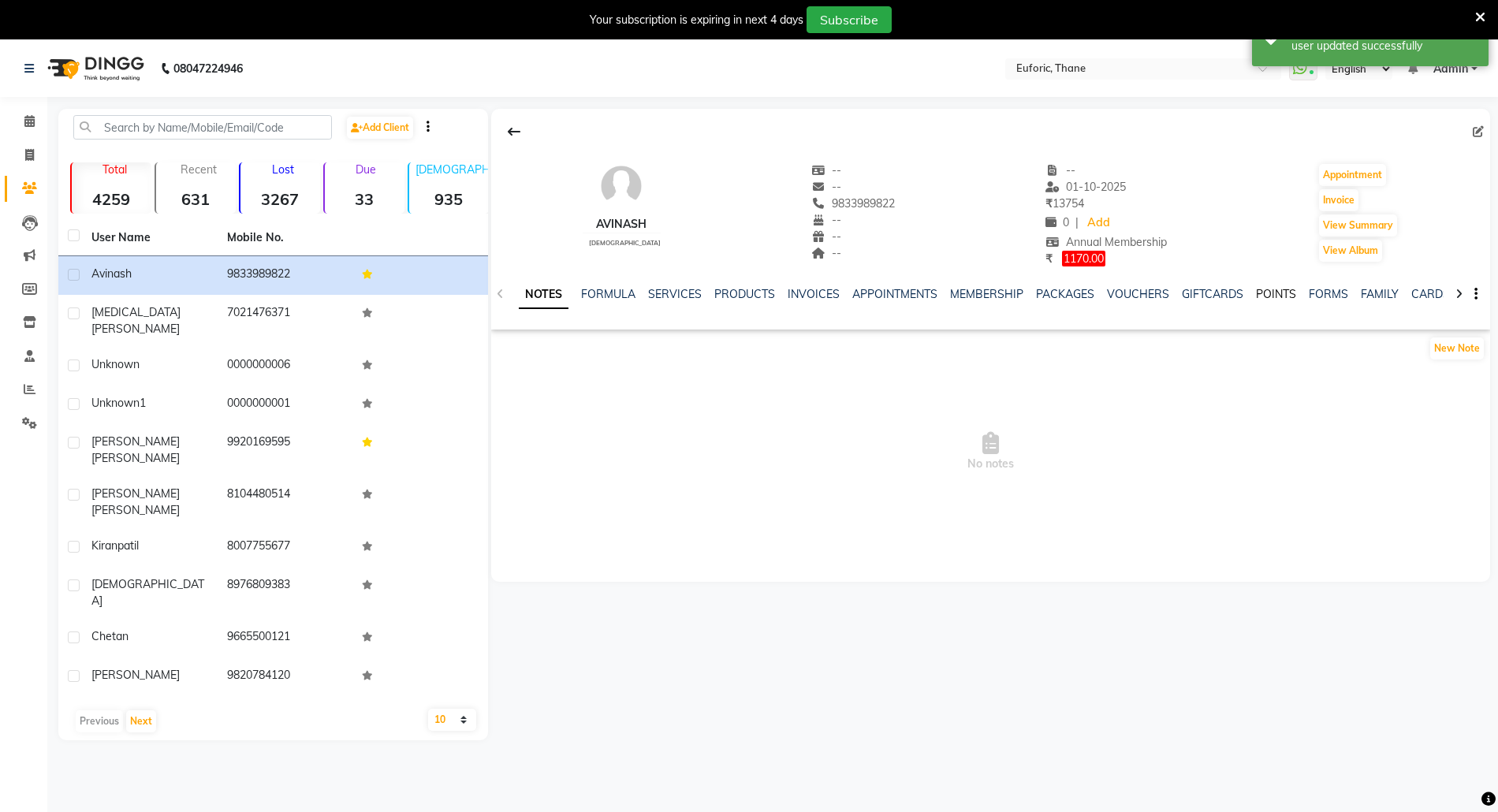
click at [1272, 294] on link "POINTS" at bounding box center [1276, 294] width 40 height 14
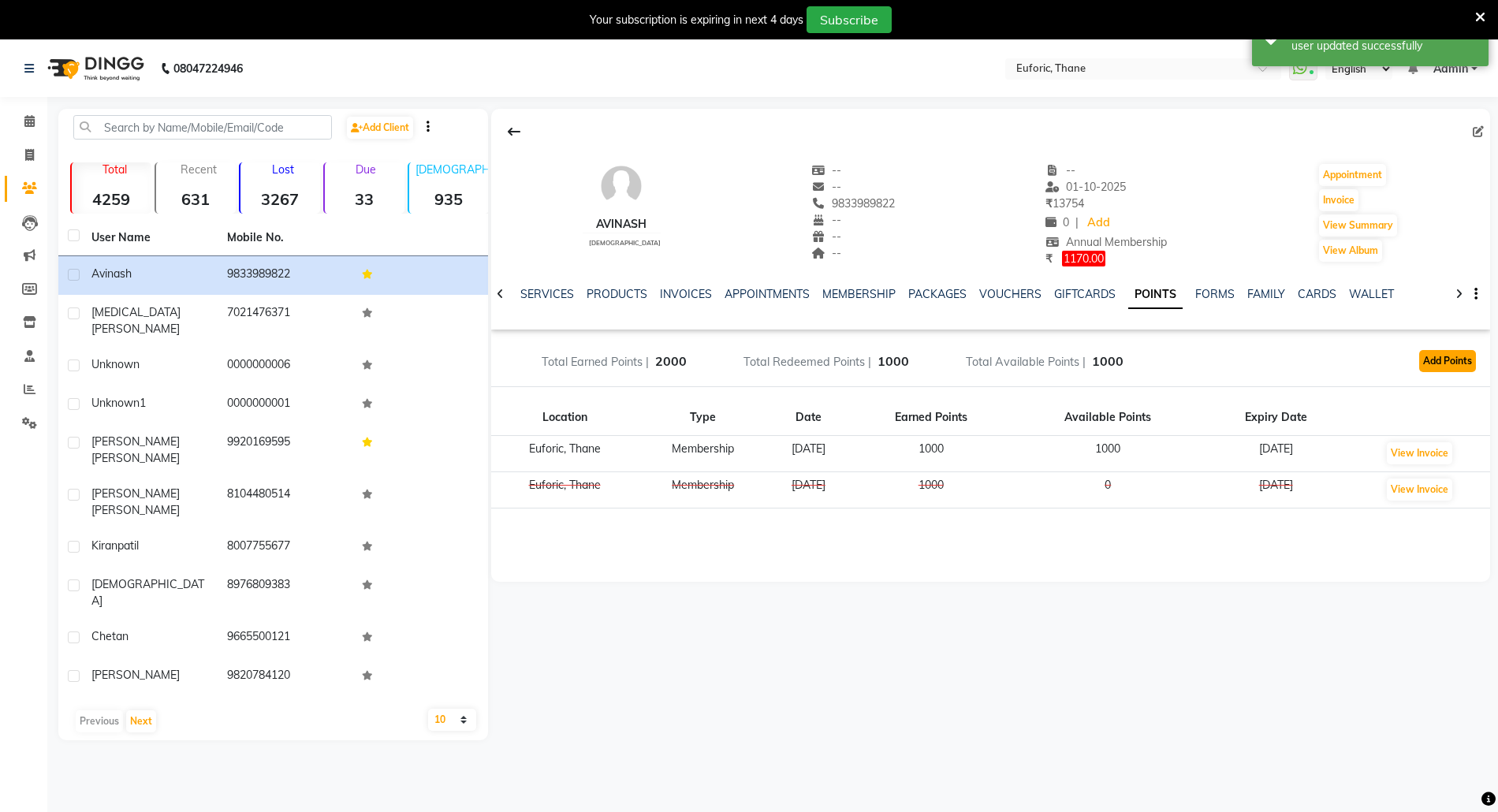
click at [1458, 354] on button "Add Points" at bounding box center [1447, 361] width 57 height 22
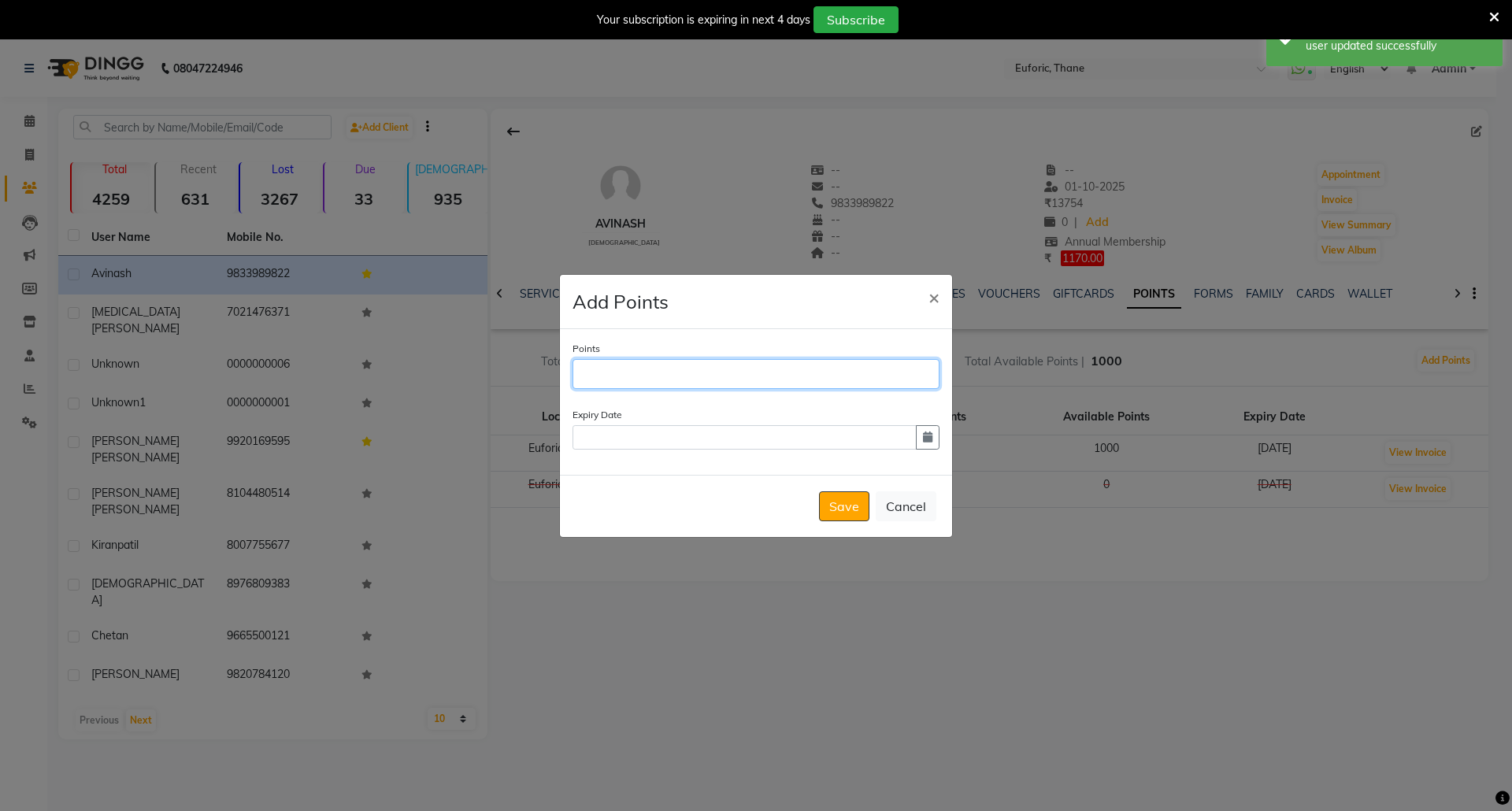
click at [698, 374] on input "Points" at bounding box center [756, 374] width 367 height 30
type input "1170"
click at [927, 438] on icon "button" at bounding box center [927, 437] width 10 height 11
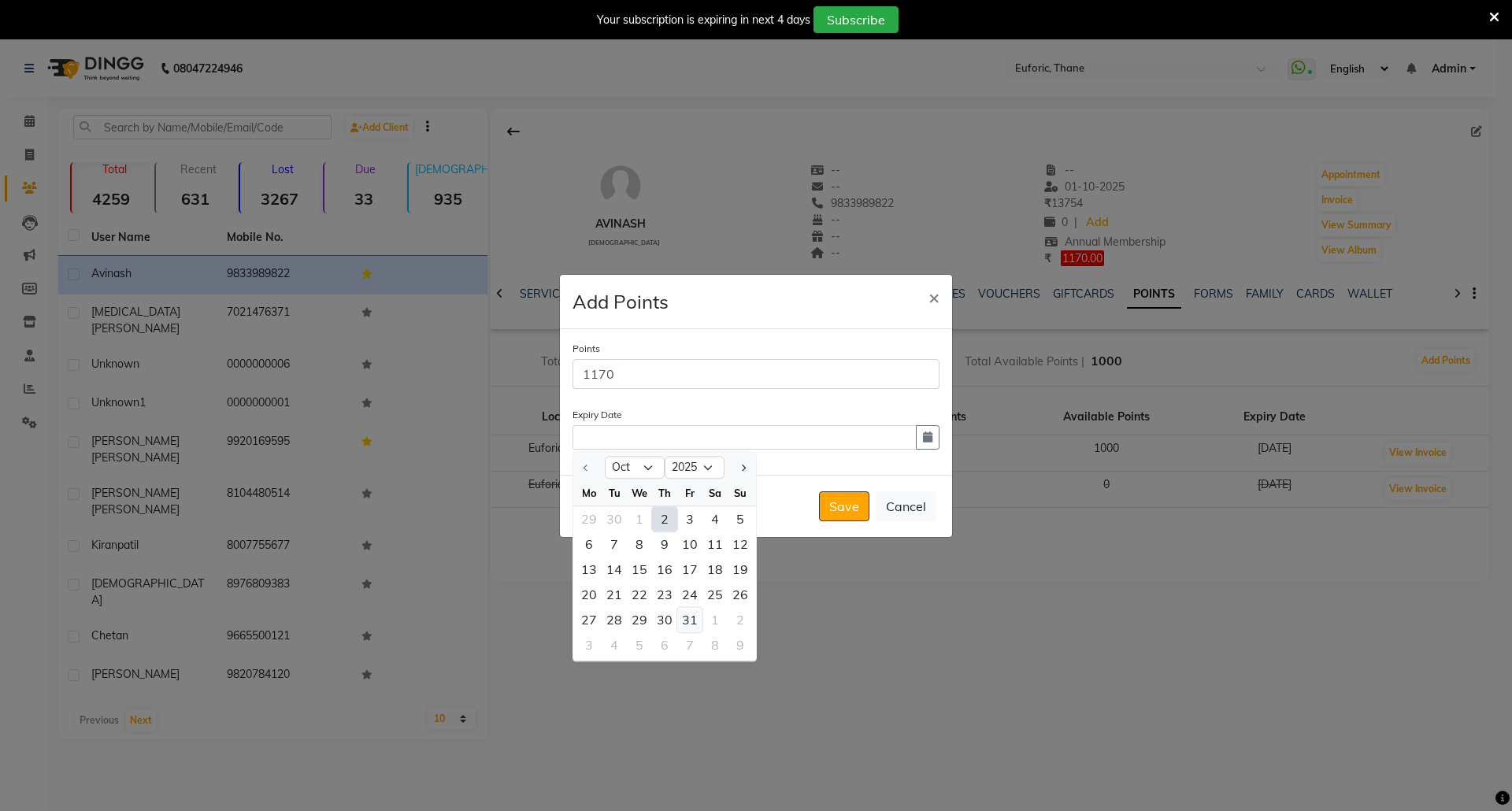
click at [678, 615] on div "31" at bounding box center [690, 619] width 25 height 25
type input "[DATE]"
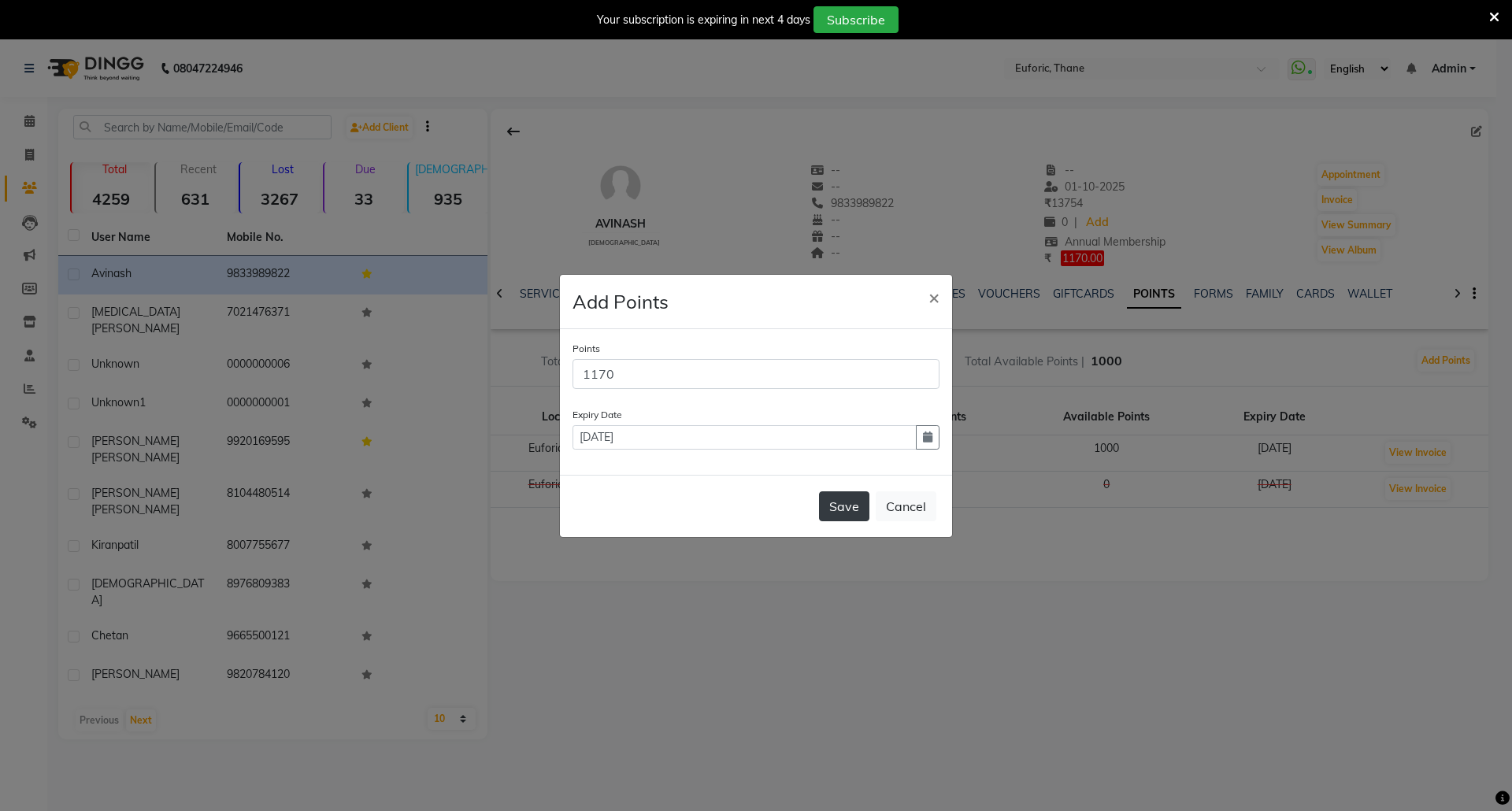
click at [839, 503] on button "Save" at bounding box center [844, 506] width 50 height 30
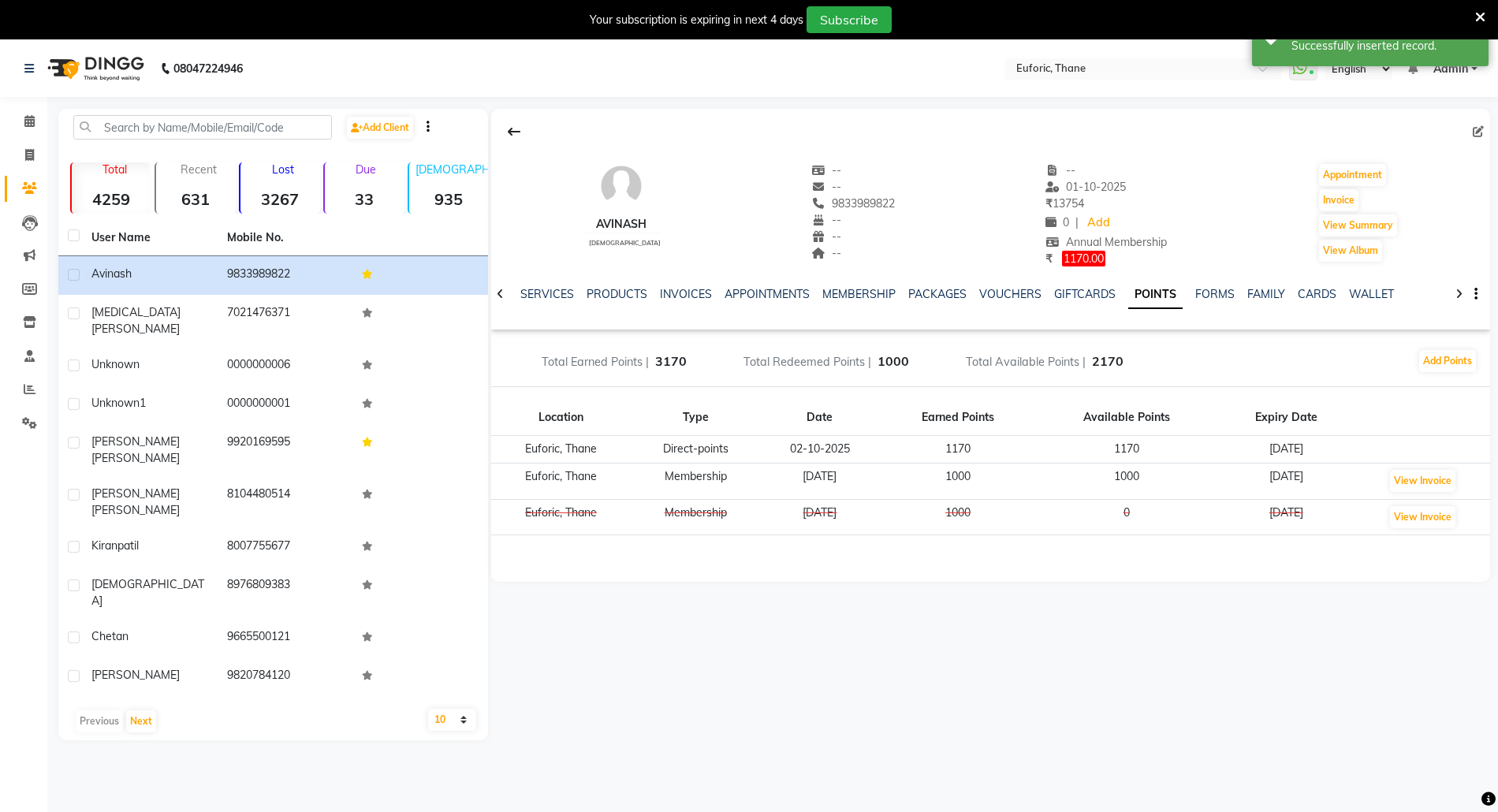
click at [1070, 259] on span "1170.00" at bounding box center [1084, 259] width 43 height 16
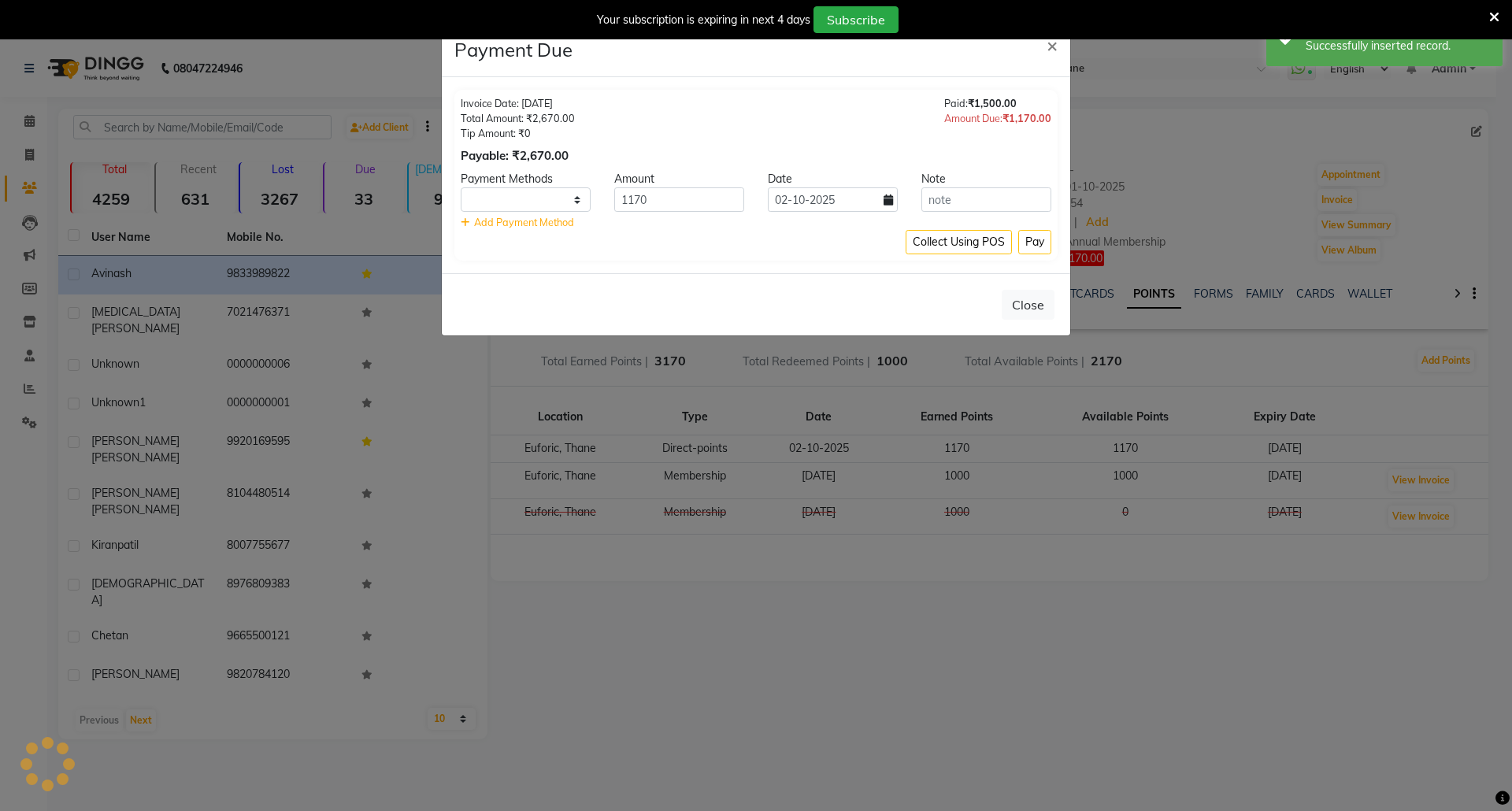
select select "1"
click at [1053, 45] on span "×" at bounding box center [1052, 45] width 11 height 24
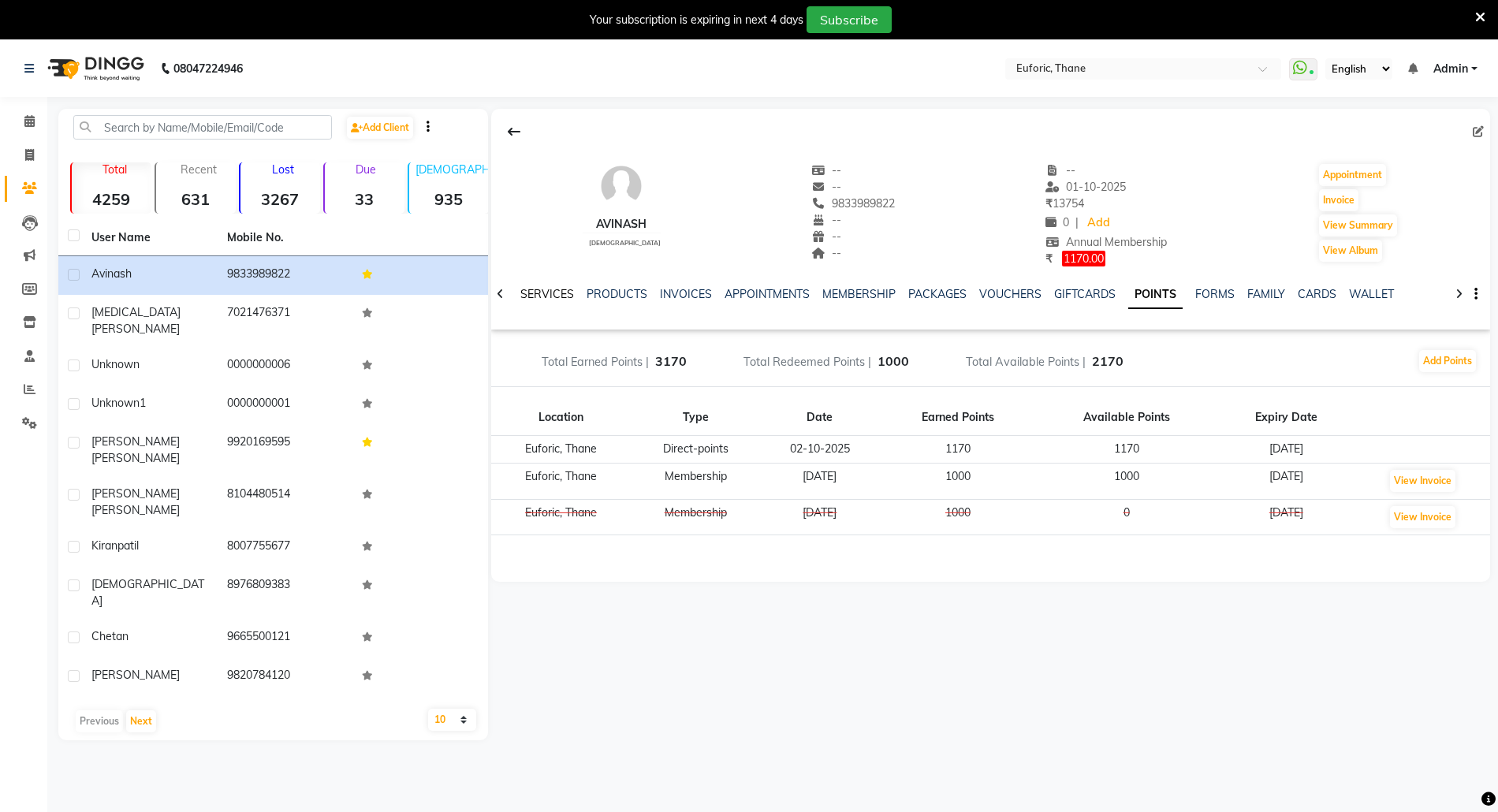
click at [552, 291] on link "SERVICES" at bounding box center [546, 294] width 53 height 14
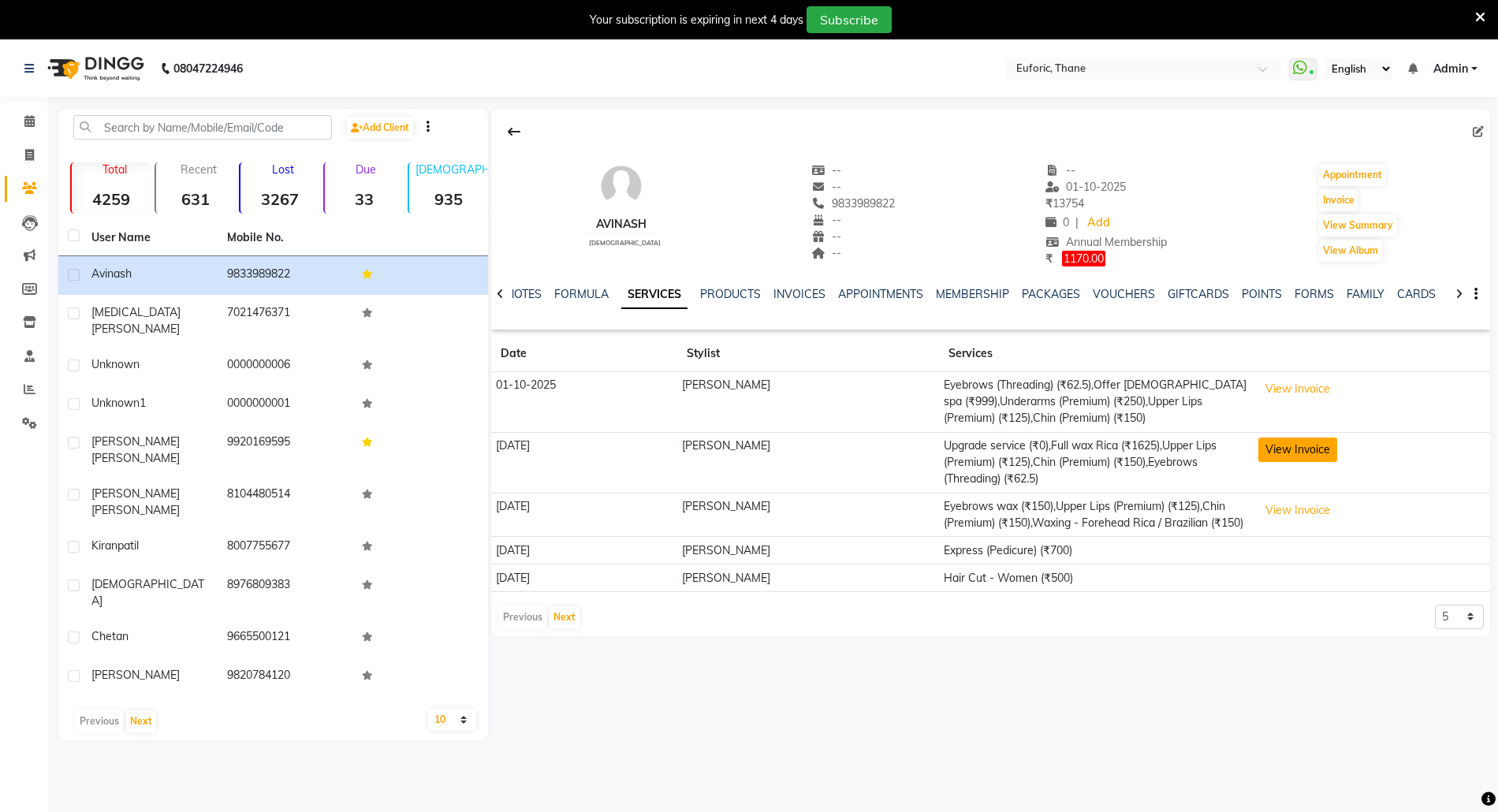
click at [1291, 447] on button "View Invoice" at bounding box center [1297, 450] width 79 height 25
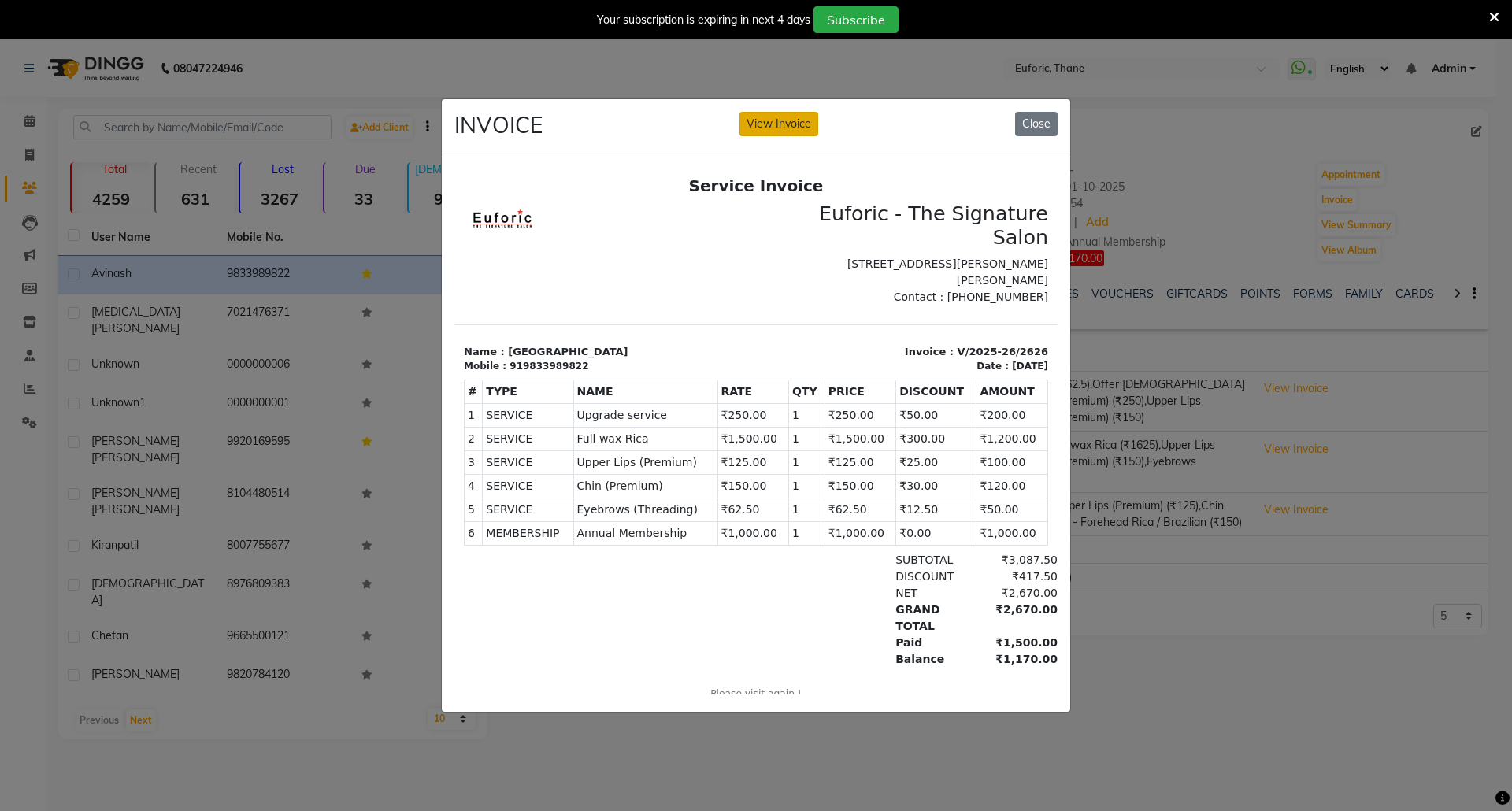
click at [770, 112] on button "View Invoice" at bounding box center [779, 124] width 79 height 25
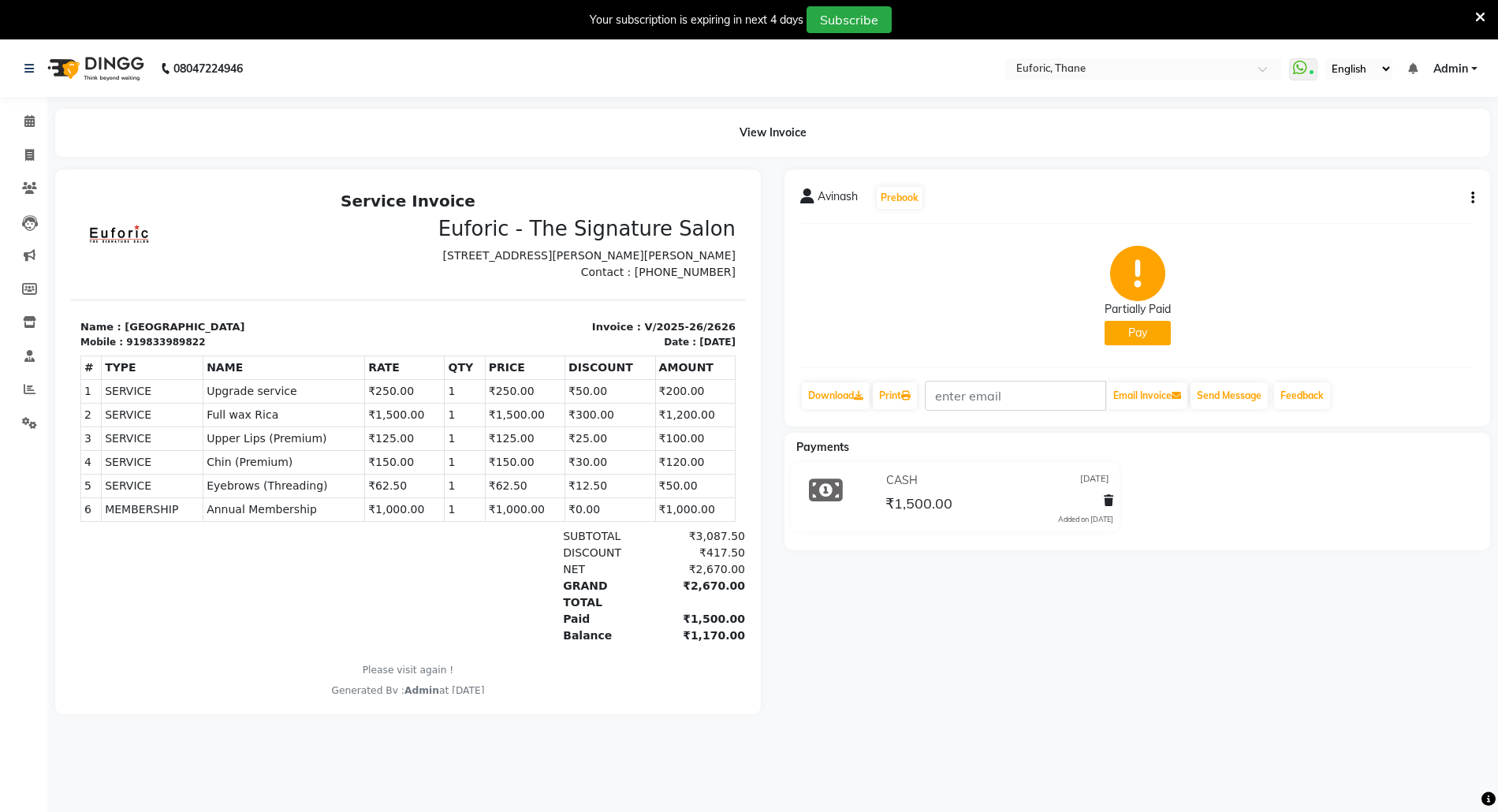
click at [1472, 198] on icon "button" at bounding box center [1473, 198] width 3 height 1
click at [1379, 215] on div "Edit Invoice" at bounding box center [1394, 217] width 108 height 20
select select "service"
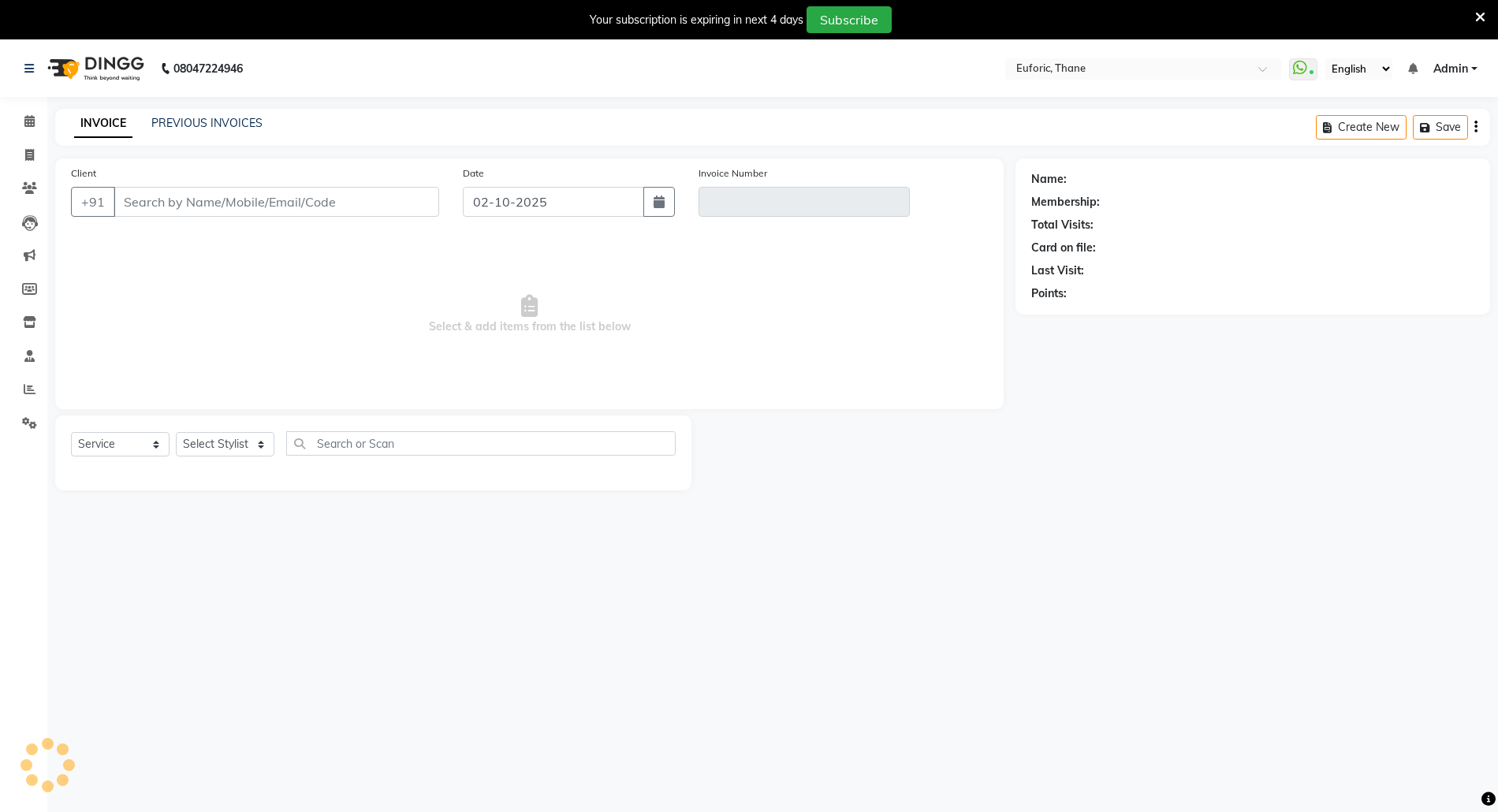
scroll to position [40, 0]
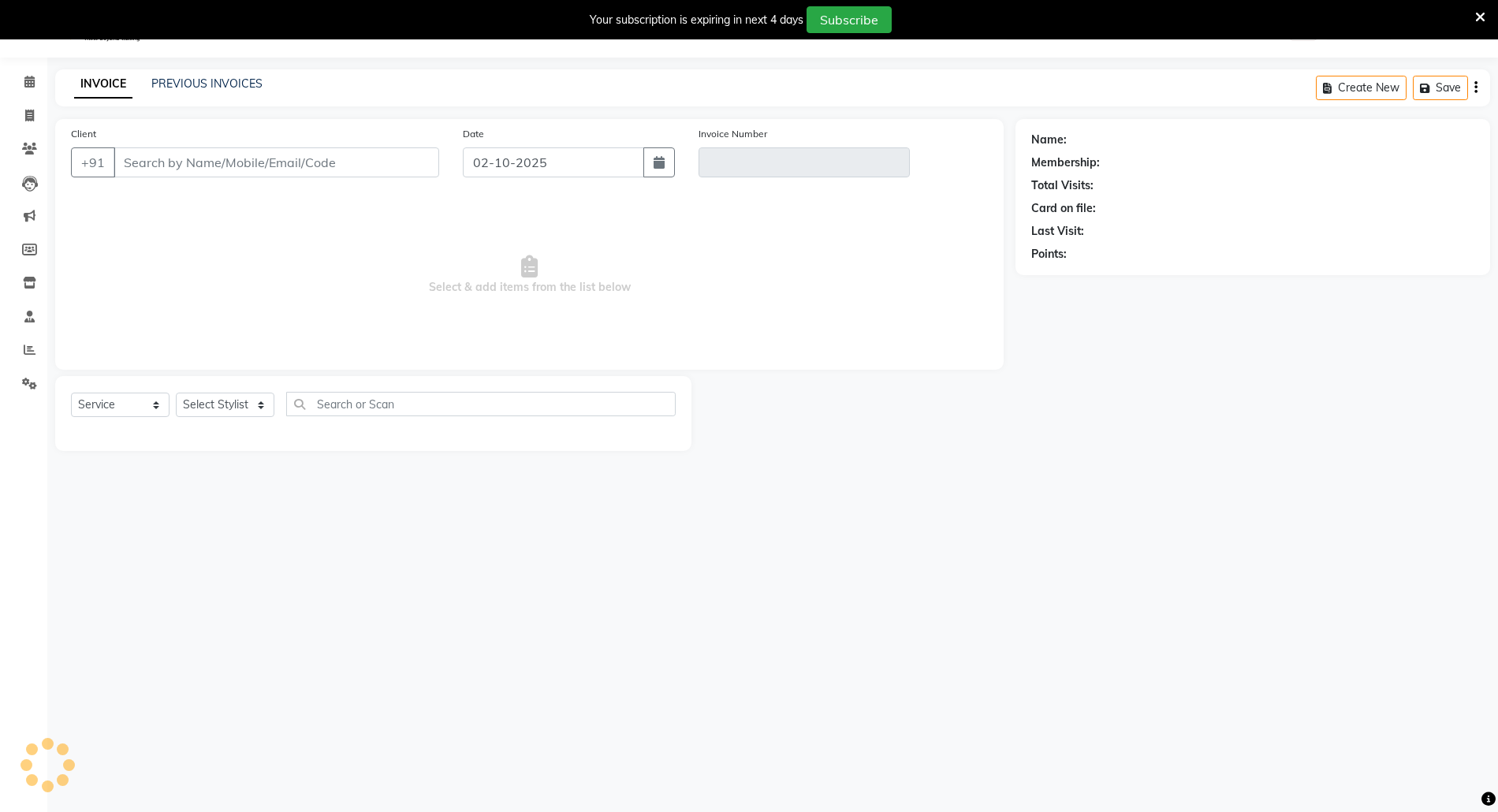
type input "9833989822"
type input "V/2025-26/2626"
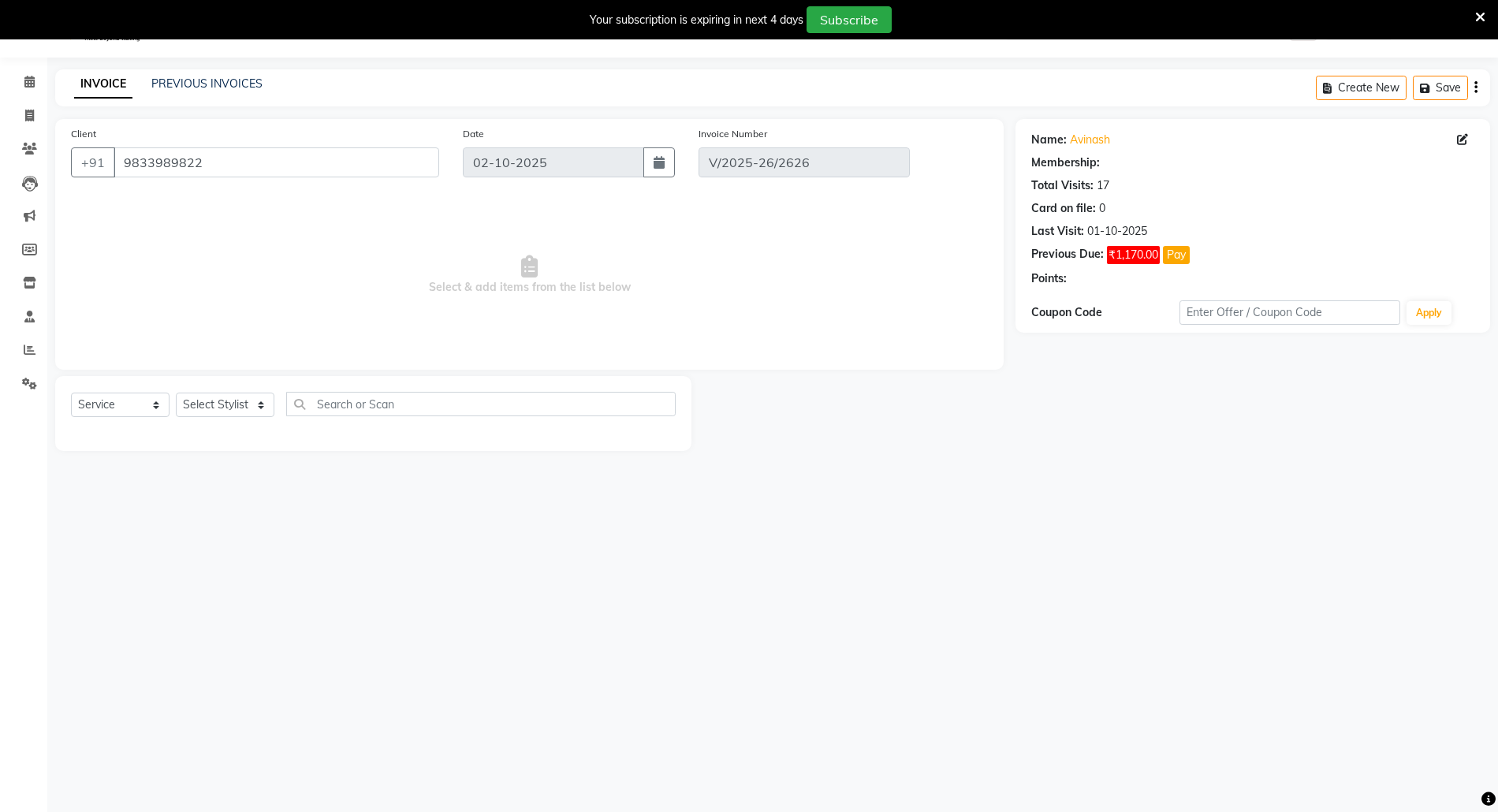
type input "[DATE]"
select select "select"
select select "1: Object"
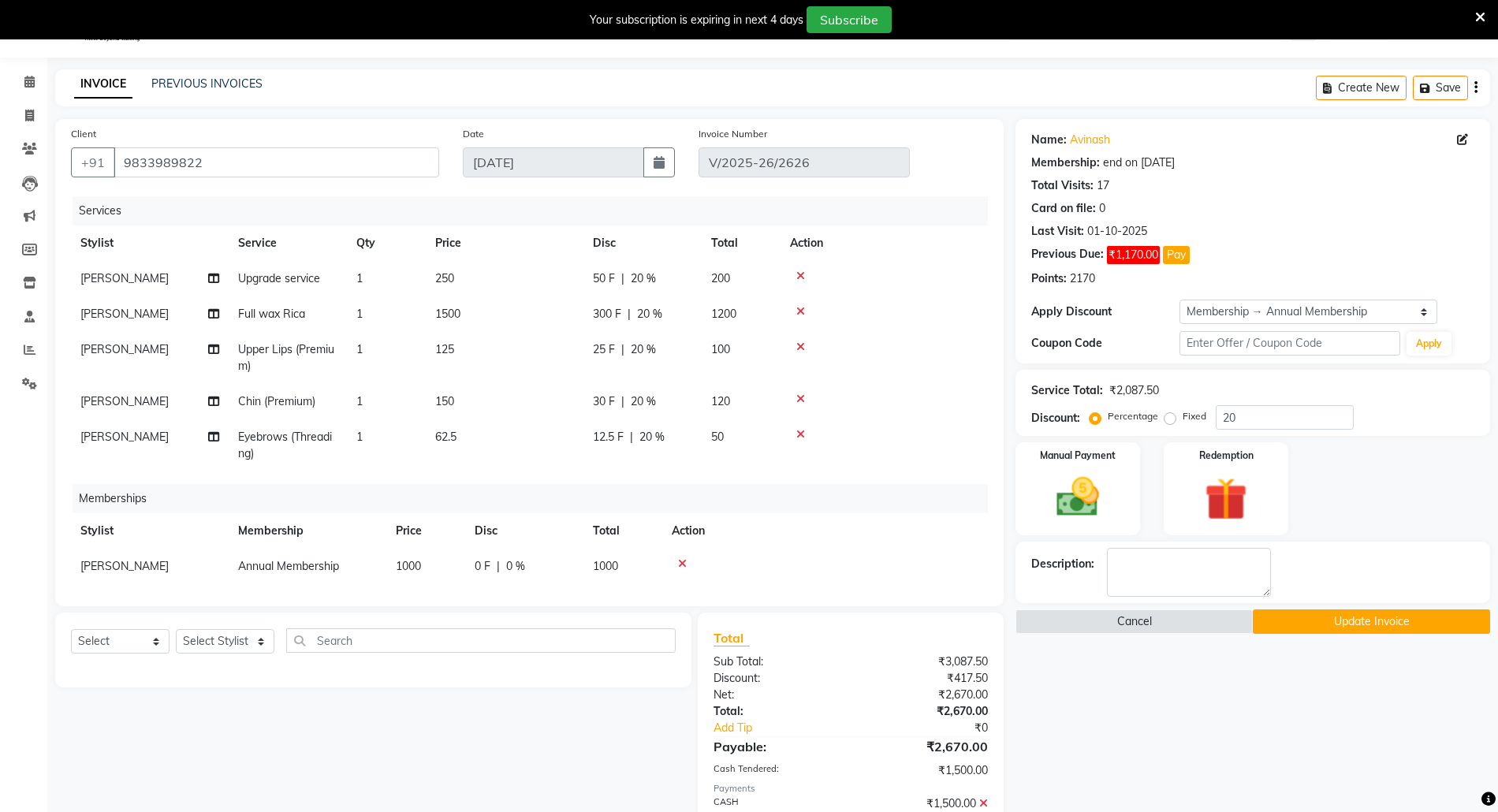
scroll to position [196, 0]
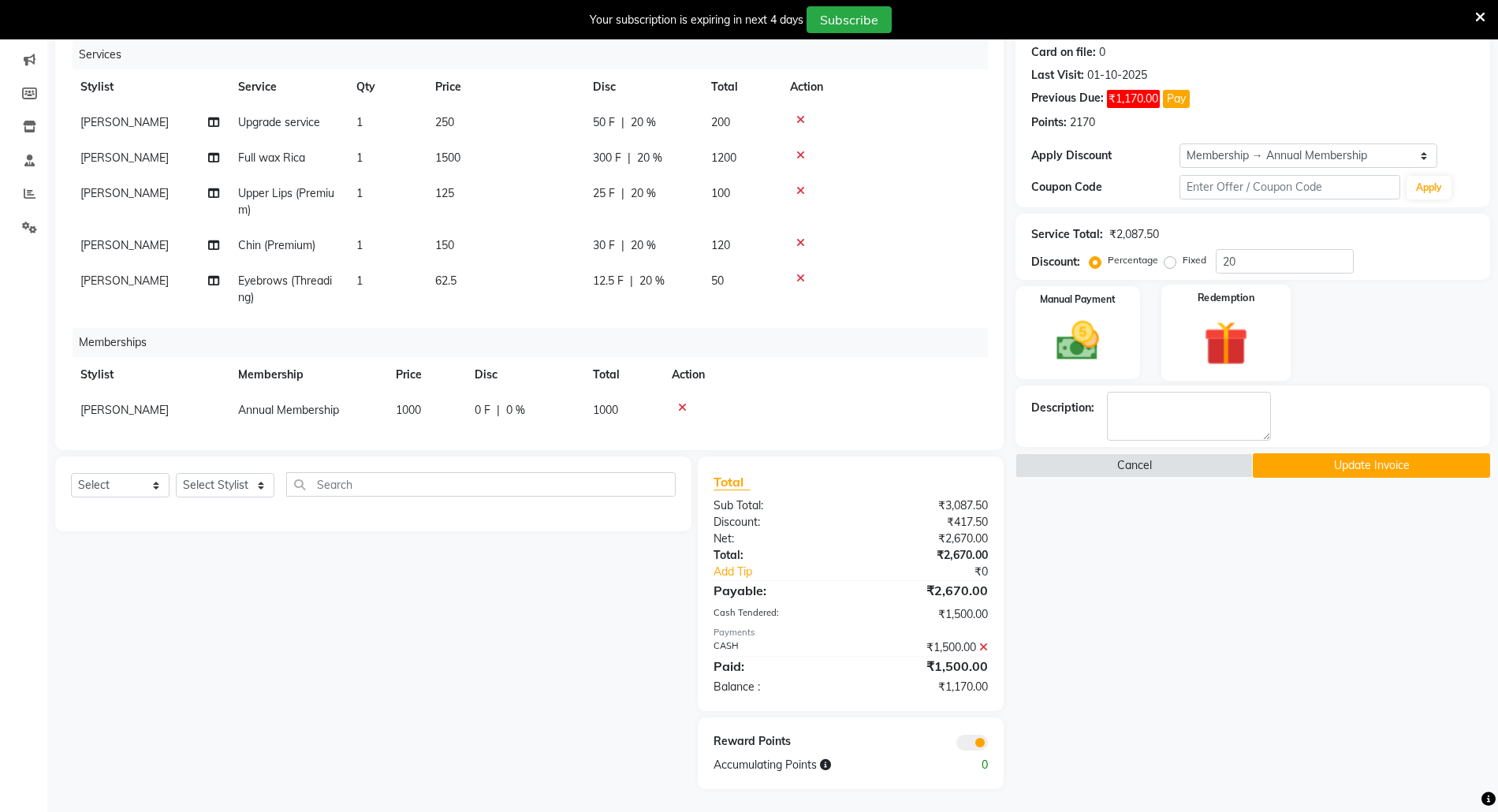
click at [1216, 349] on img at bounding box center [1226, 342] width 72 height 55
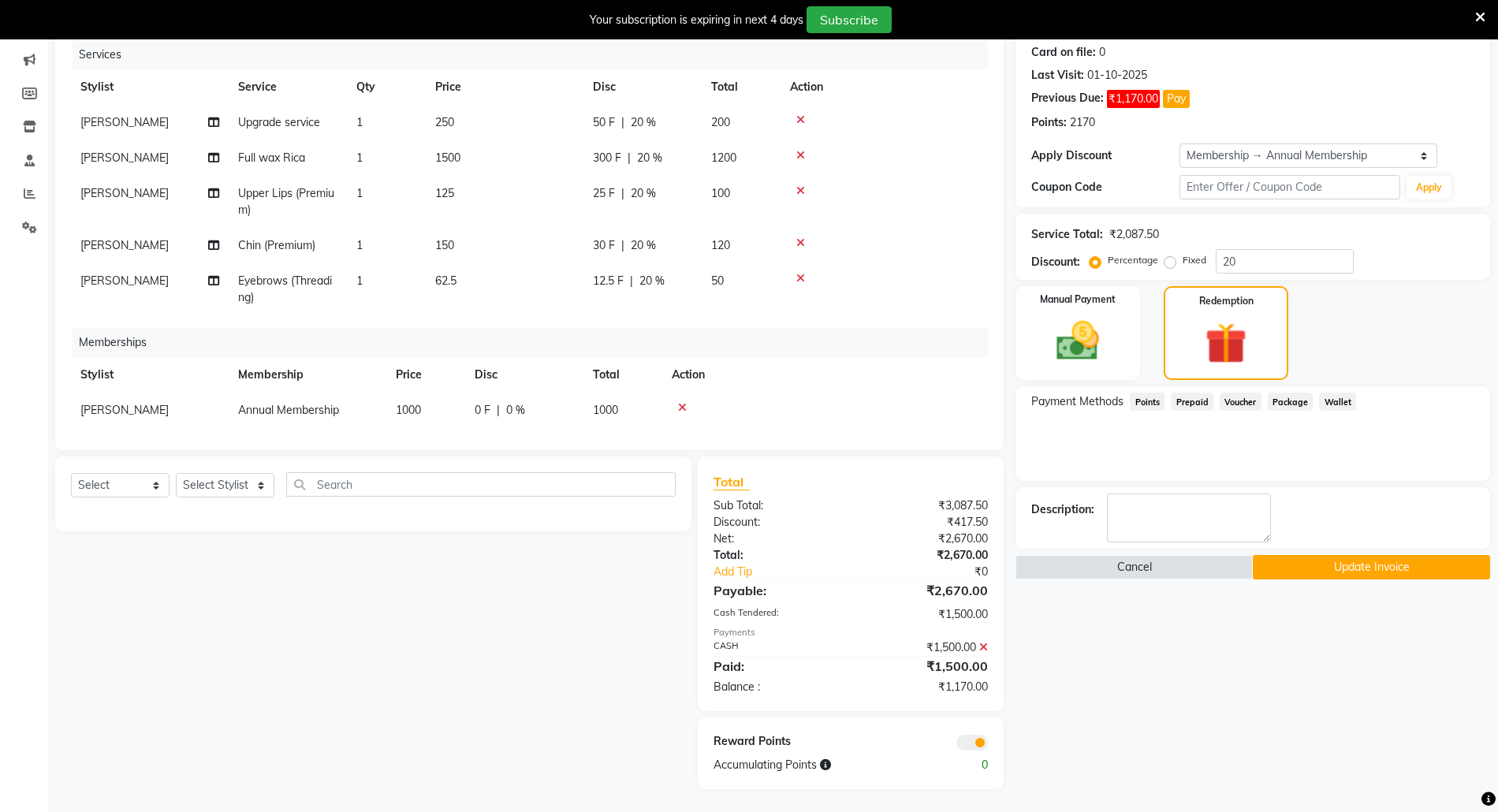
click at [1156, 399] on span "Points" at bounding box center [1148, 401] width 35 height 18
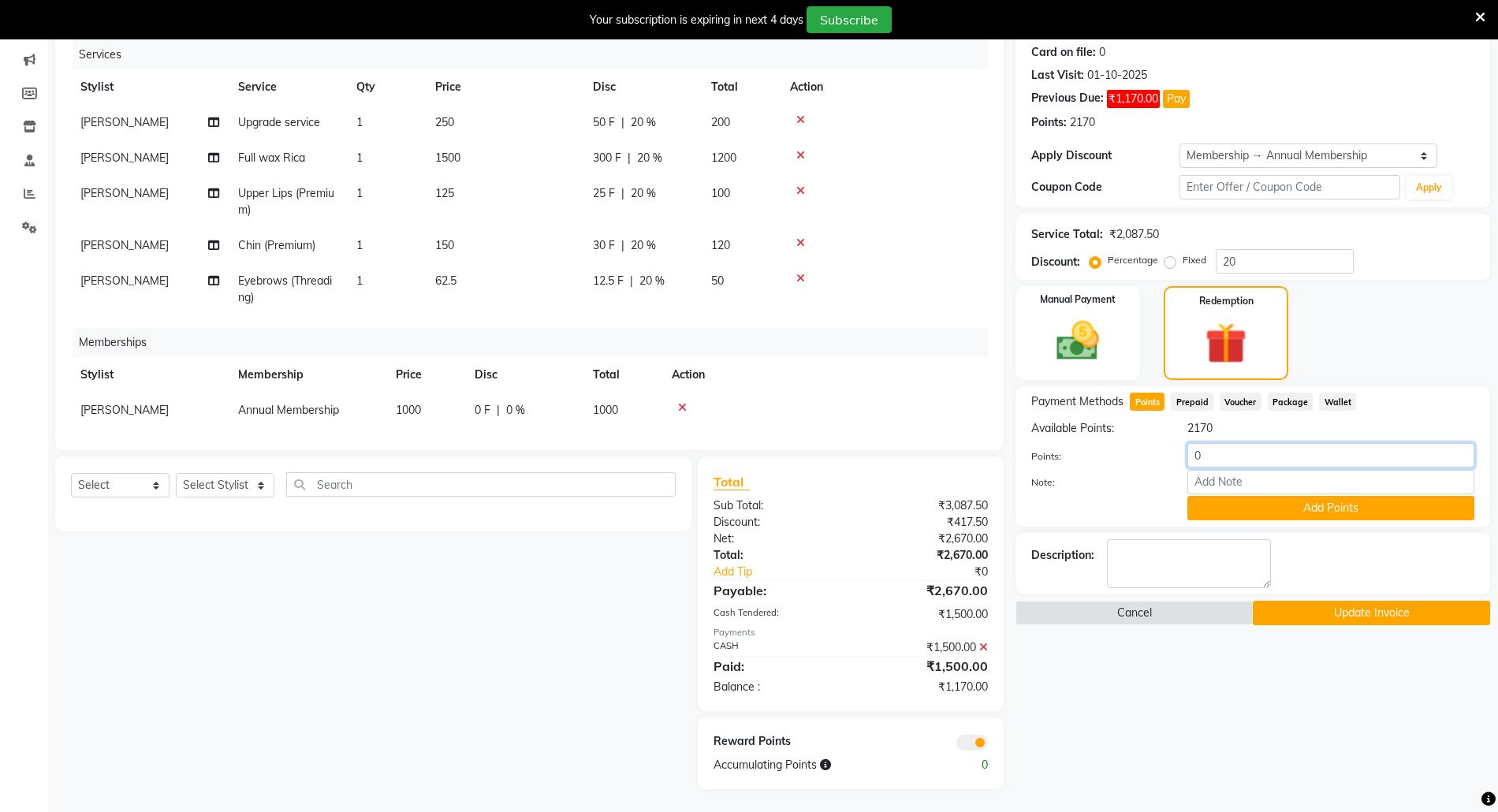
click at [1191, 457] on input "0" at bounding box center [1331, 455] width 287 height 25
click at [1238, 455] on input "11700" at bounding box center [1331, 455] width 287 height 25
type input "1170"
click at [1240, 513] on button "Add Points" at bounding box center [1331, 508] width 287 height 25
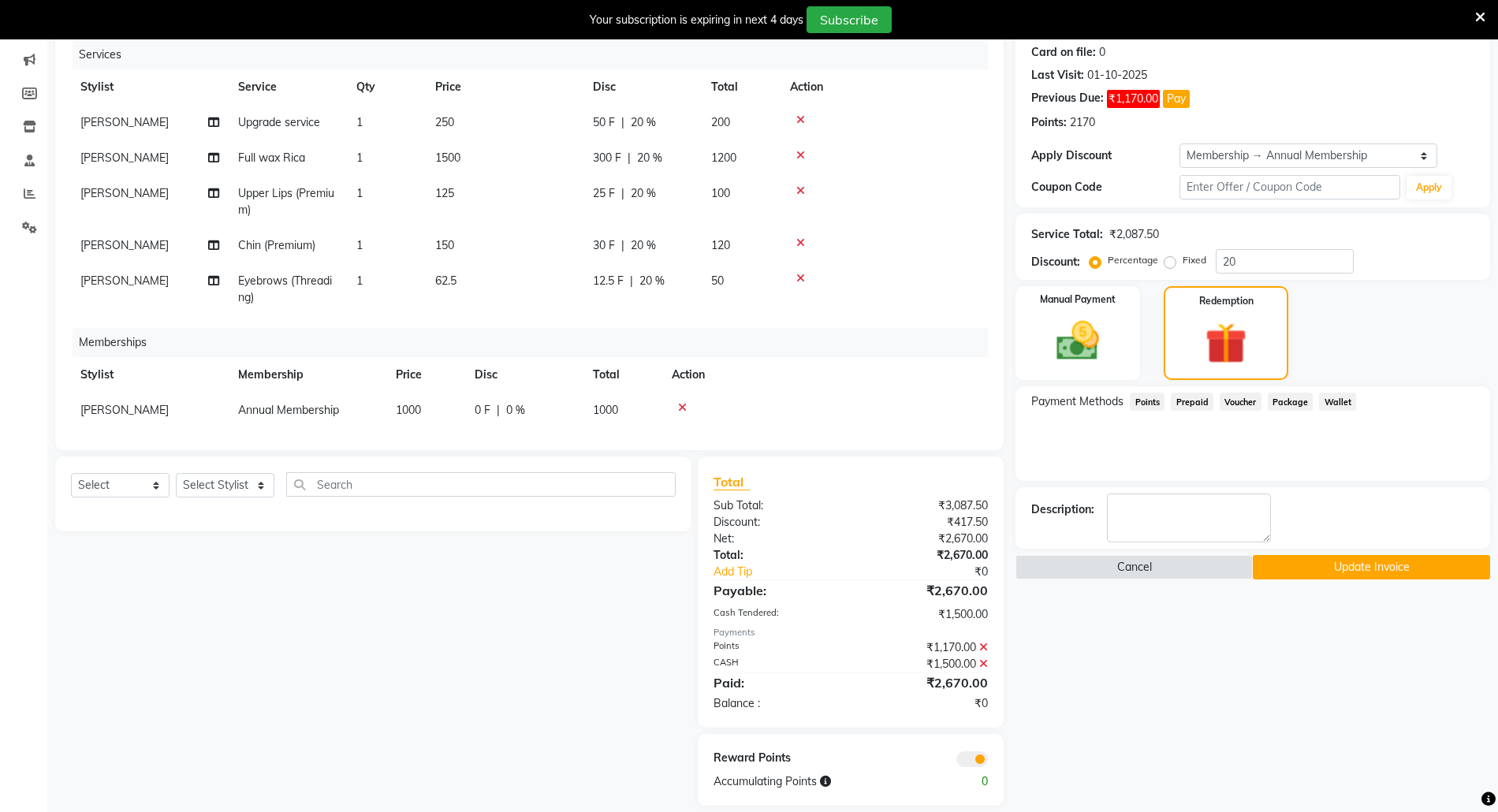
click at [1389, 565] on button "Update Invoice" at bounding box center [1371, 567] width 237 height 25
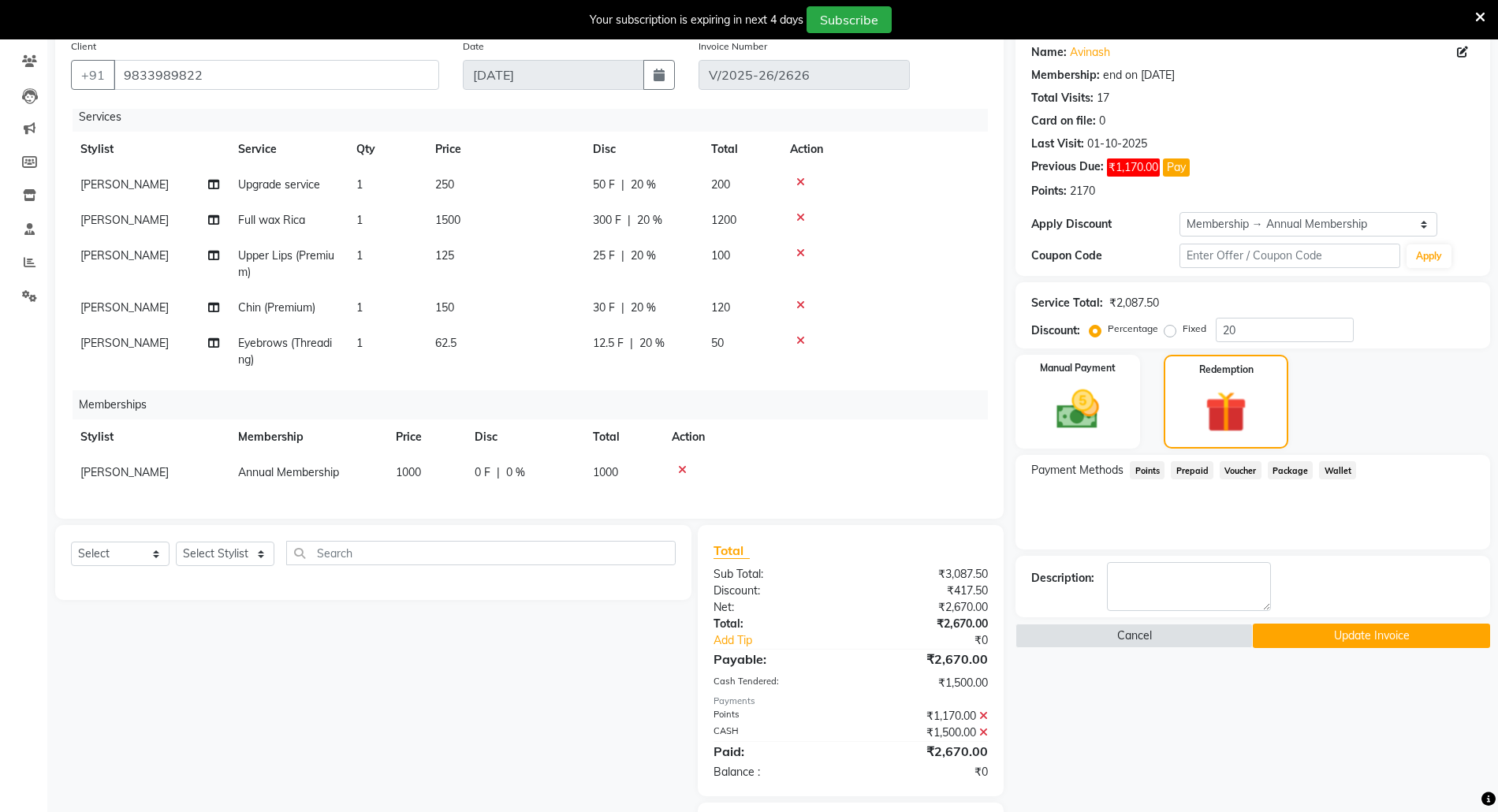
scroll to position [212, 0]
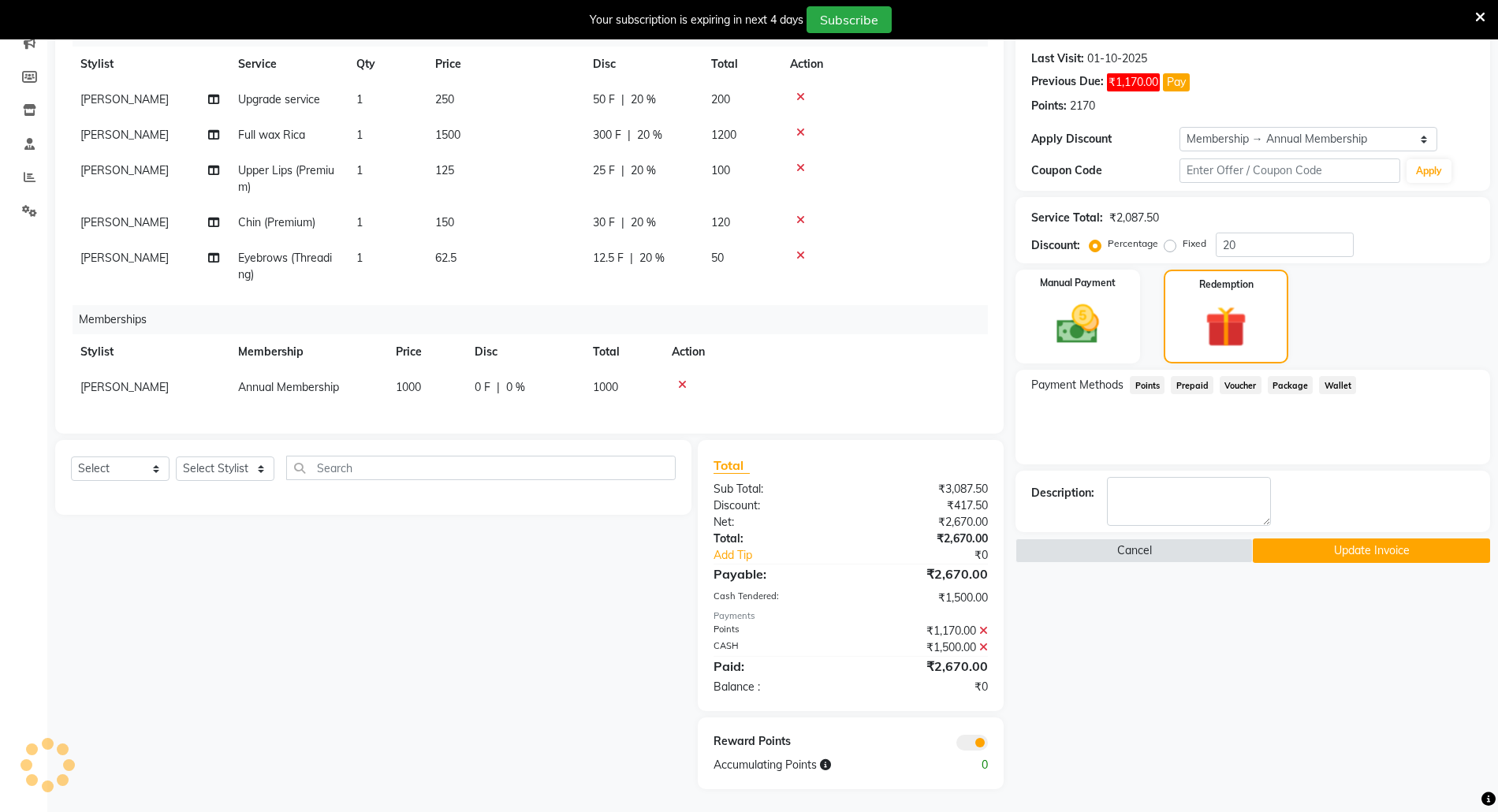
click at [1379, 544] on button "Update Invoice" at bounding box center [1371, 550] width 237 height 25
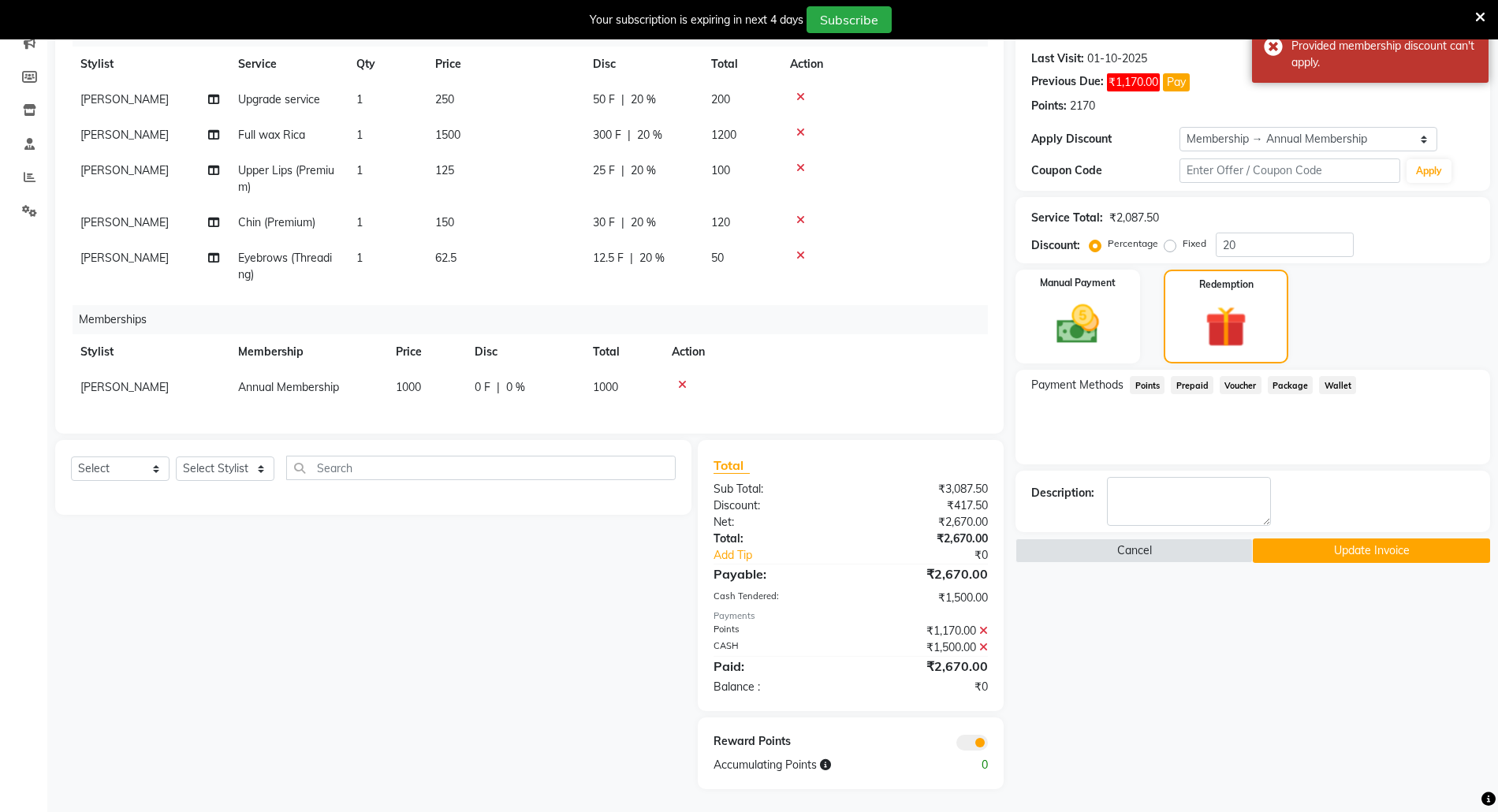
click at [1379, 544] on button "Update Invoice" at bounding box center [1371, 550] width 237 height 25
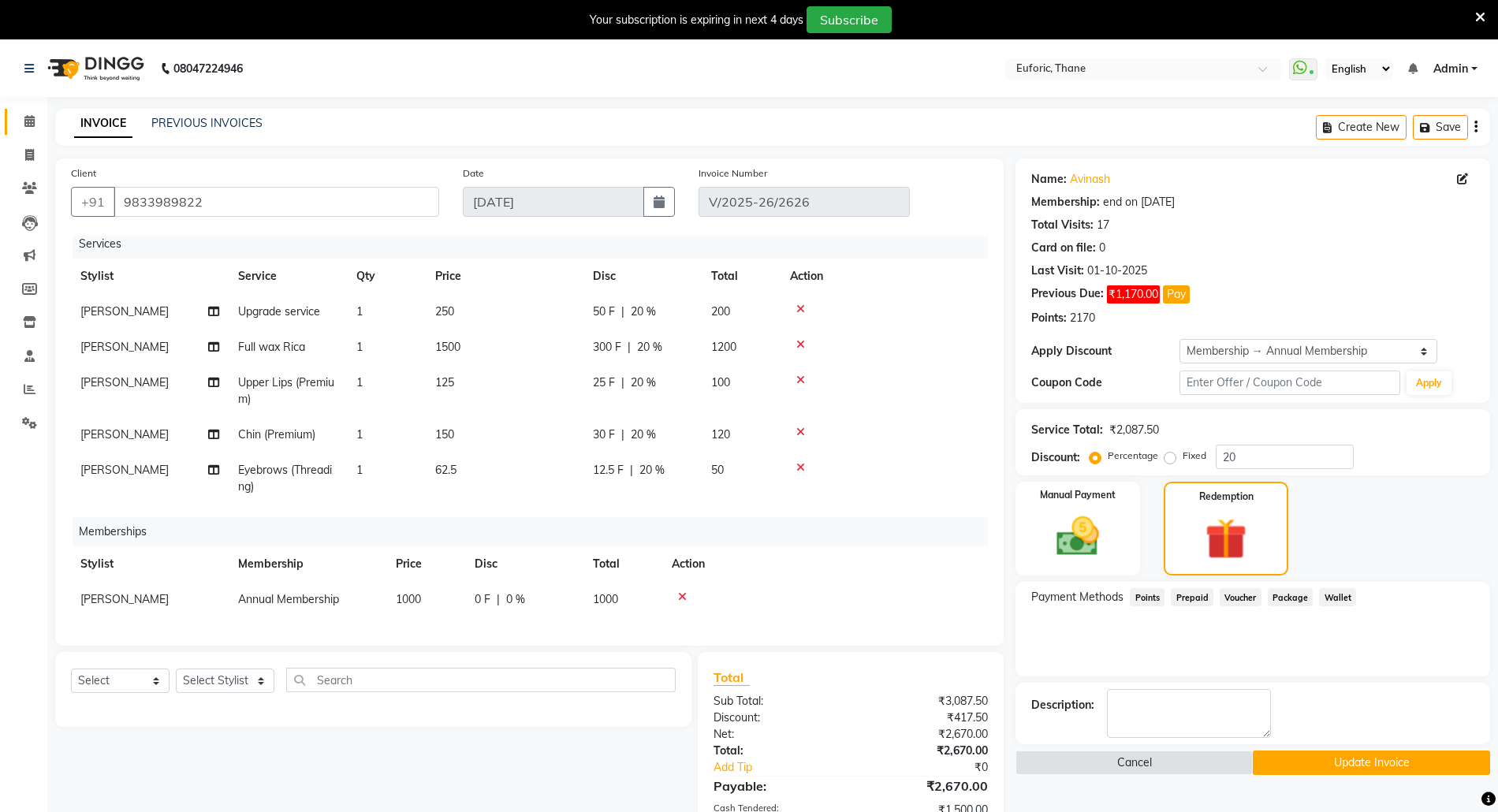
click at [25, 120] on icon at bounding box center [29, 121] width 10 height 12
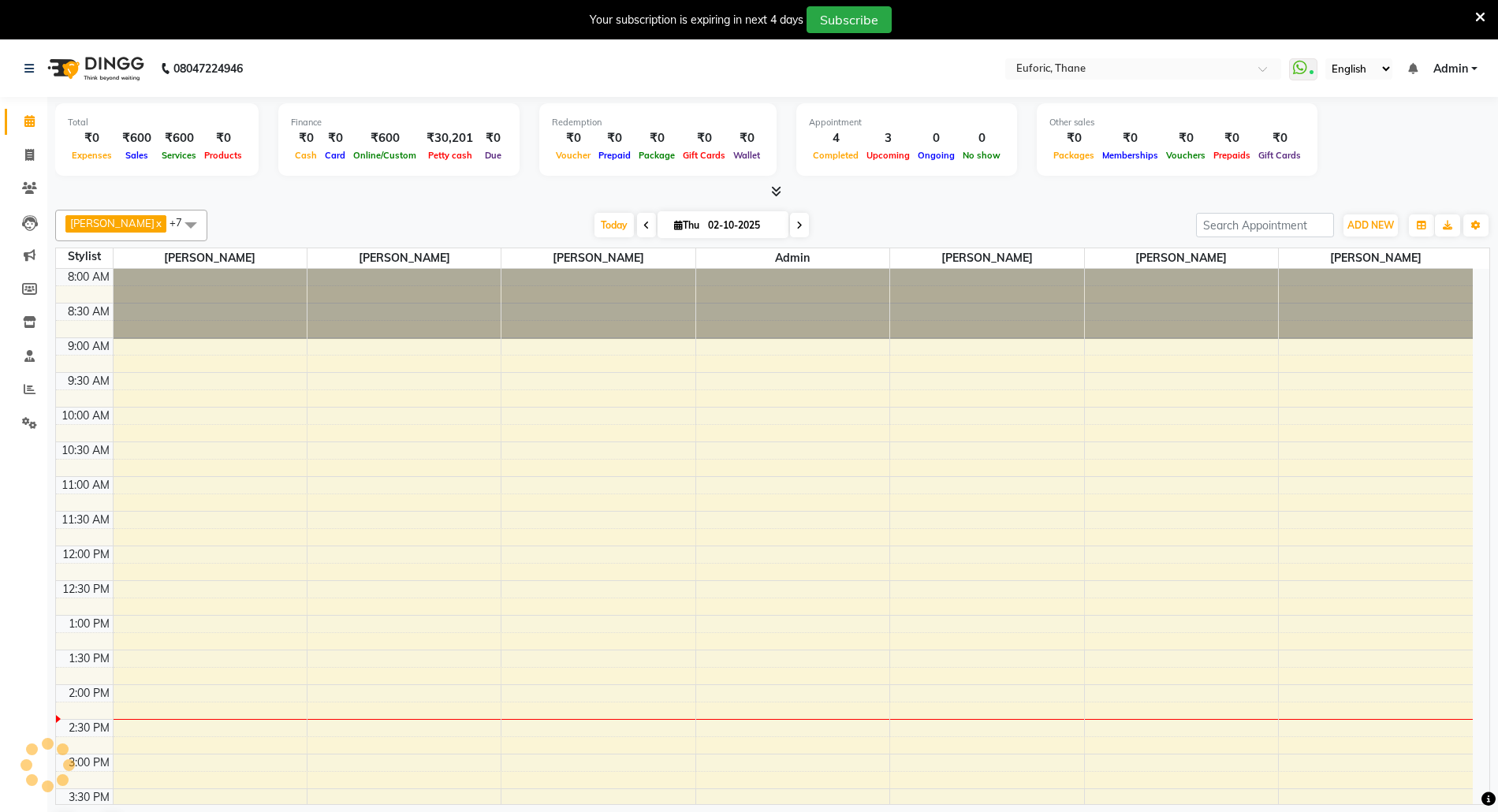
scroll to position [420, 0]
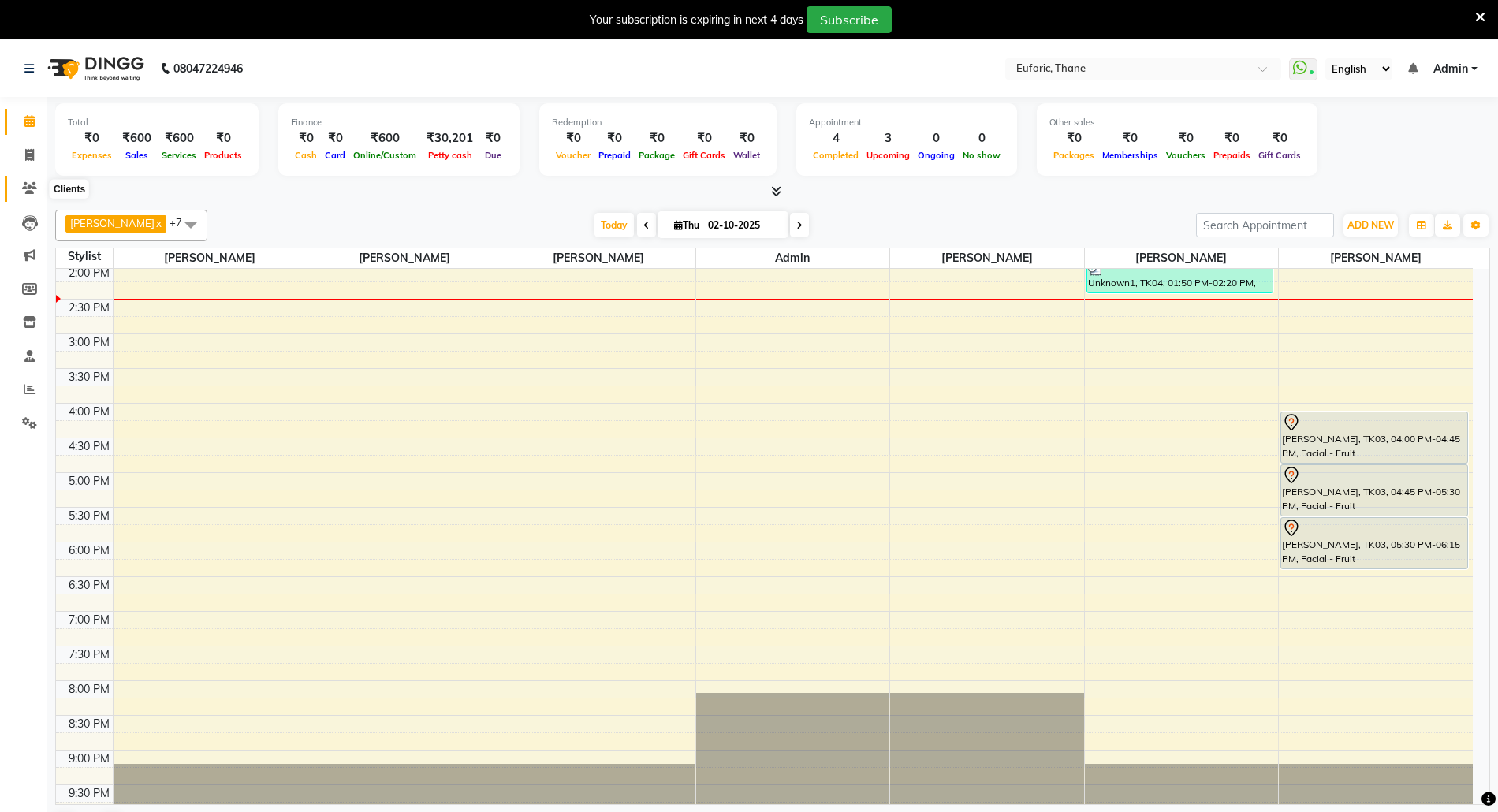
click at [29, 196] on span at bounding box center [29, 189] width 28 height 18
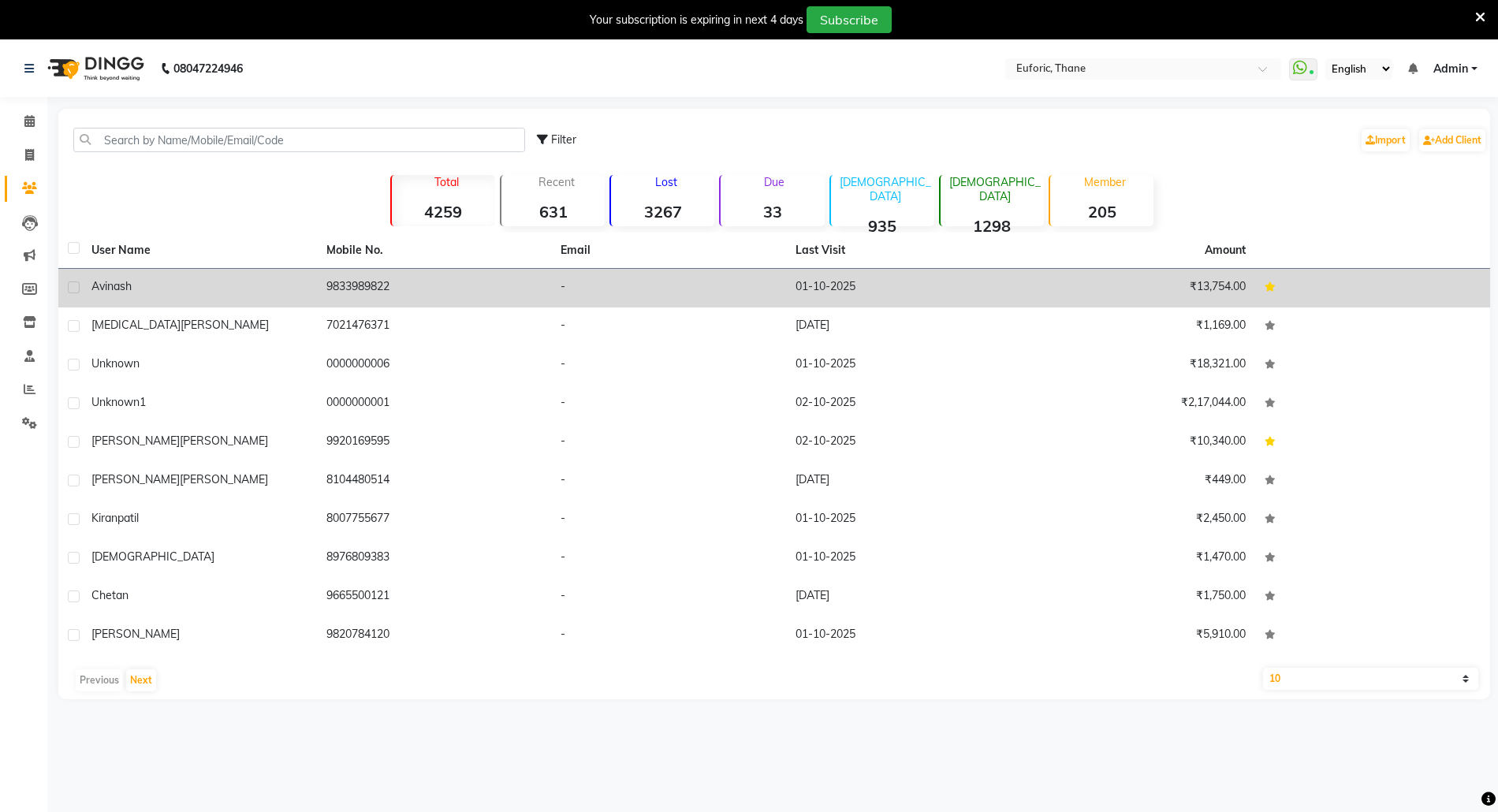
click at [130, 290] on span "Avinash" at bounding box center [111, 287] width 40 height 14
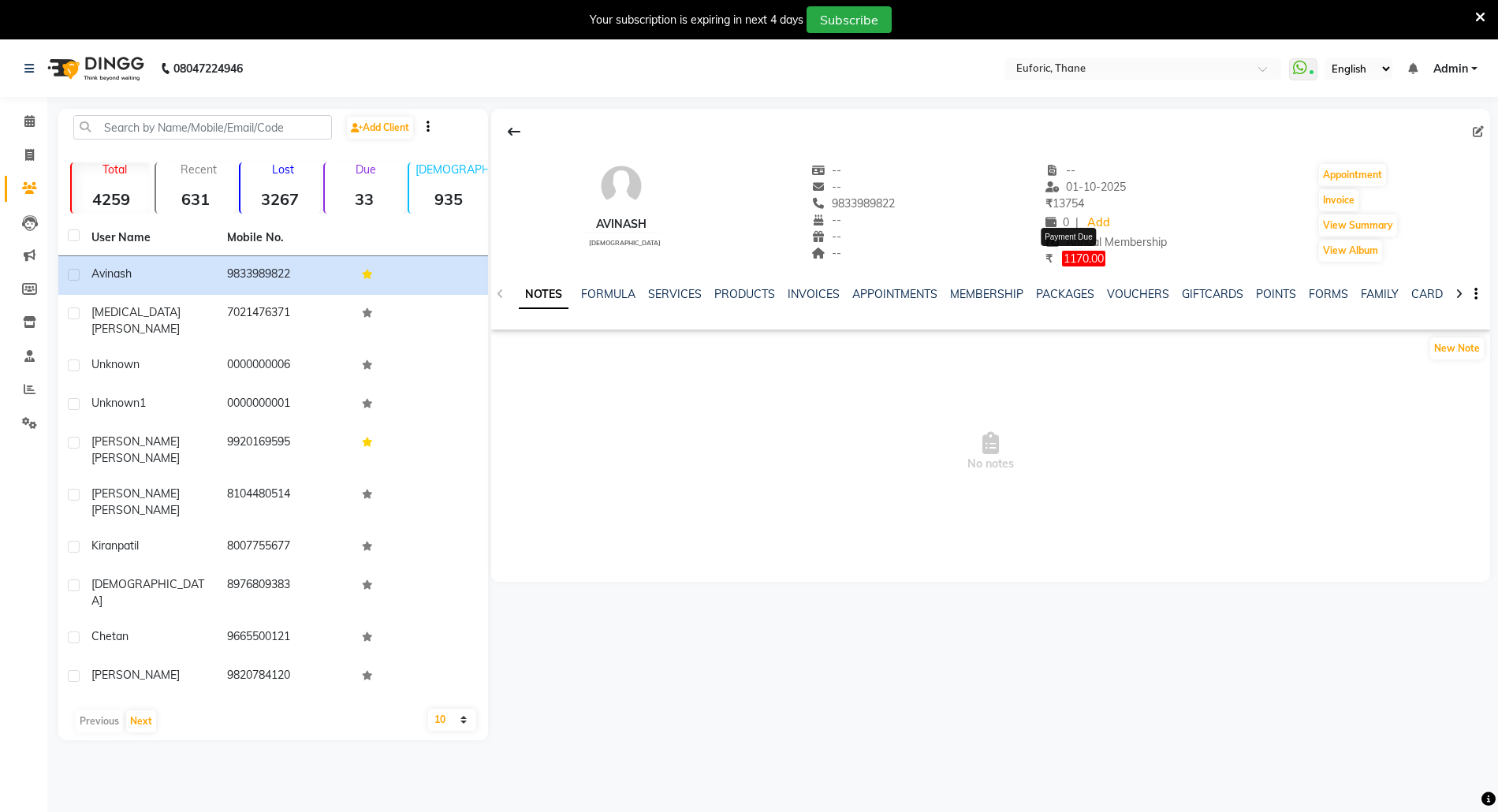
click at [1079, 264] on span "1170.00" at bounding box center [1084, 259] width 43 height 16
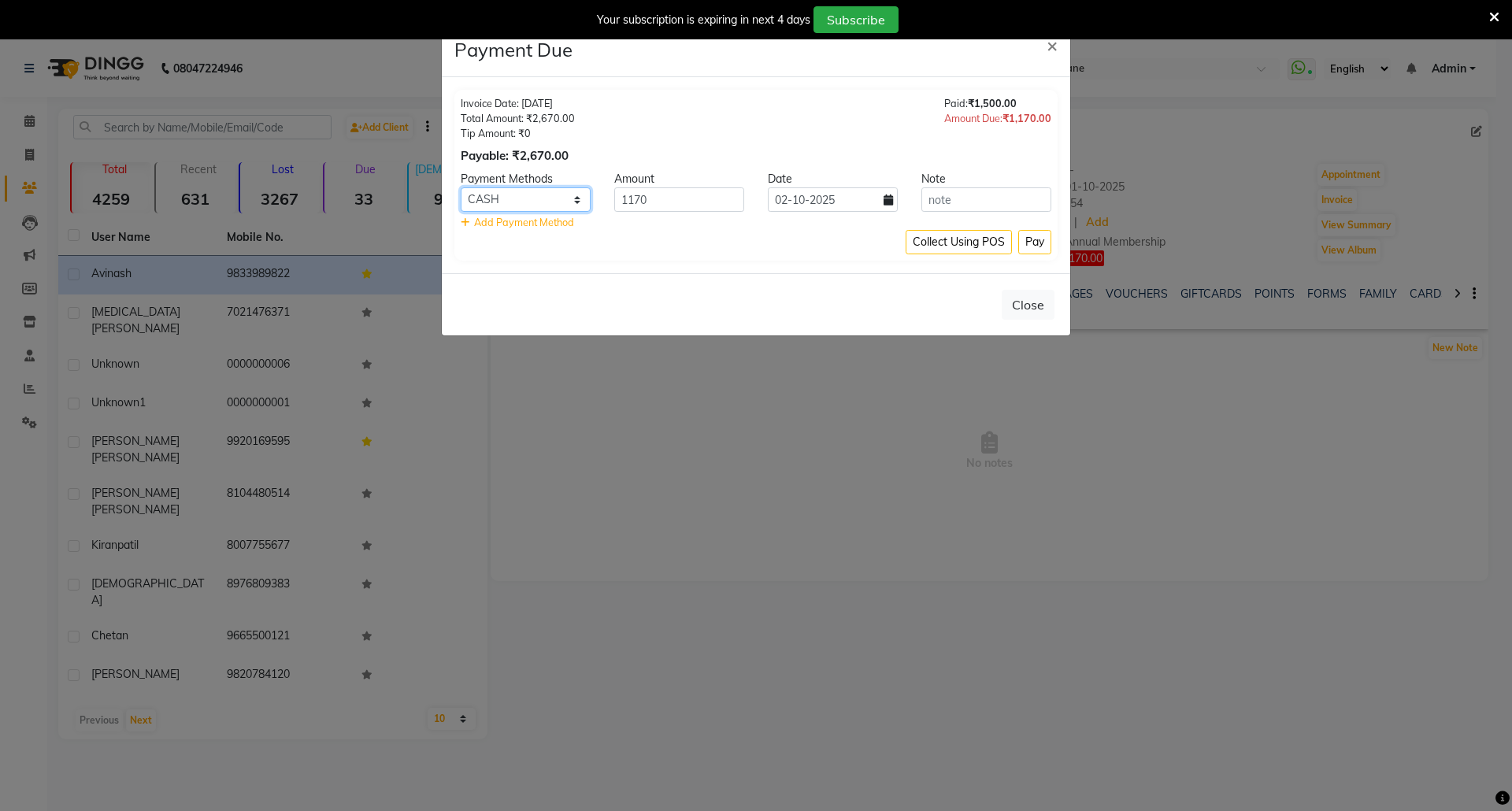
click at [538, 202] on select "CARD GPay CASH" at bounding box center [525, 200] width 130 height 25
select select "2"
click at [461, 188] on select "CARD GPay CASH" at bounding box center [525, 200] width 130 height 25
click at [884, 201] on icon at bounding box center [888, 200] width 10 height 11
select select "10"
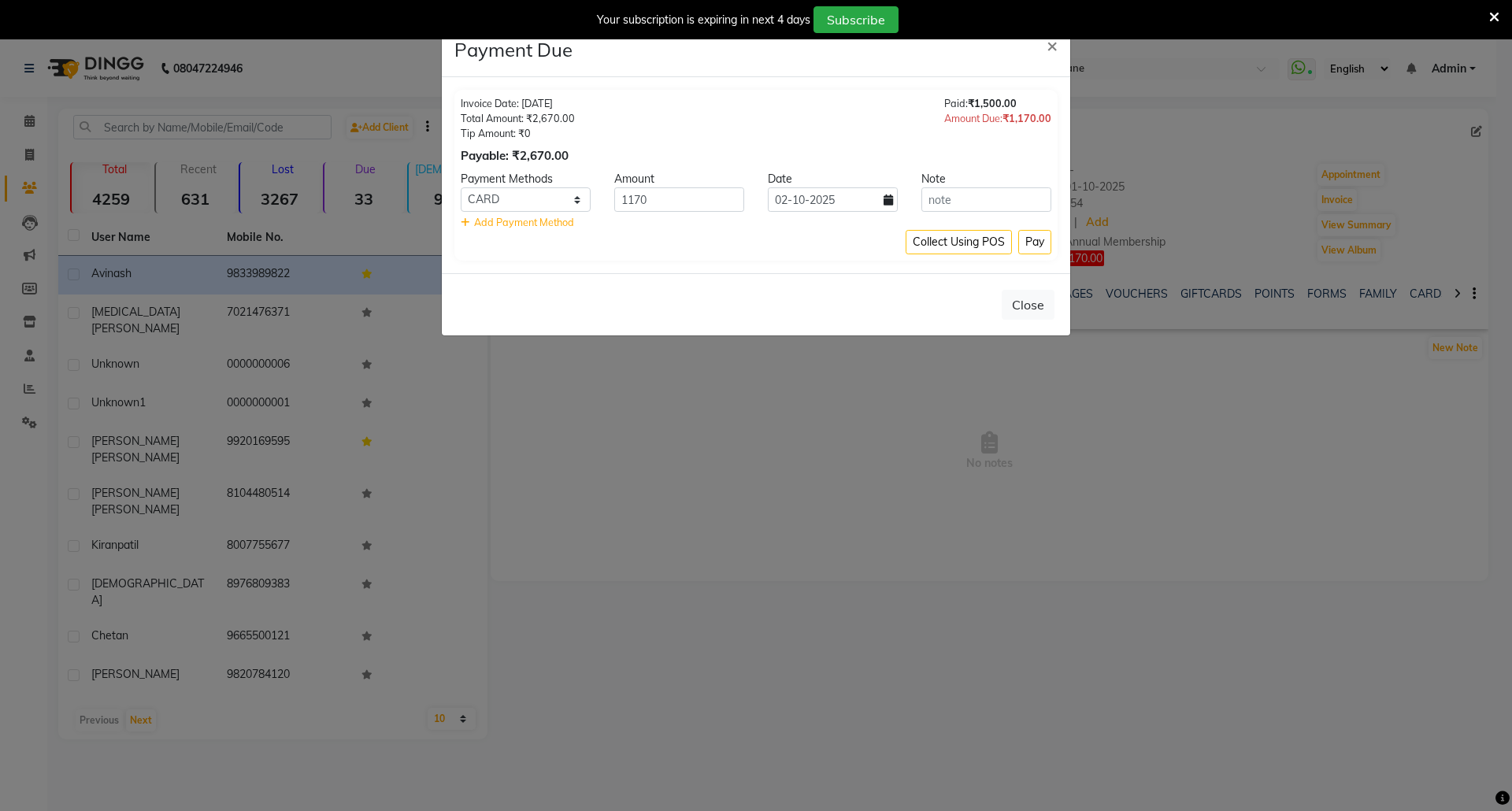
select select "2025"
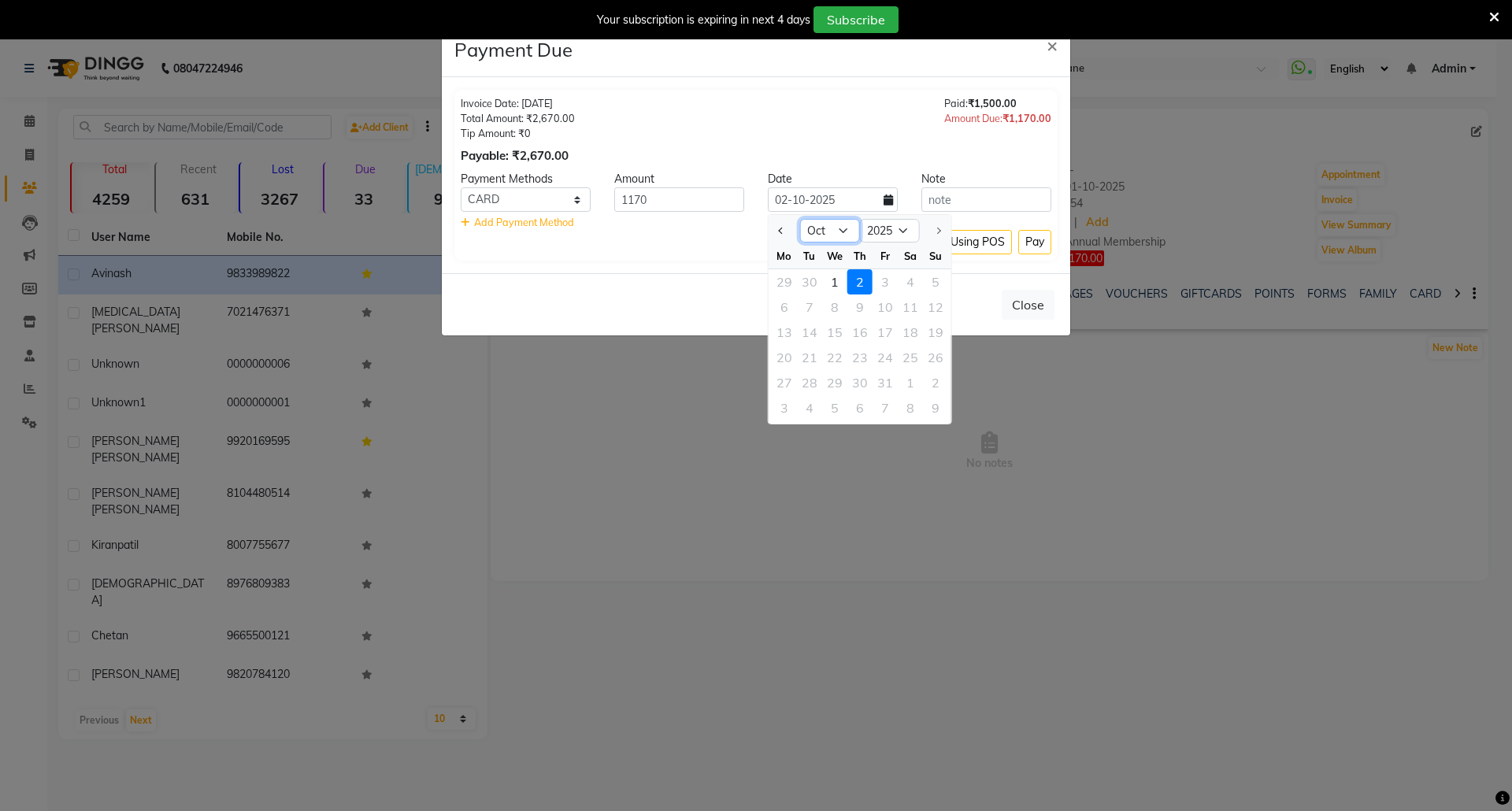
click at [845, 230] on select "Jan Feb Mar Apr May Jun [DATE] Aug Sep Oct" at bounding box center [830, 231] width 60 height 24
select select "9"
click at [800, 219] on select "Jan Feb Mar Apr May Jun [DATE] Aug Sep Oct" at bounding box center [830, 231] width 60 height 24
click at [1047, 50] on span "×" at bounding box center [1052, 45] width 11 height 24
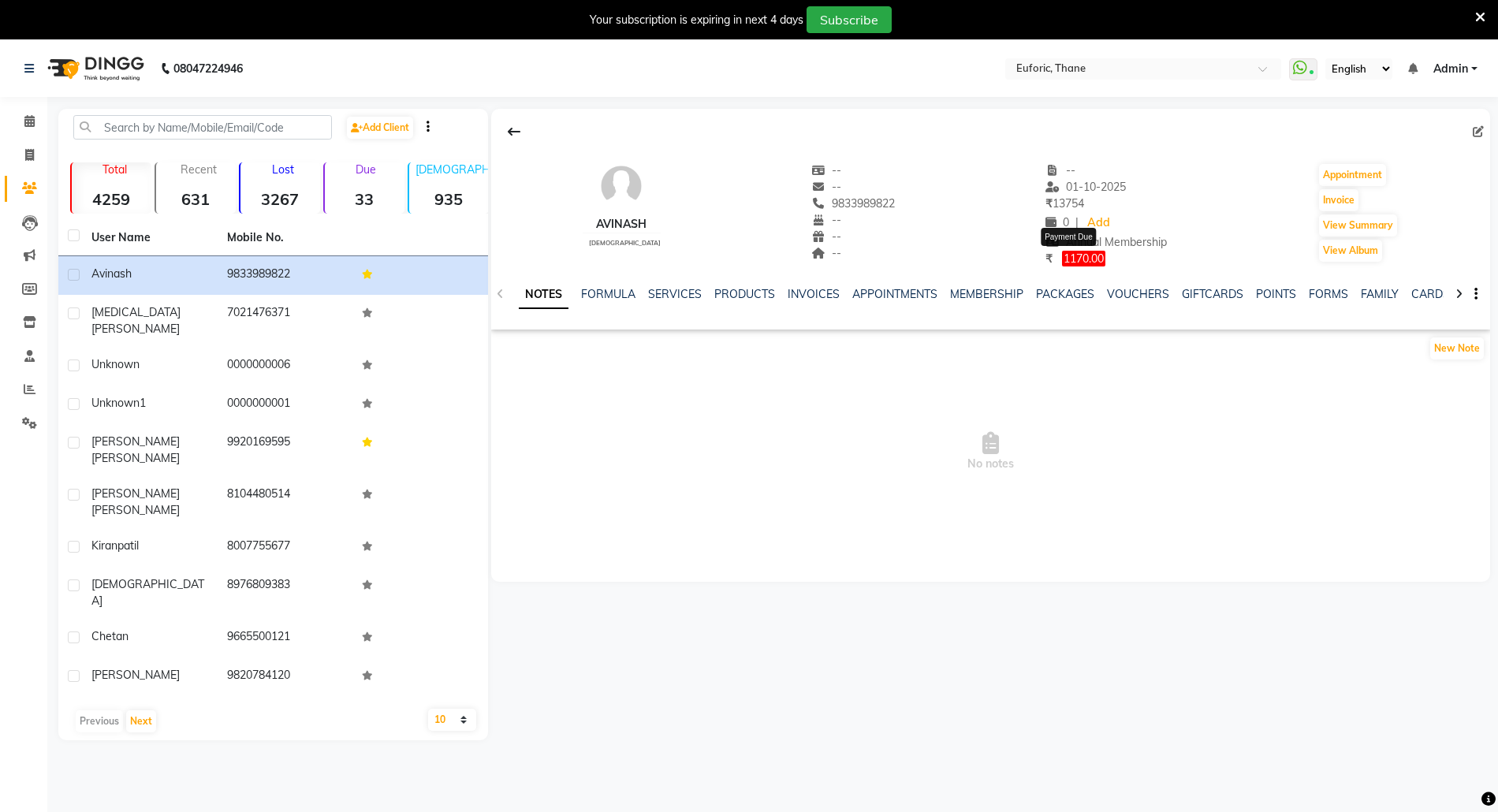
click at [1079, 262] on span "1170.00" at bounding box center [1084, 259] width 43 height 16
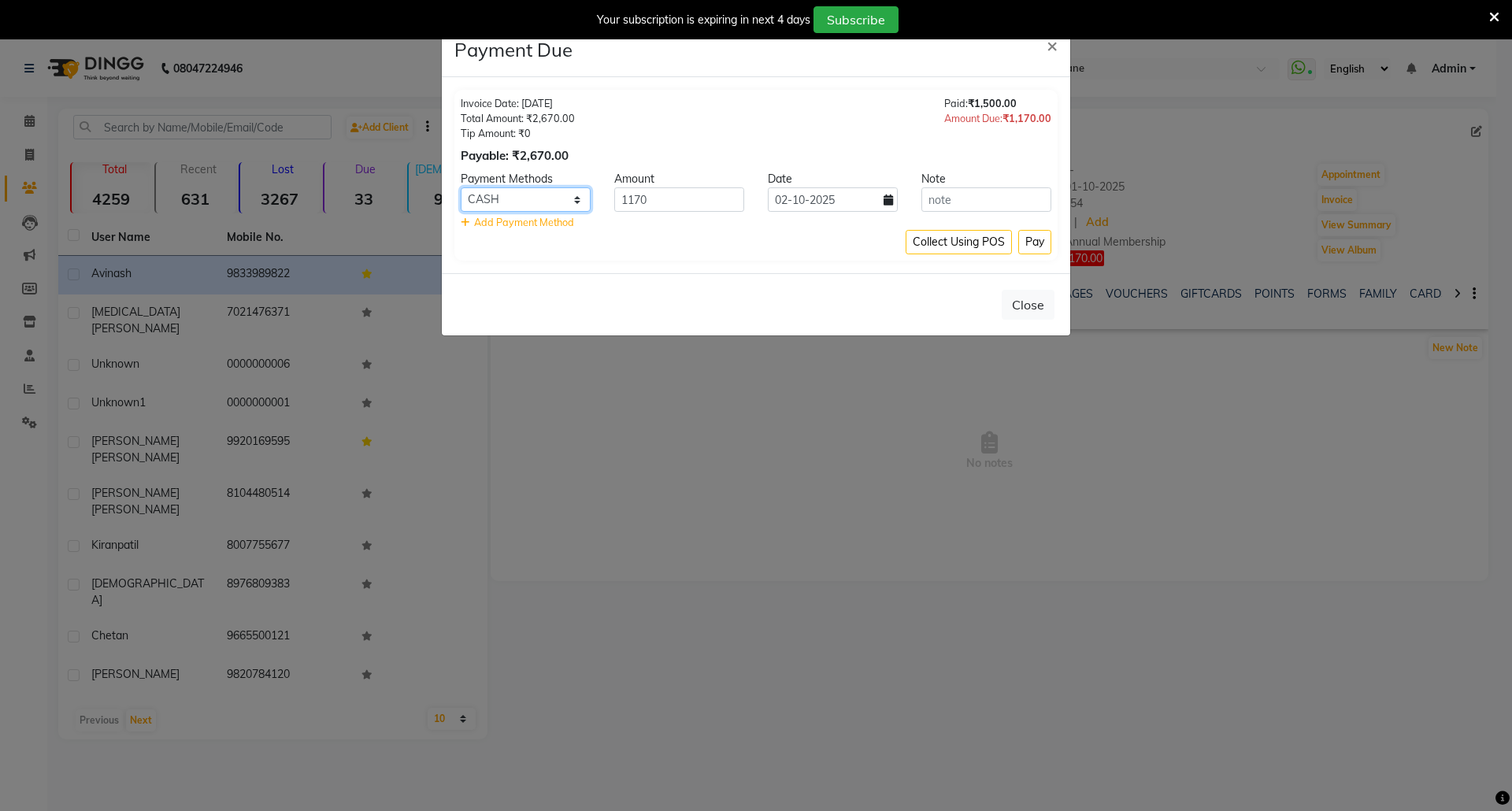
drag, startPoint x: 546, startPoint y: 197, endPoint x: 536, endPoint y: 204, distance: 12.2
click at [545, 197] on select "CARD GPay CASH" at bounding box center [525, 200] width 130 height 25
click at [461, 188] on select "CARD GPay CASH" at bounding box center [525, 200] width 130 height 25
click at [507, 208] on select "CARD GPay CASH" at bounding box center [525, 200] width 130 height 25
select select "5"
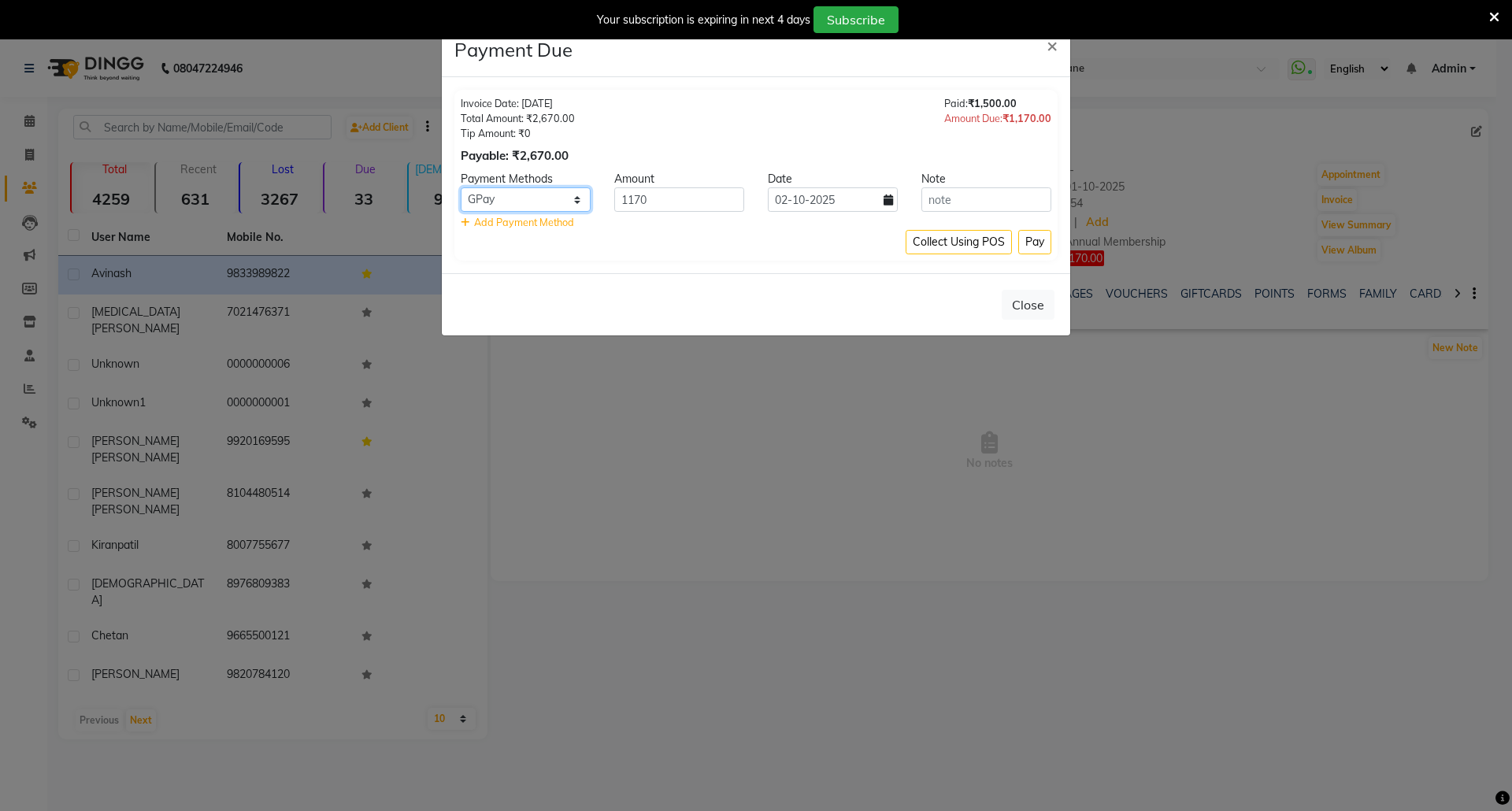
click at [461, 188] on select "CARD GPay CASH" at bounding box center [525, 200] width 130 height 25
click at [884, 200] on icon at bounding box center [888, 200] width 10 height 11
select select "10"
select select "2025"
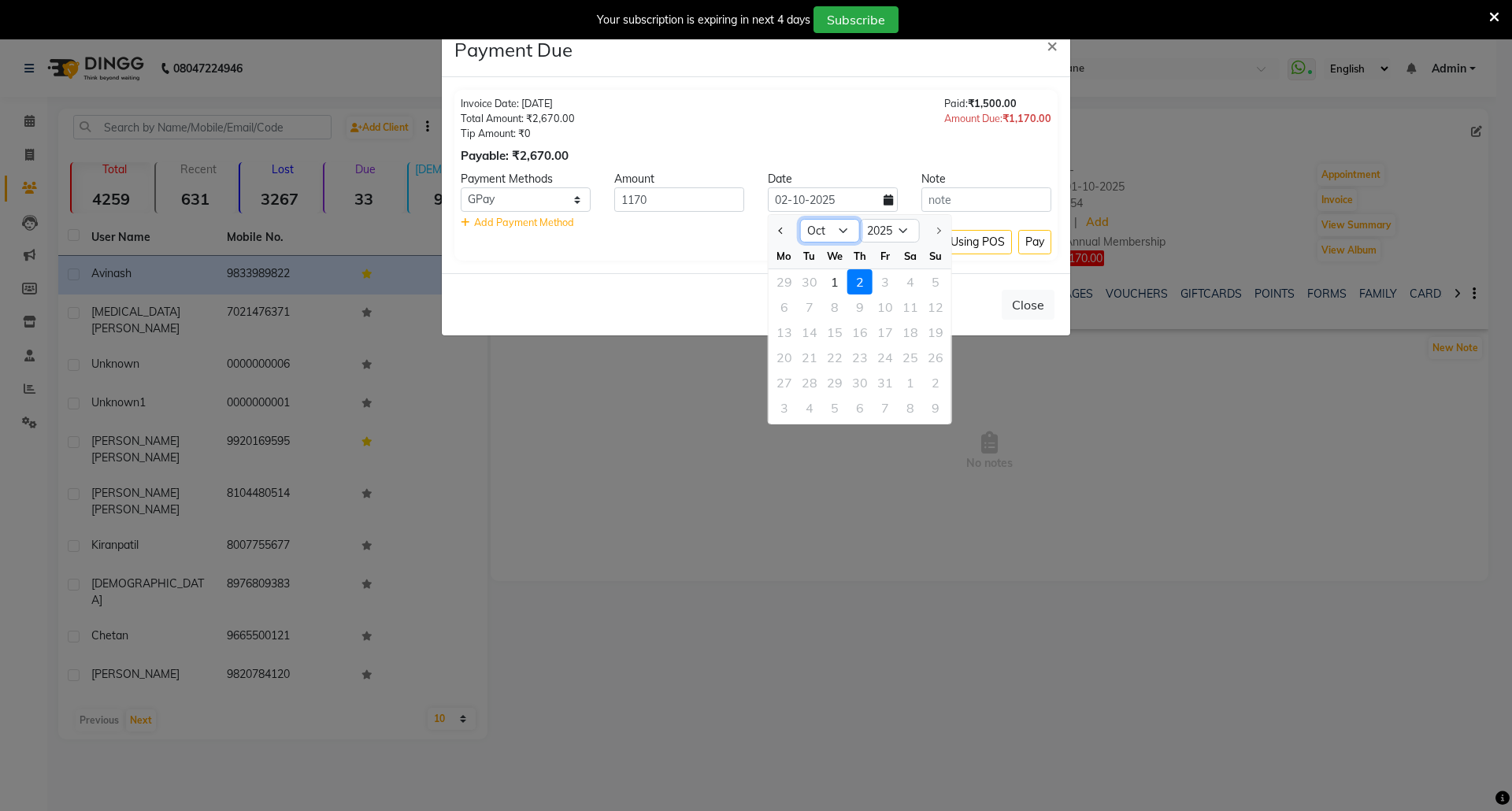
click at [832, 230] on select "Jan Feb Mar Apr May Jun [DATE] Aug Sep Oct" at bounding box center [830, 231] width 60 height 24
select select "9"
click at [800, 219] on select "Jan Feb Mar Apr May Jun [DATE] Aug Sep Oct" at bounding box center [830, 231] width 60 height 24
click at [931, 286] on div "7" at bounding box center [935, 282] width 25 height 25
type input "[DATE]"
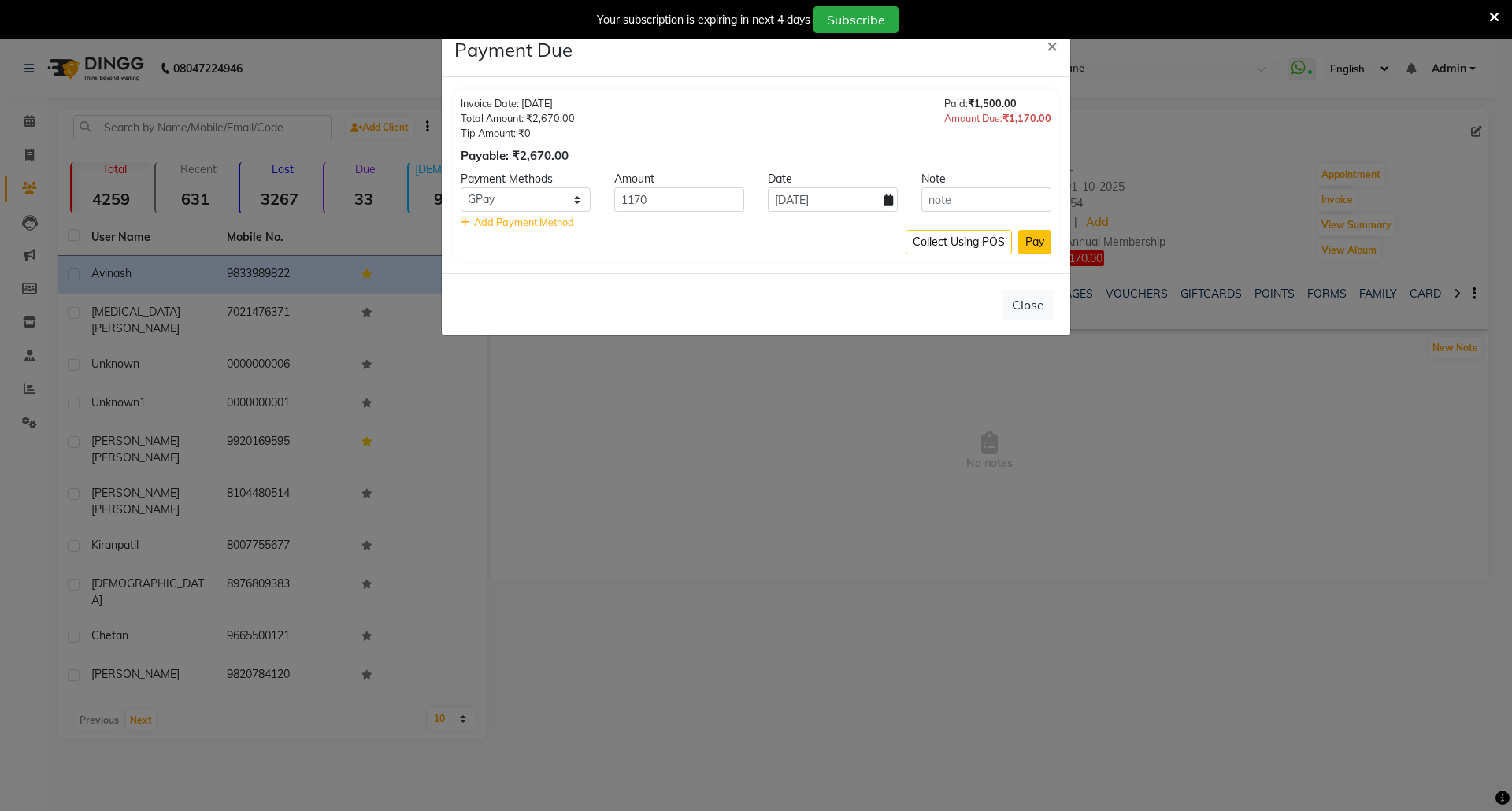
click at [1036, 237] on button "Pay" at bounding box center [1035, 242] width 33 height 25
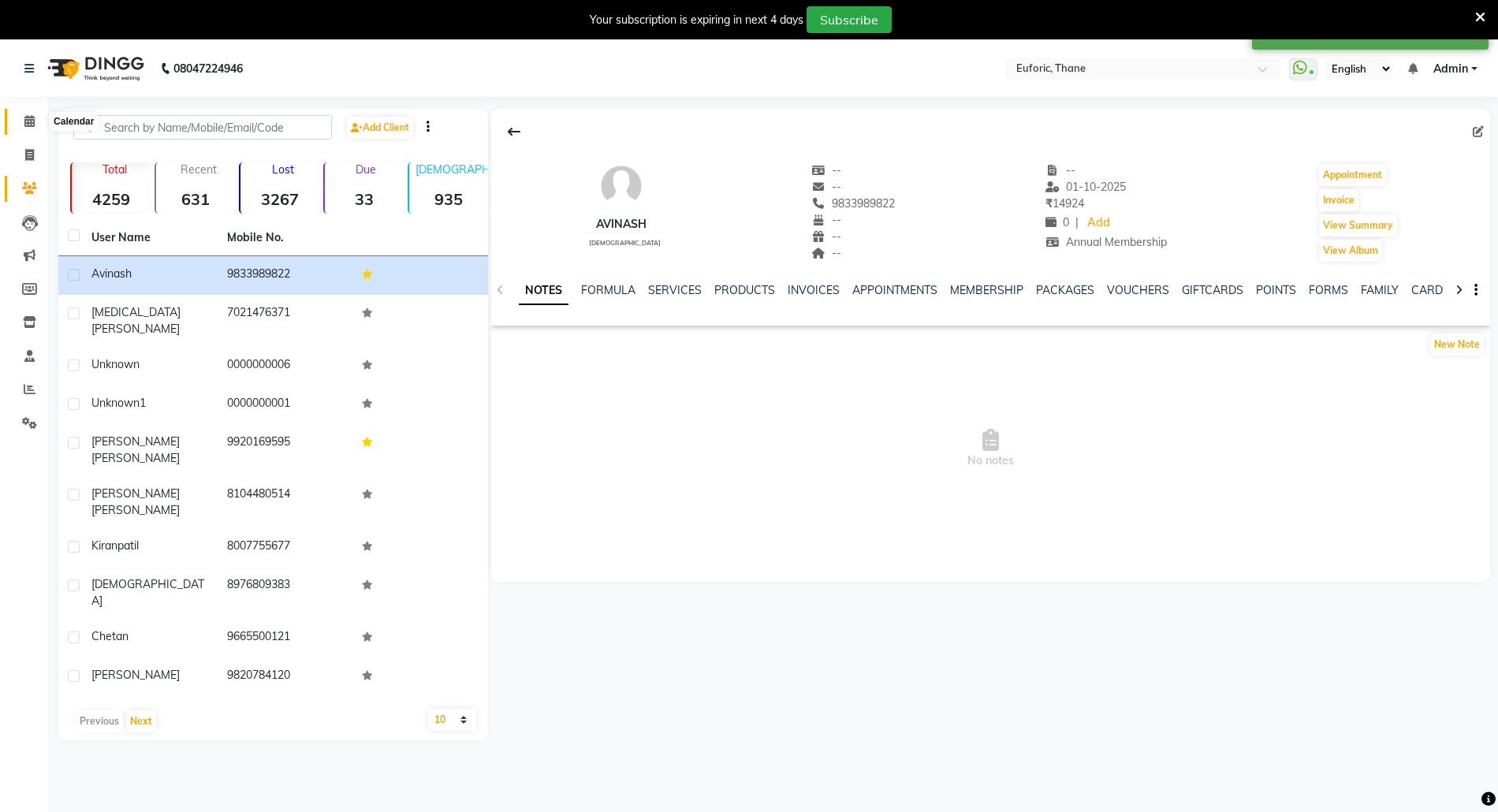
click at [19, 123] on span at bounding box center [29, 122] width 28 height 18
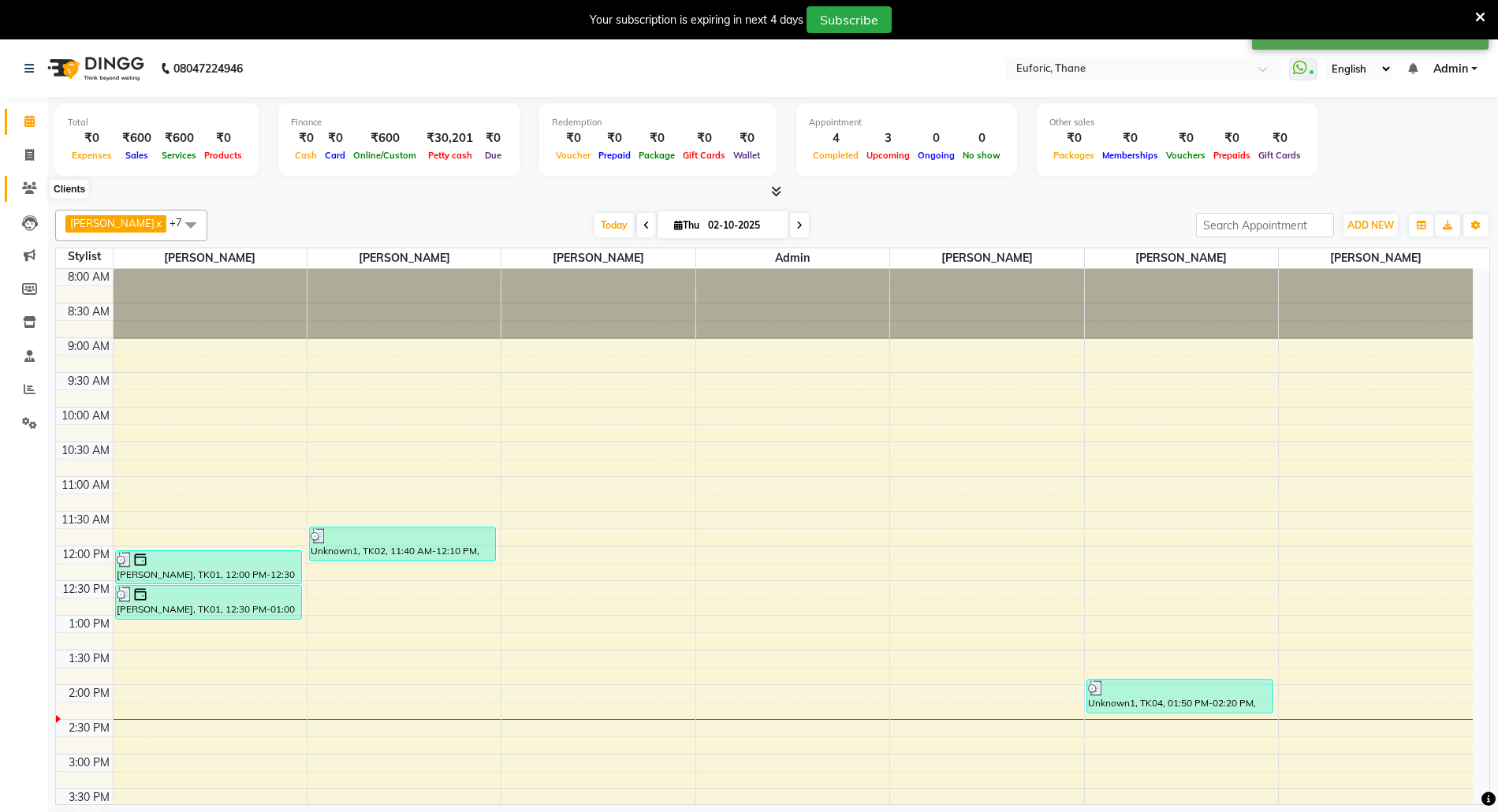
click at [27, 193] on icon at bounding box center [29, 188] width 15 height 12
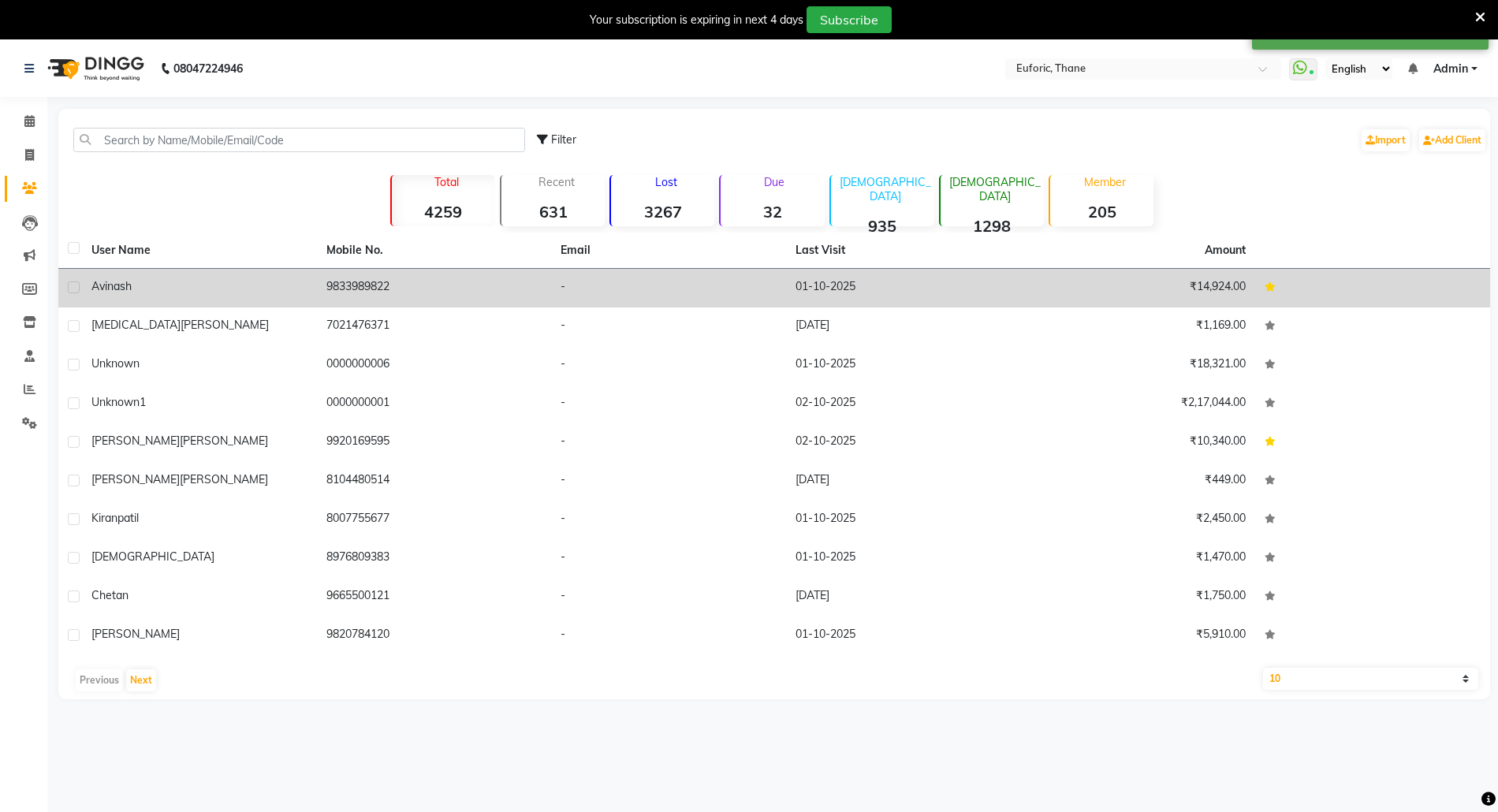
click at [114, 291] on span "Avinash" at bounding box center [111, 287] width 40 height 14
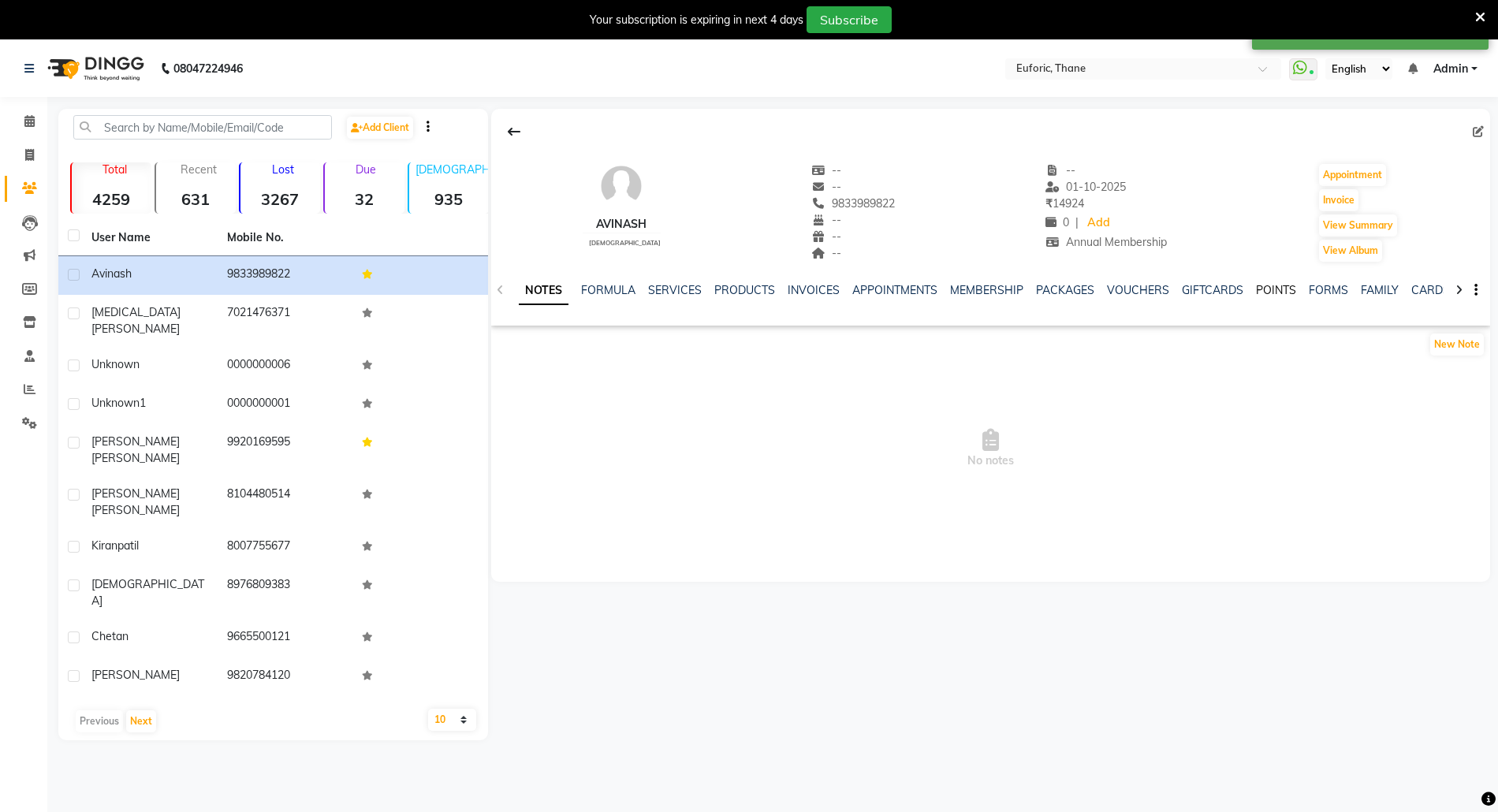
click at [1269, 287] on link "POINTS" at bounding box center [1276, 290] width 40 height 14
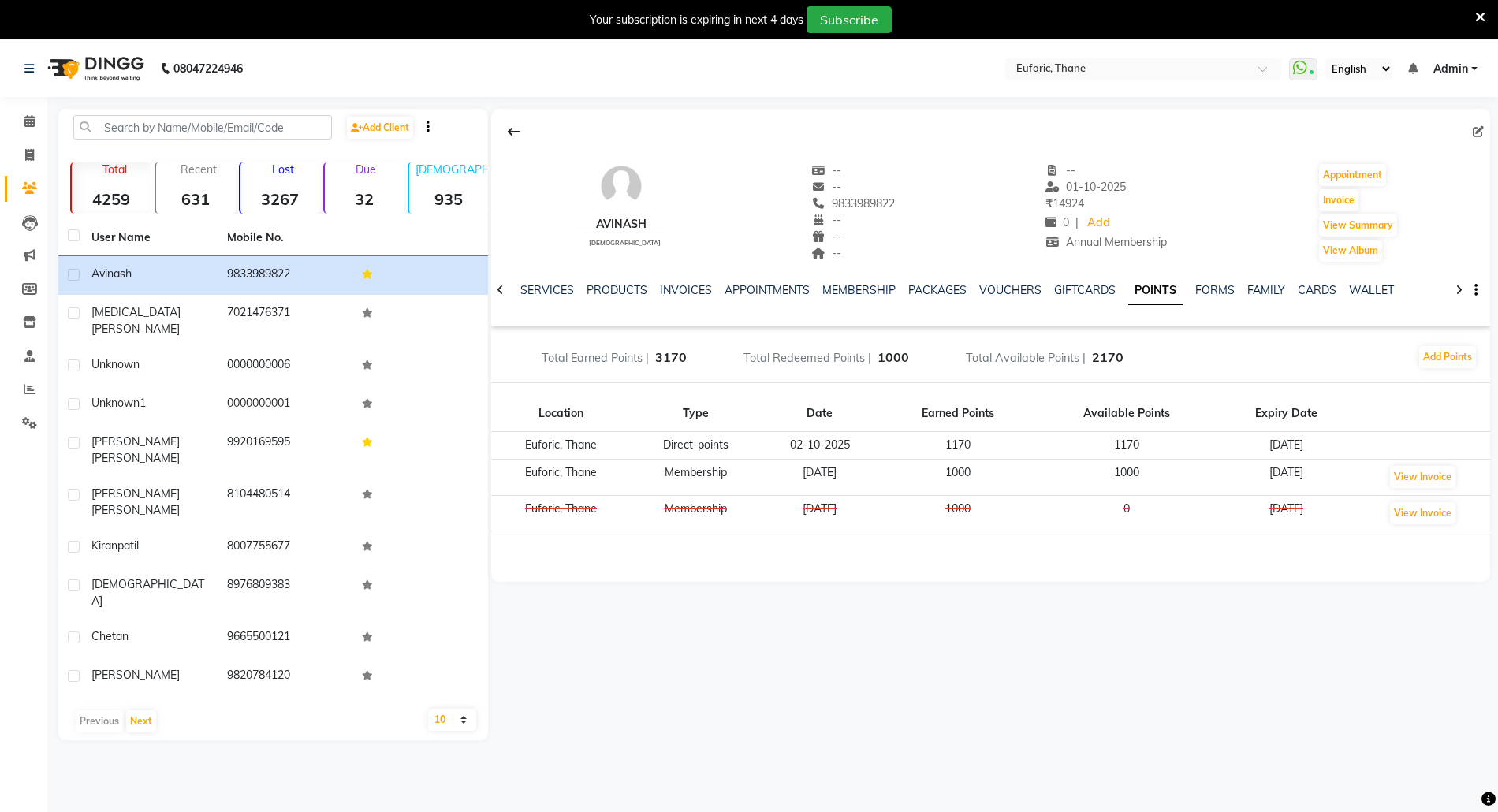
click at [1281, 448] on td "[DATE]" at bounding box center [1286, 446] width 139 height 28
click at [22, 119] on span at bounding box center [29, 122] width 28 height 18
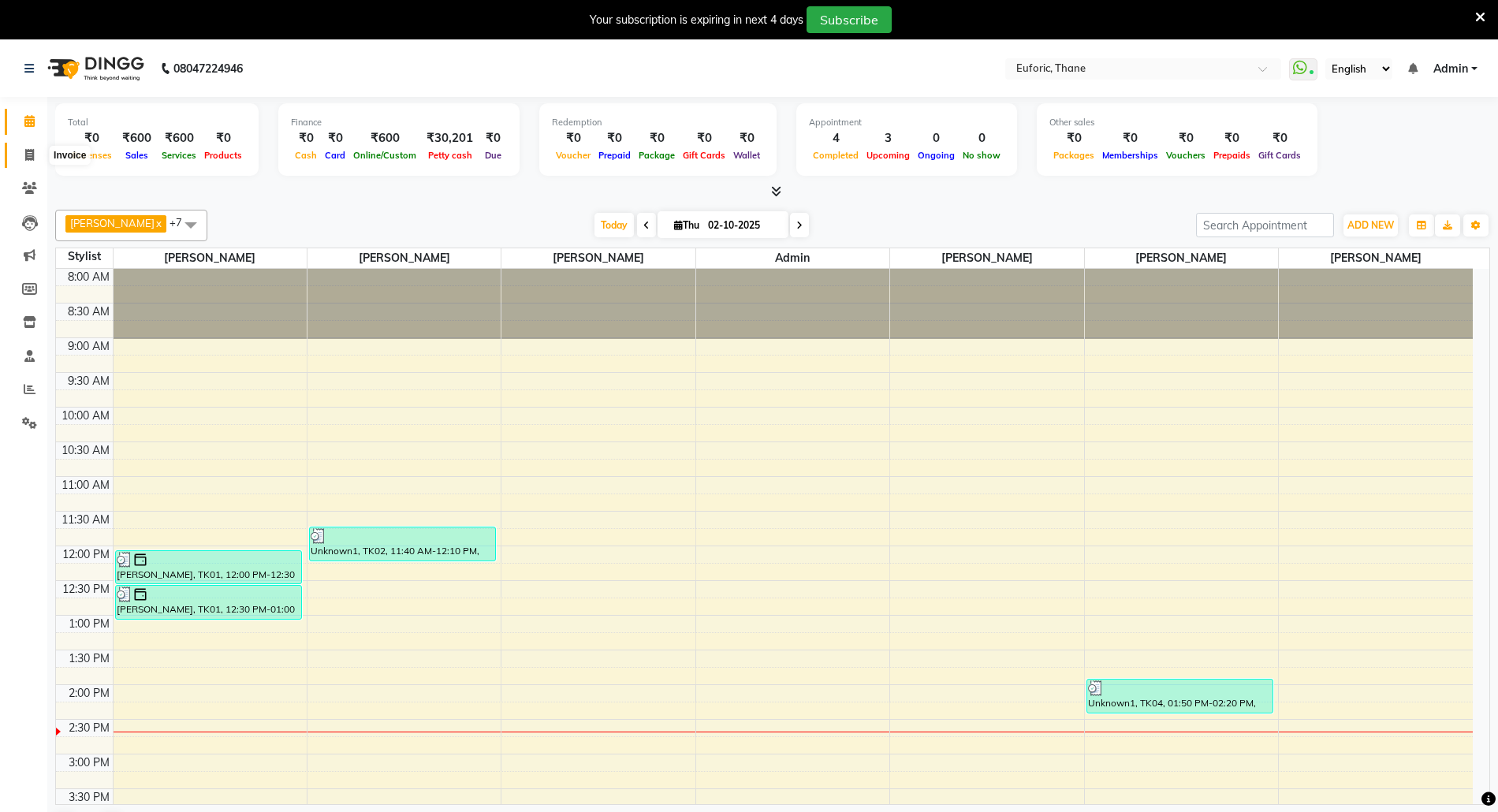
click at [32, 146] on span at bounding box center [29, 155] width 28 height 18
select select "service"
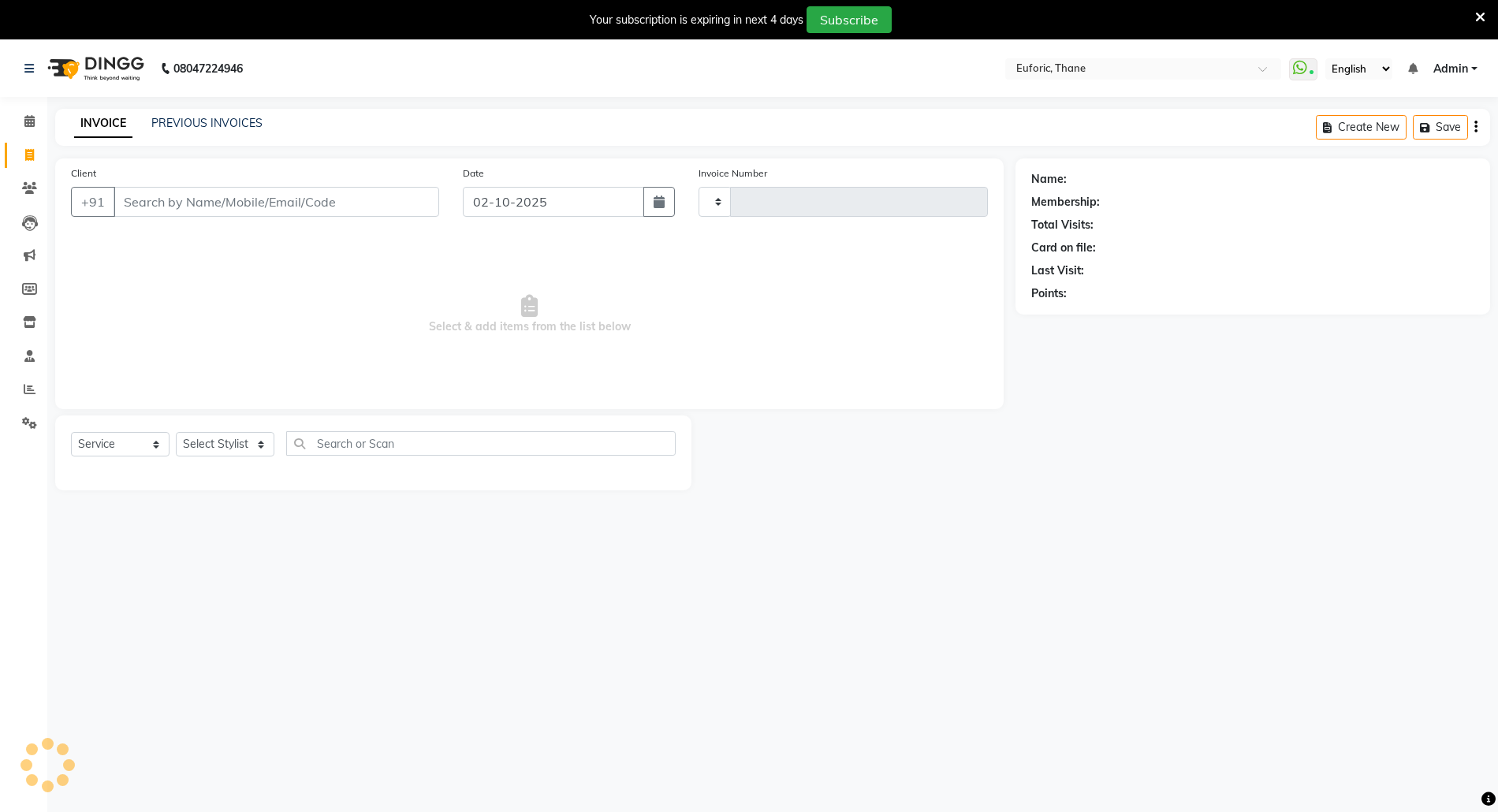
type input "3072"
select select "5063"
type input "8097323974"
click at [399, 189] on button "Add Client" at bounding box center [399, 202] width 81 height 30
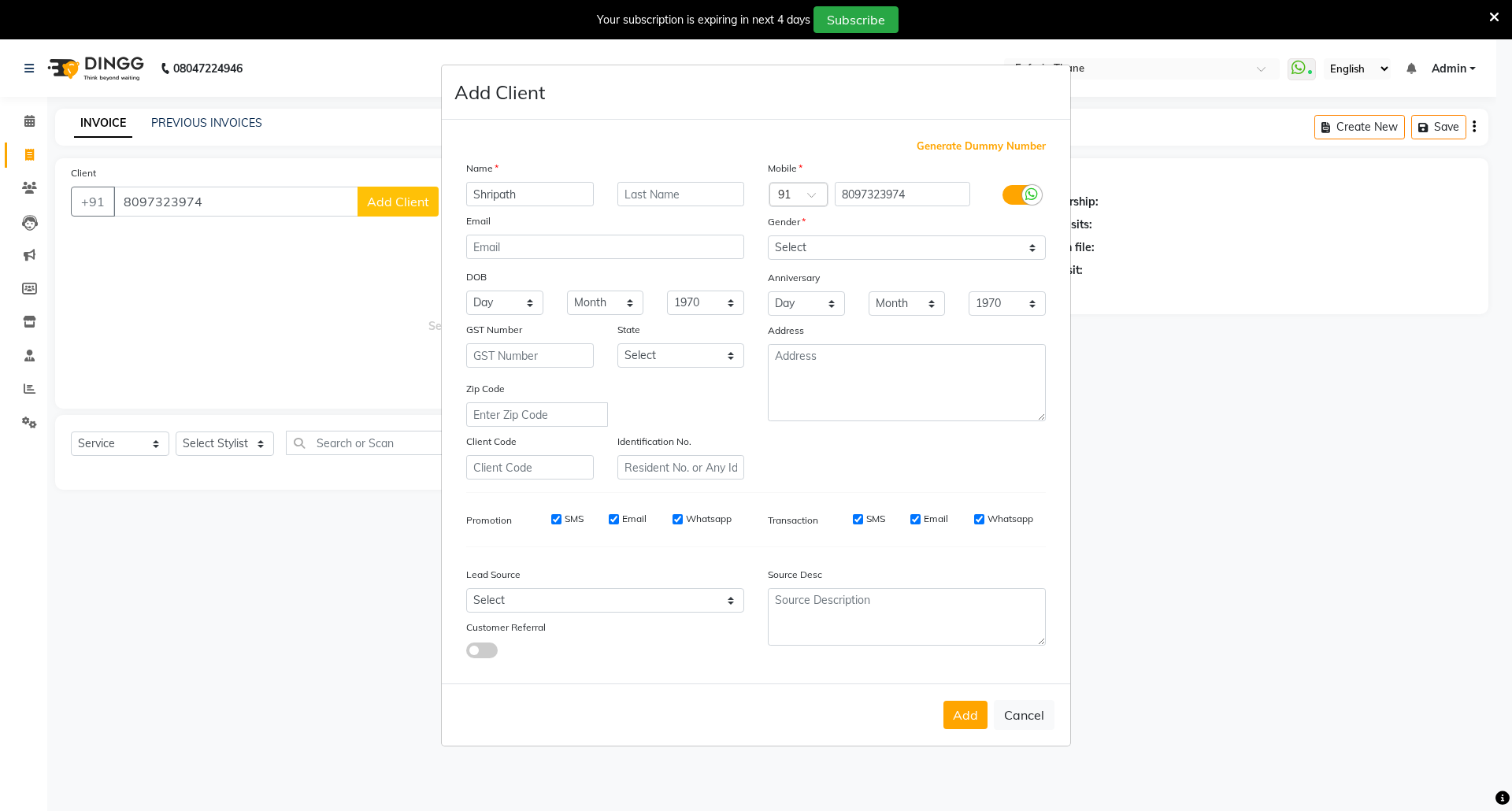
type input "Shripath"
click at [877, 252] on select "Select [DEMOGRAPHIC_DATA] [DEMOGRAPHIC_DATA] Other Prefer Not To Say" at bounding box center [907, 247] width 278 height 25
select select "[DEMOGRAPHIC_DATA]"
click at [768, 237] on select "Select [DEMOGRAPHIC_DATA] [DEMOGRAPHIC_DATA] Other Prefer Not To Say" at bounding box center [907, 247] width 278 height 25
click at [975, 700] on button "Add" at bounding box center [965, 715] width 44 height 29
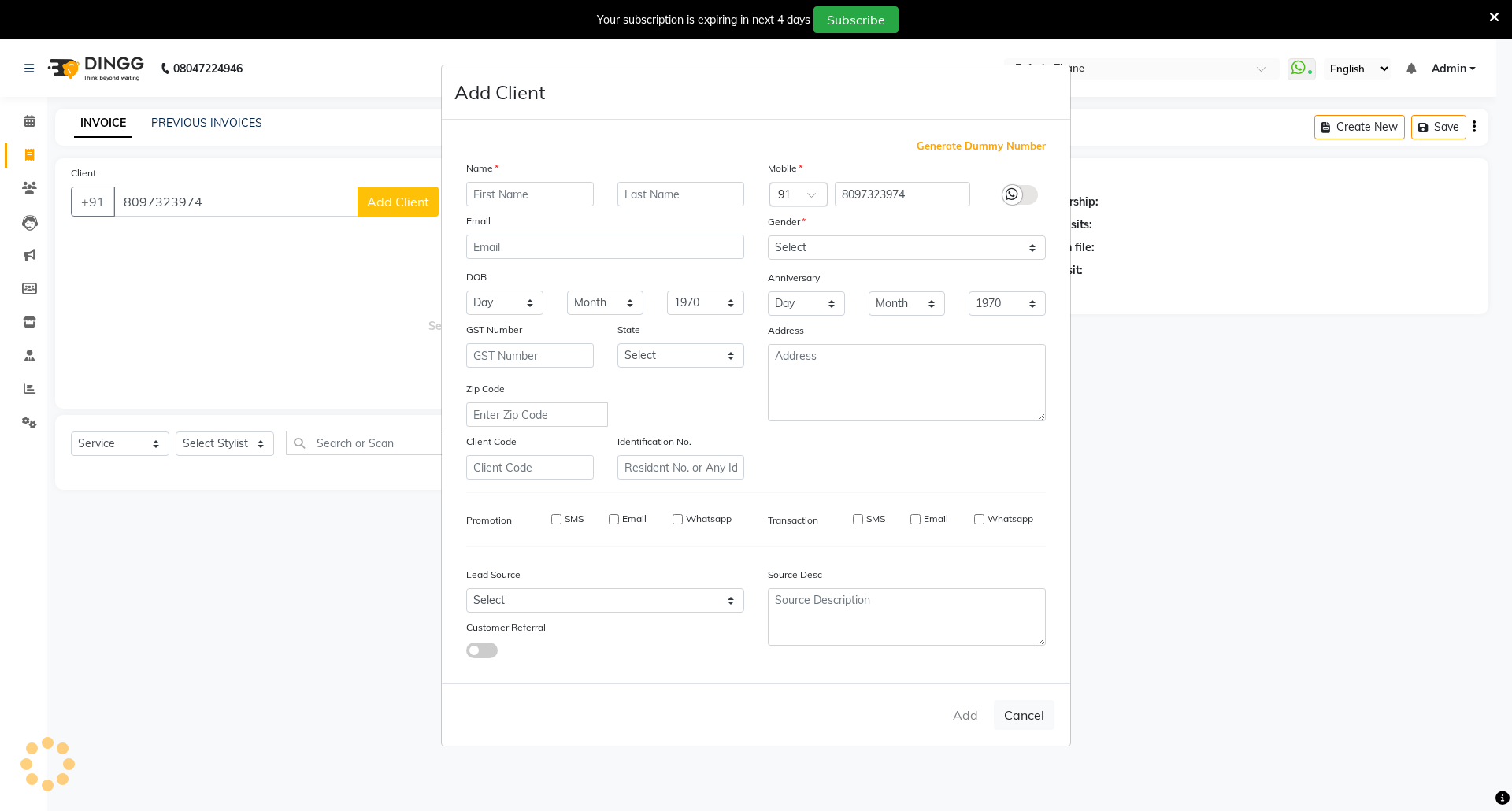
select select
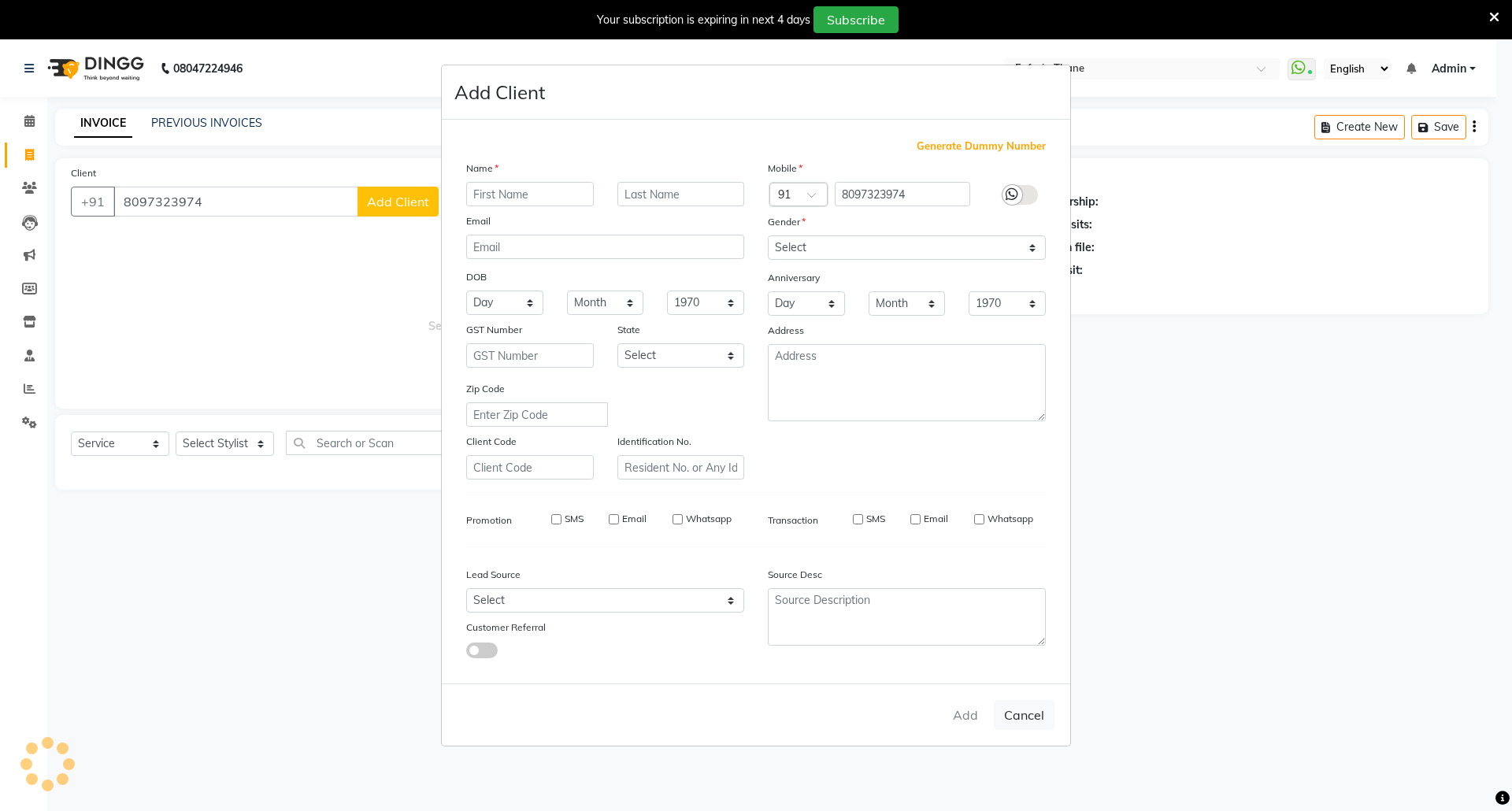
select select
checkbox input "false"
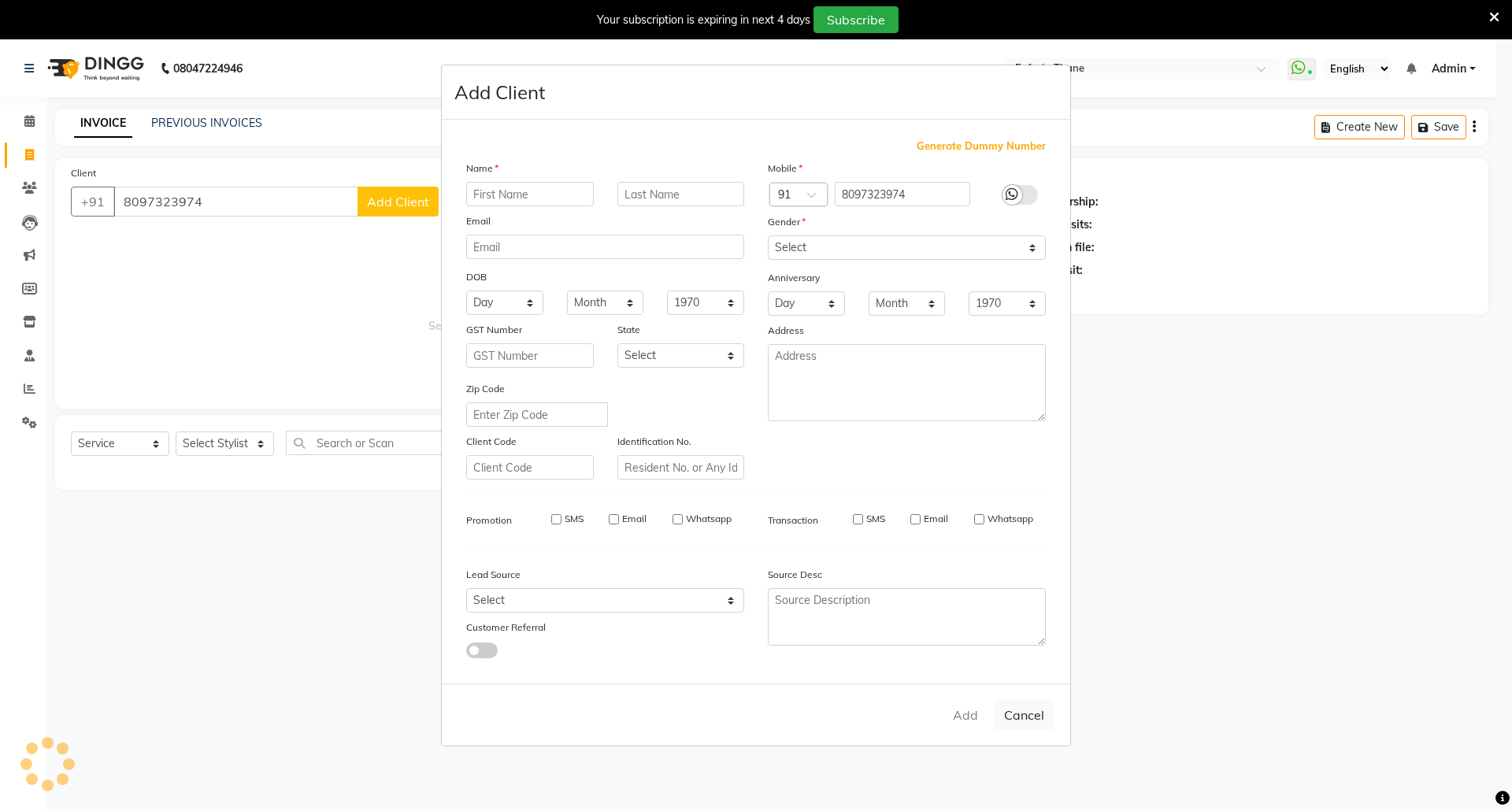
checkbox input "false"
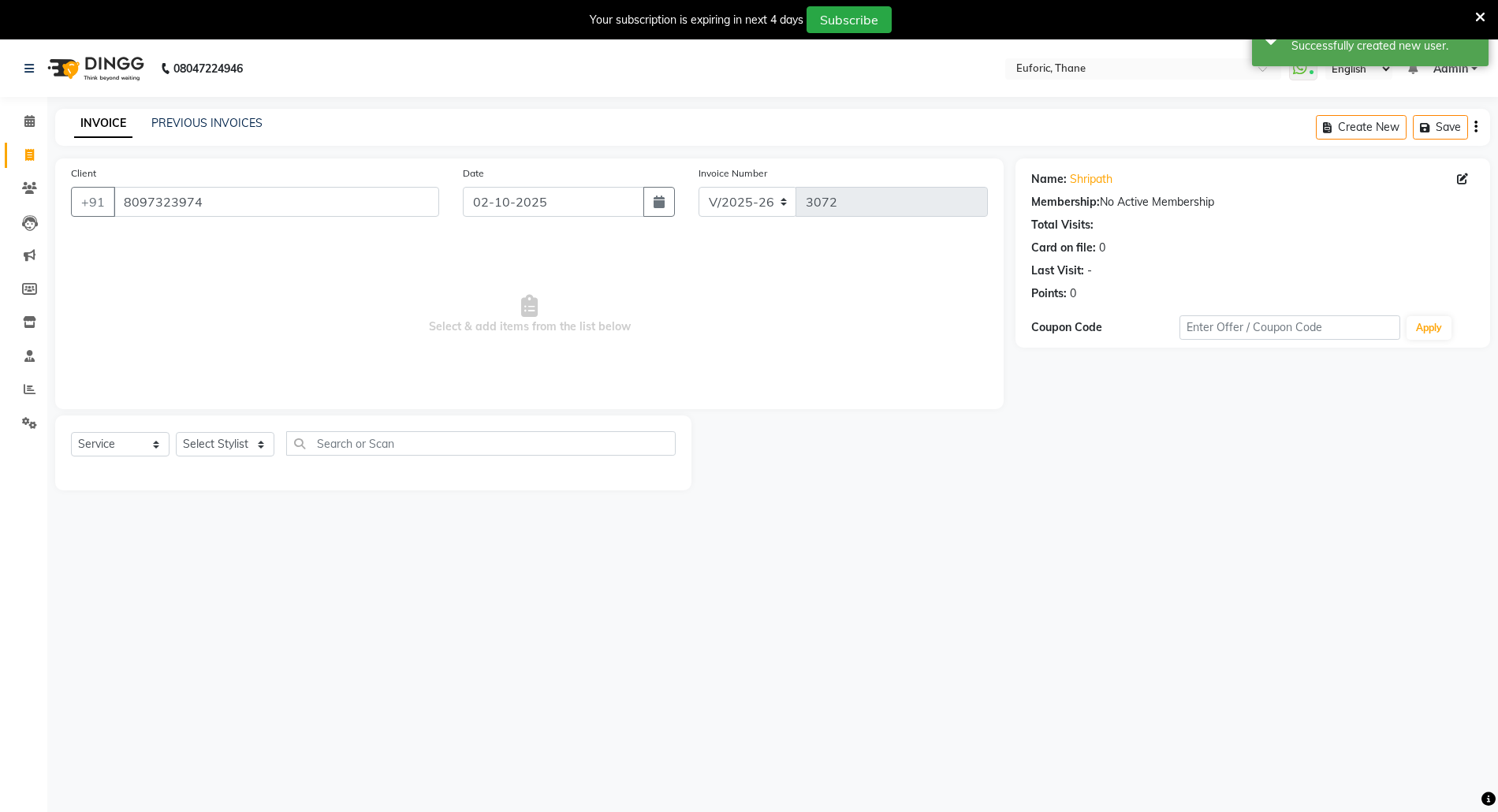
drag, startPoint x: 260, startPoint y: 429, endPoint x: 260, endPoint y: 449, distance: 20.0
click at [260, 433] on div "Select Service Product Membership Package Voucher Prepaid Gift Card Select Styl…" at bounding box center [373, 453] width 636 height 75
click at [259, 449] on select "Select Stylist [PERSON_NAME] Aatik Salmanai Admin [PERSON_NAME] [PERSON_NAME] […" at bounding box center [225, 444] width 99 height 25
select select "33147"
click at [176, 432] on select "Select Stylist [PERSON_NAME] Aatik Salmanai Admin [PERSON_NAME] [PERSON_NAME] […" at bounding box center [225, 444] width 99 height 25
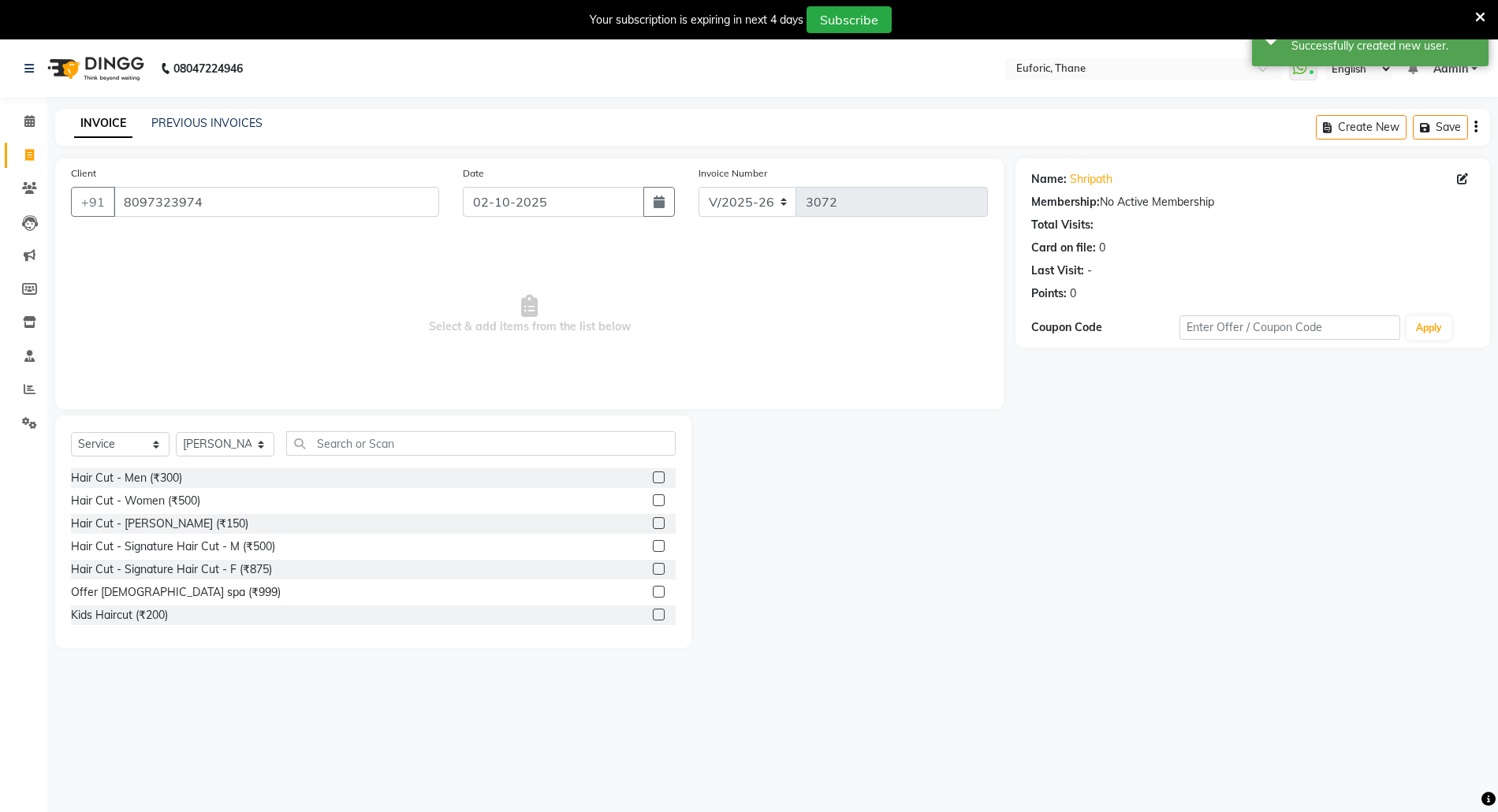
click at [653, 479] on label at bounding box center [659, 477] width 12 height 12
click at [653, 479] on input "checkbox" at bounding box center [658, 478] width 10 height 10
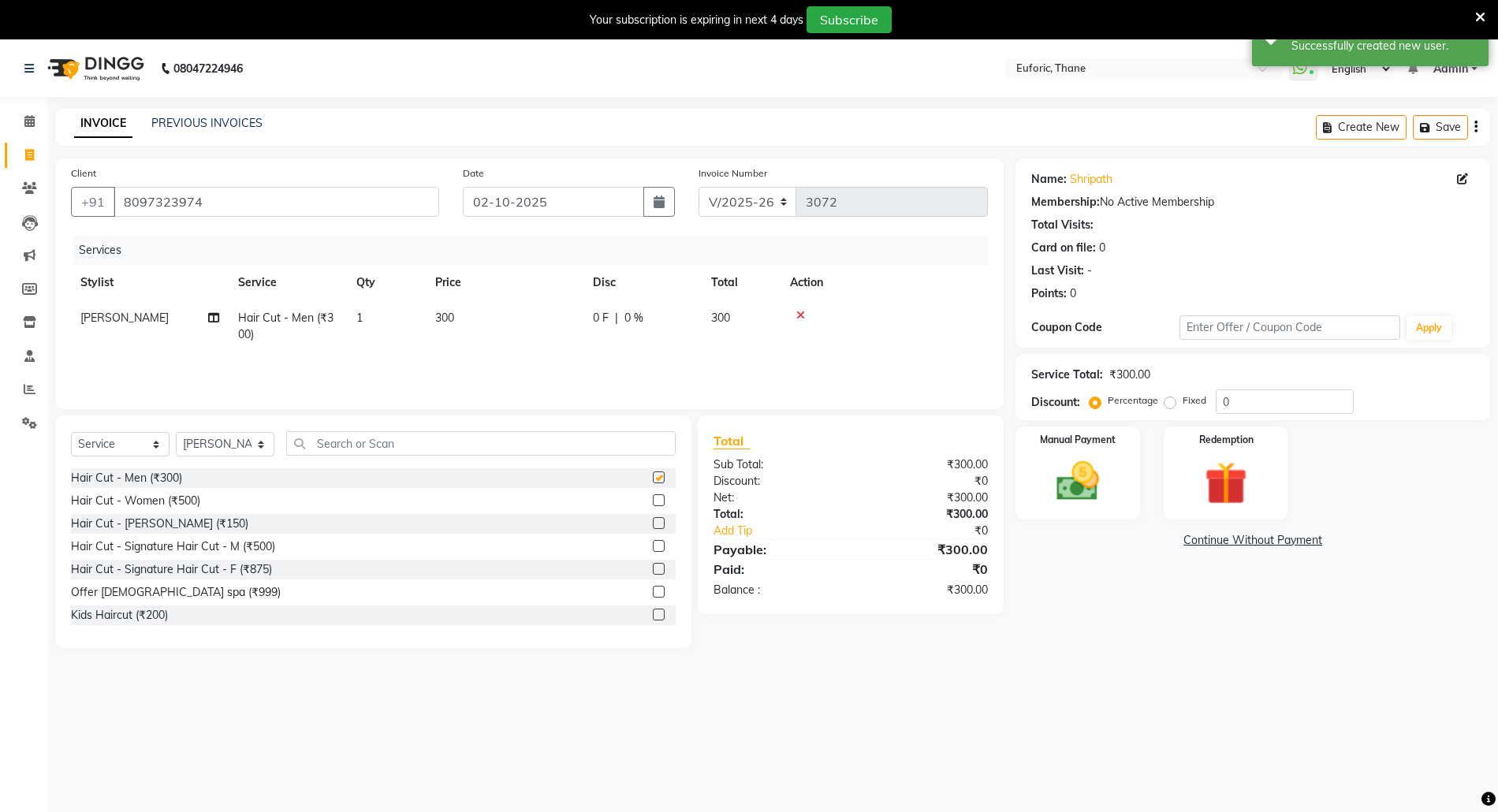
checkbox input "false"
click at [653, 519] on label at bounding box center [659, 523] width 12 height 12
click at [653, 519] on input "checkbox" at bounding box center [658, 524] width 10 height 10
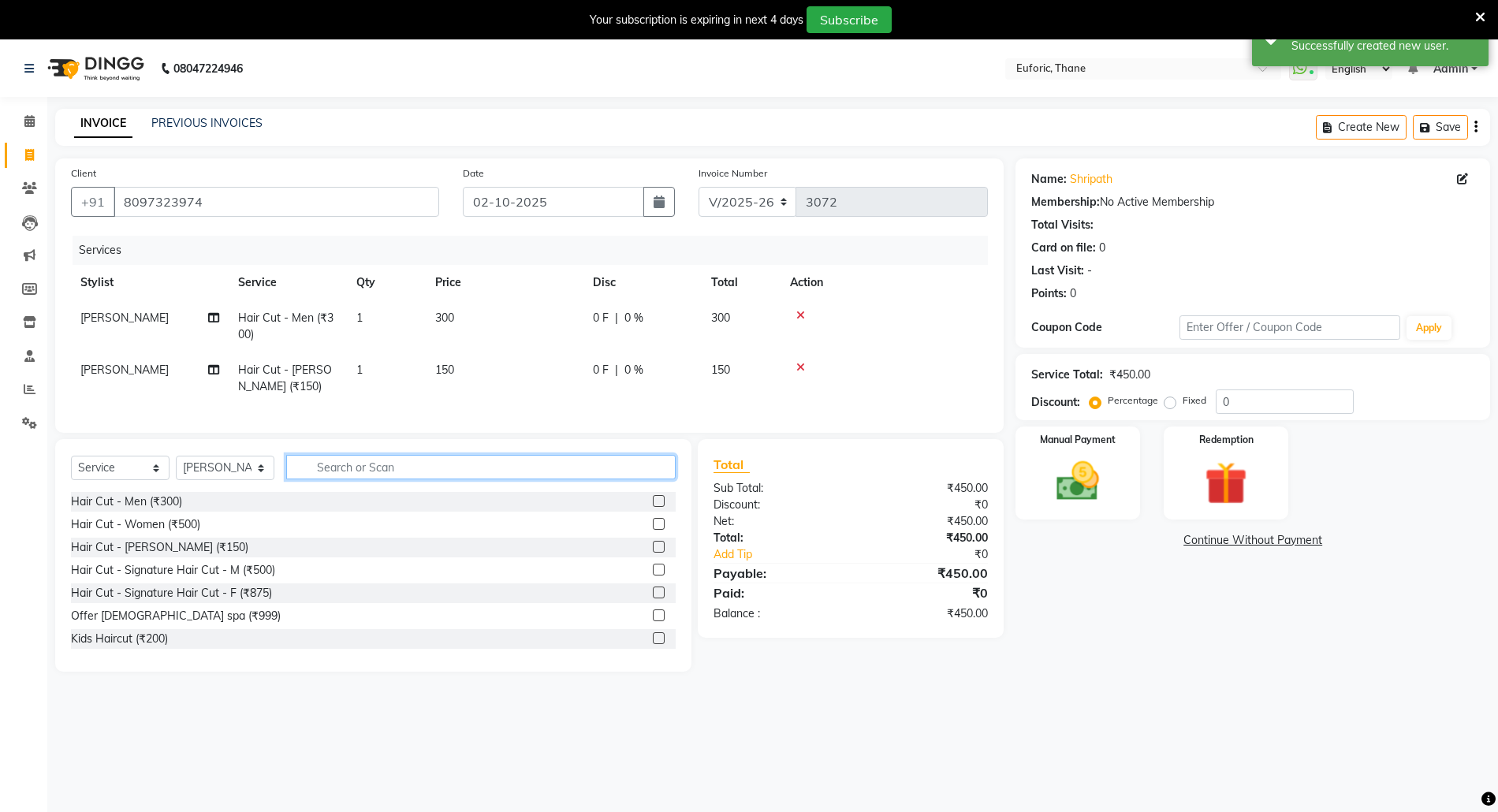
checkbox input "false"
click at [527, 479] on input "text" at bounding box center [480, 467] width 389 height 25
type input "was"
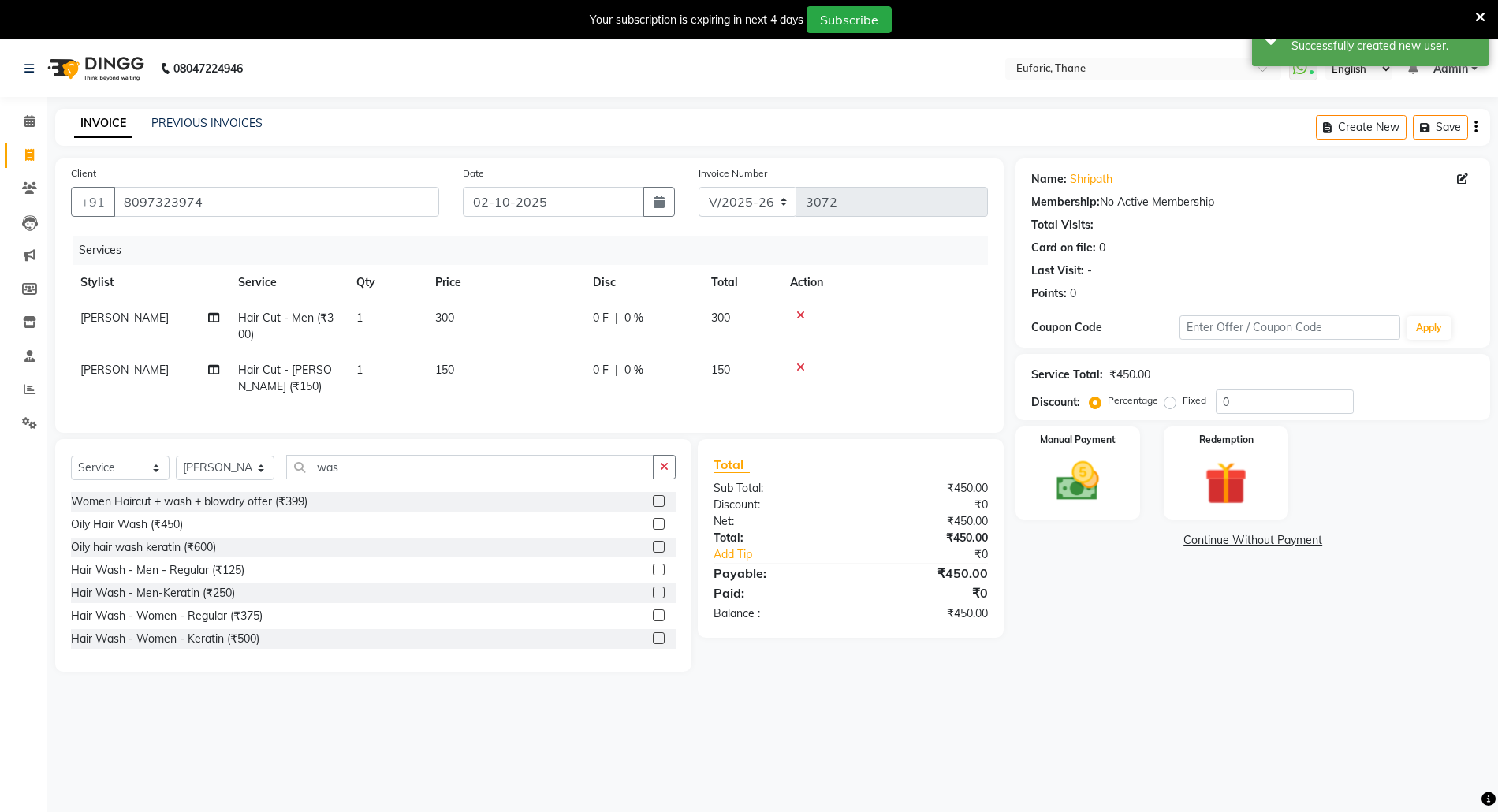
click at [653, 576] on label at bounding box center [659, 569] width 12 height 12
click at [653, 576] on input "checkbox" at bounding box center [658, 570] width 10 height 10
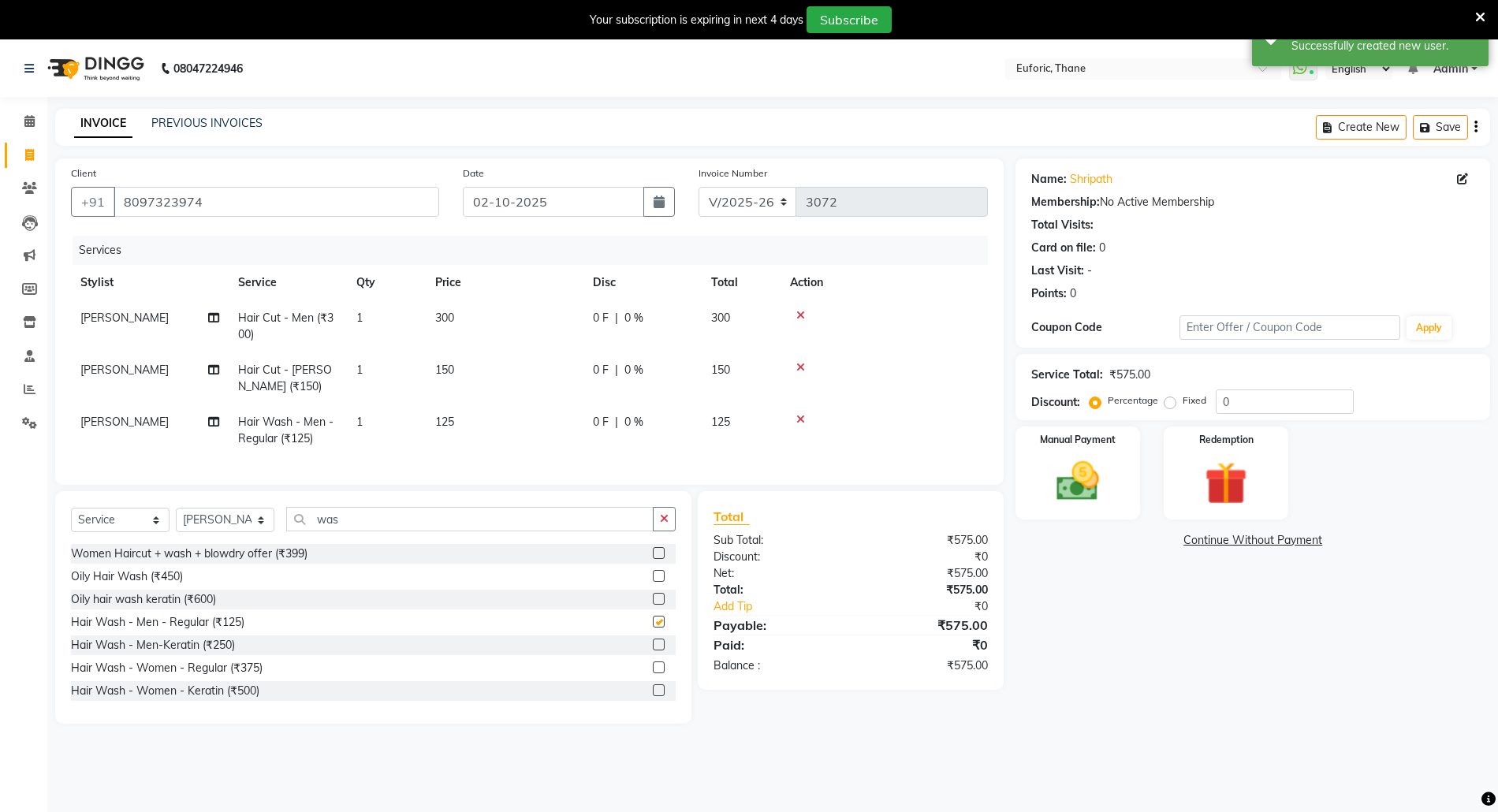
checkbox input "false"
click at [1085, 482] on img at bounding box center [1078, 481] width 72 height 51
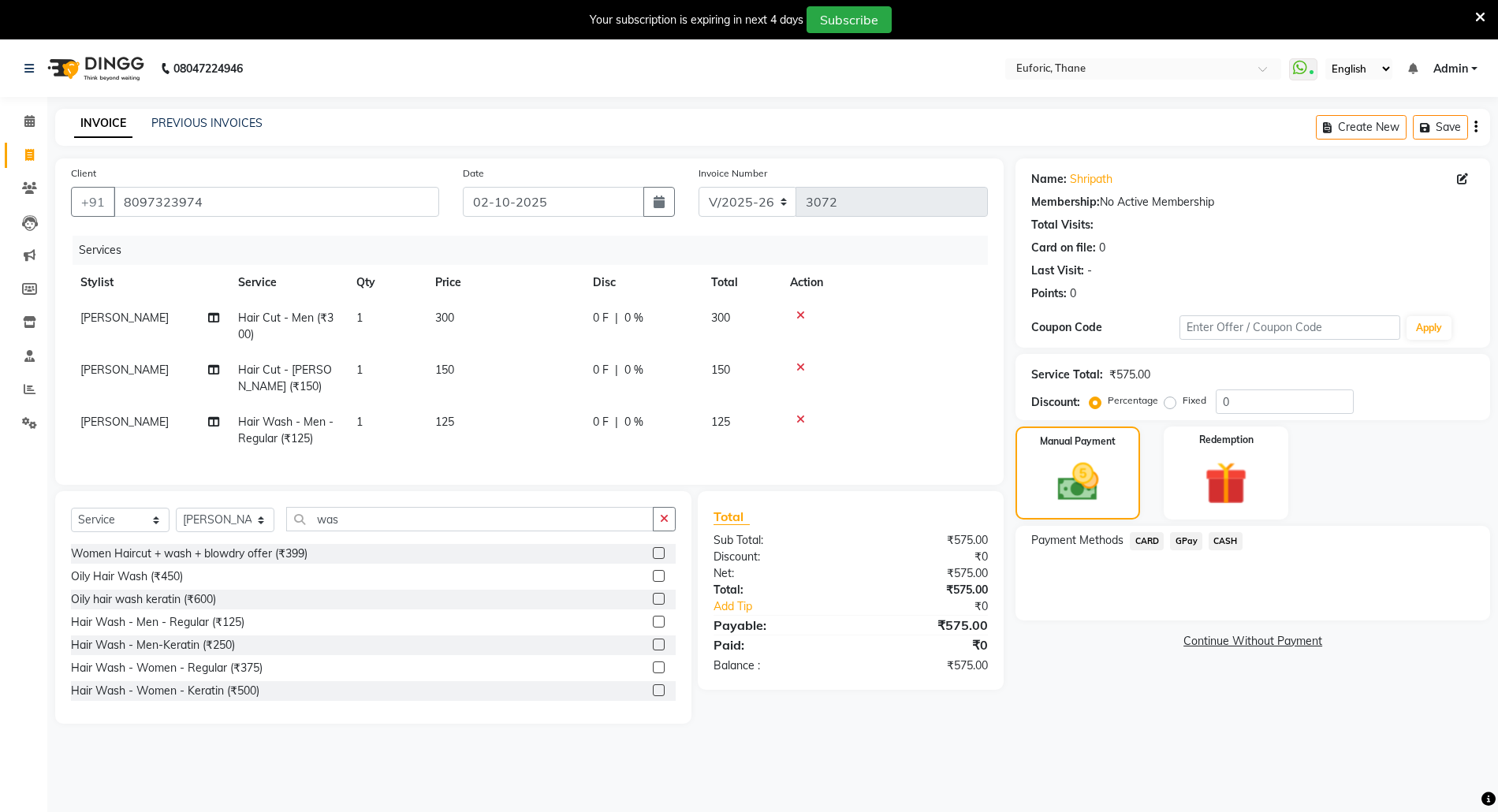
click at [1178, 543] on span "GPay" at bounding box center [1186, 541] width 33 height 18
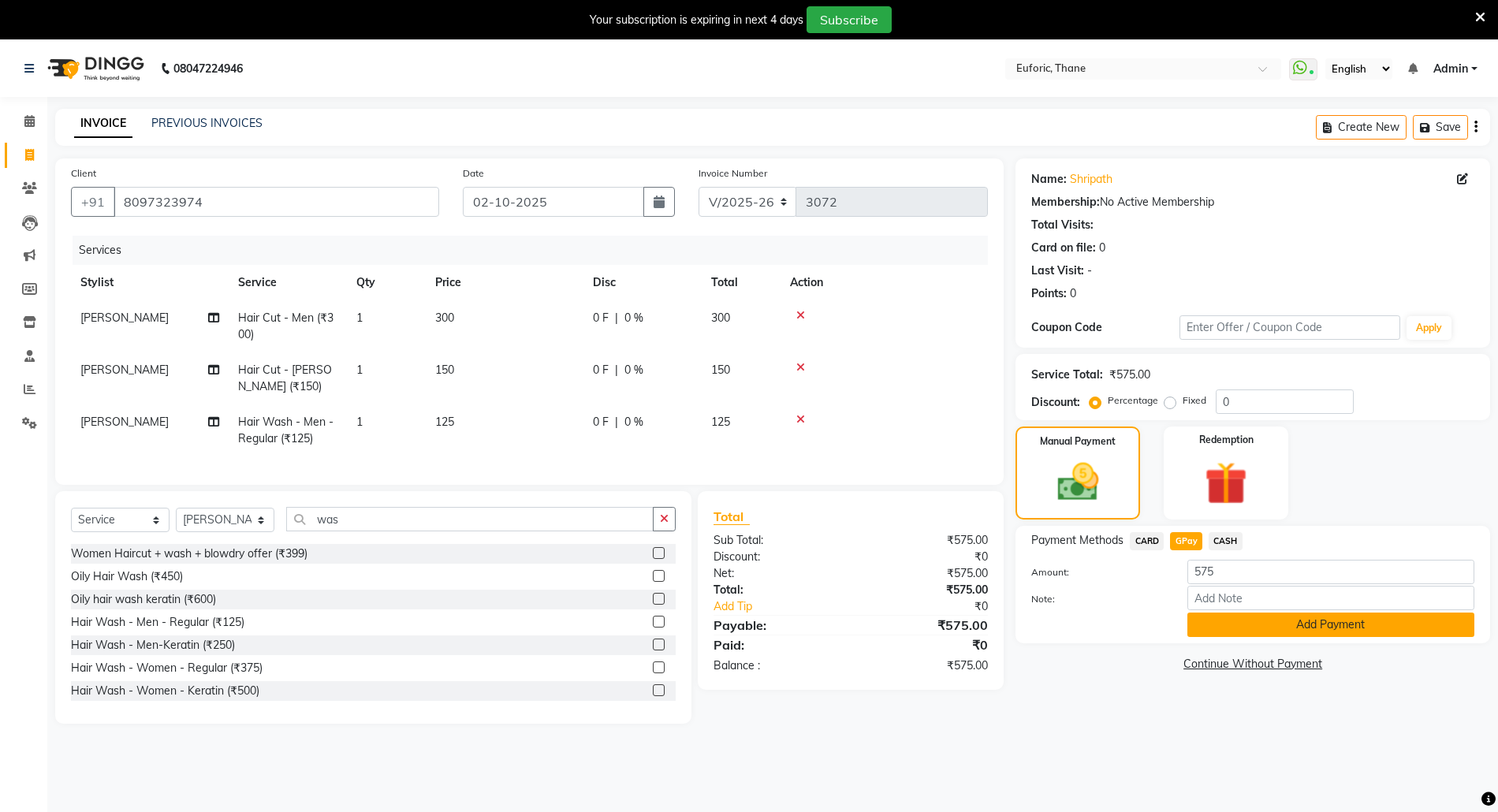
click at [1243, 629] on button "Add Payment" at bounding box center [1331, 624] width 287 height 25
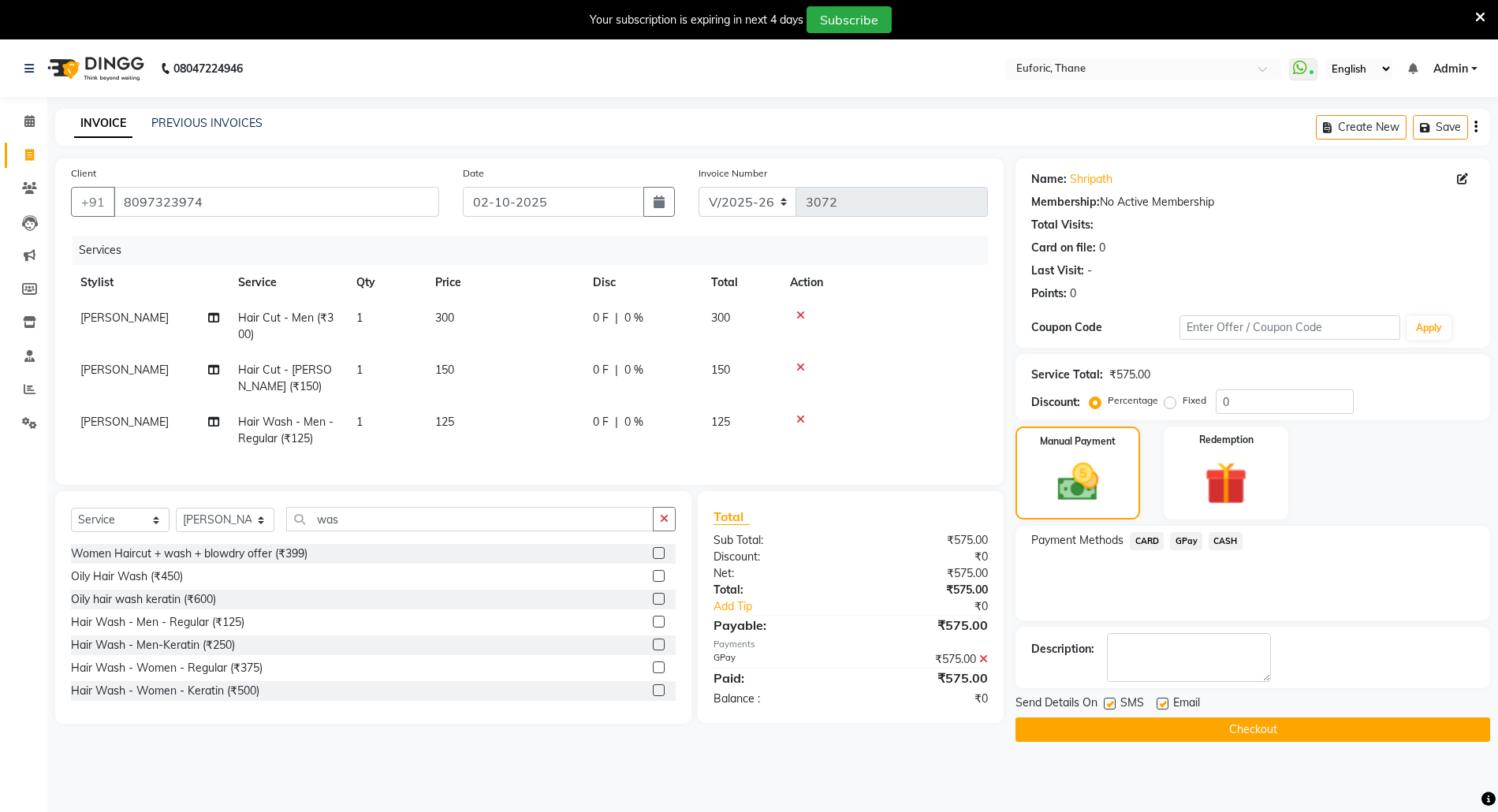
click at [1227, 722] on button "Checkout" at bounding box center [1253, 729] width 475 height 25
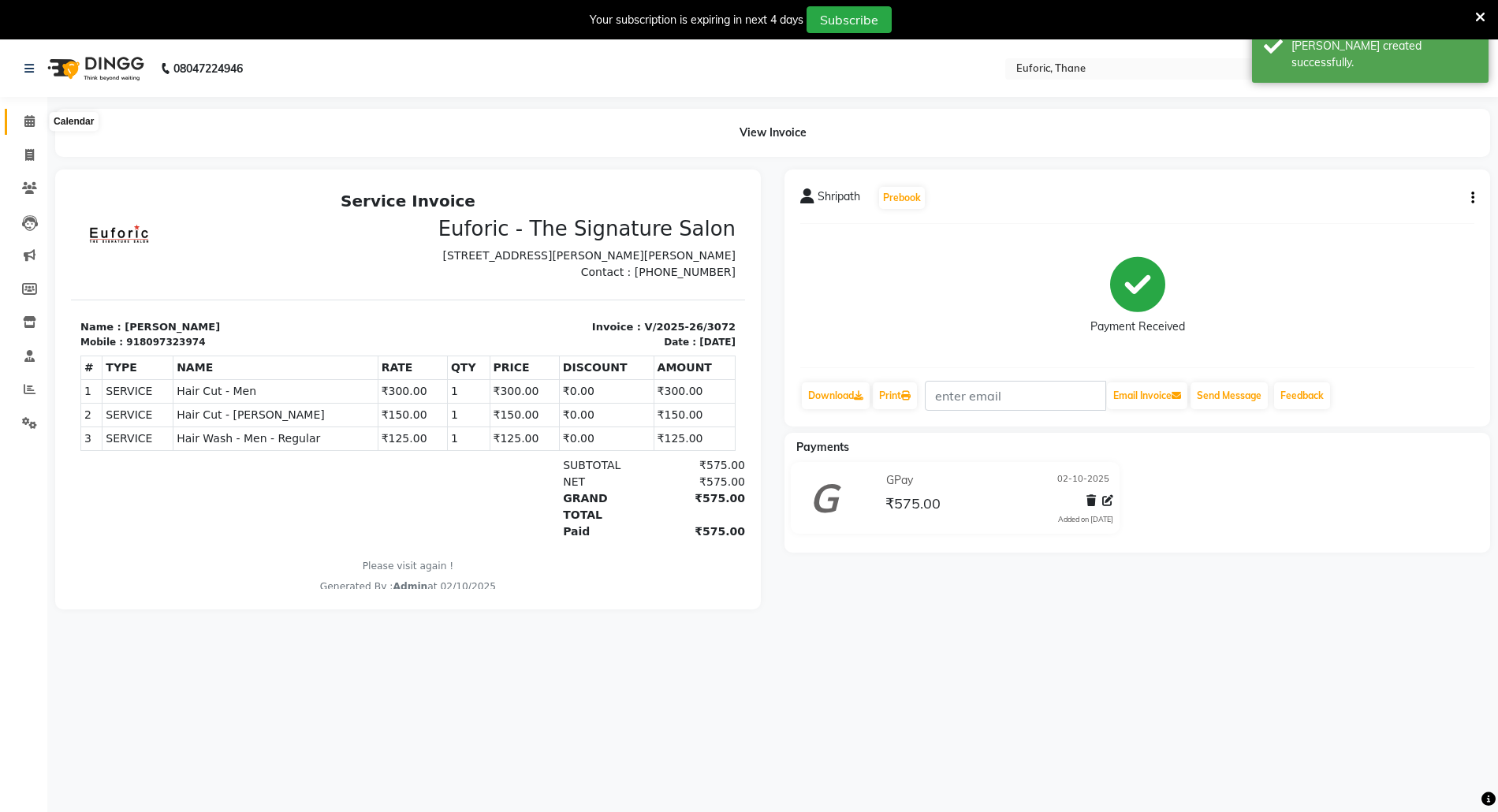
click at [20, 118] on span at bounding box center [29, 122] width 28 height 18
